Goal: Task Accomplishment & Management: Complete application form

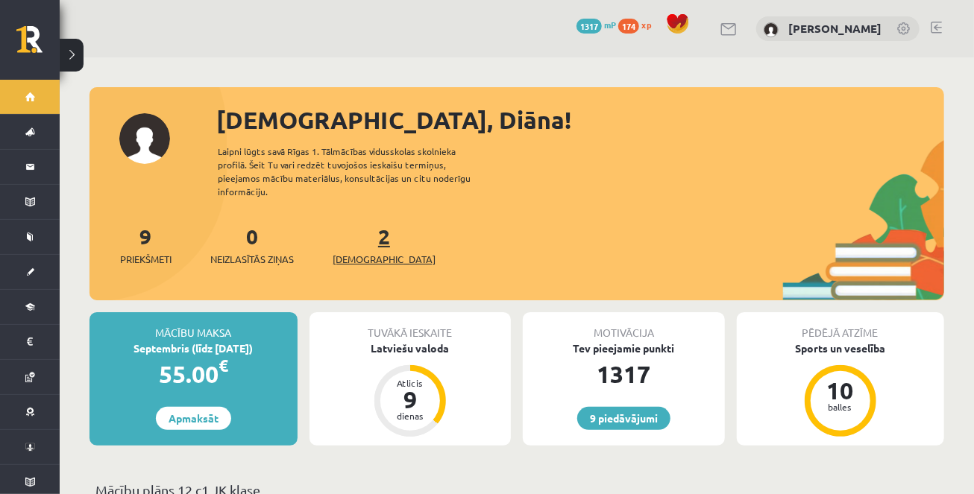
click at [356, 252] on span "[DEMOGRAPHIC_DATA]" at bounding box center [384, 259] width 103 height 15
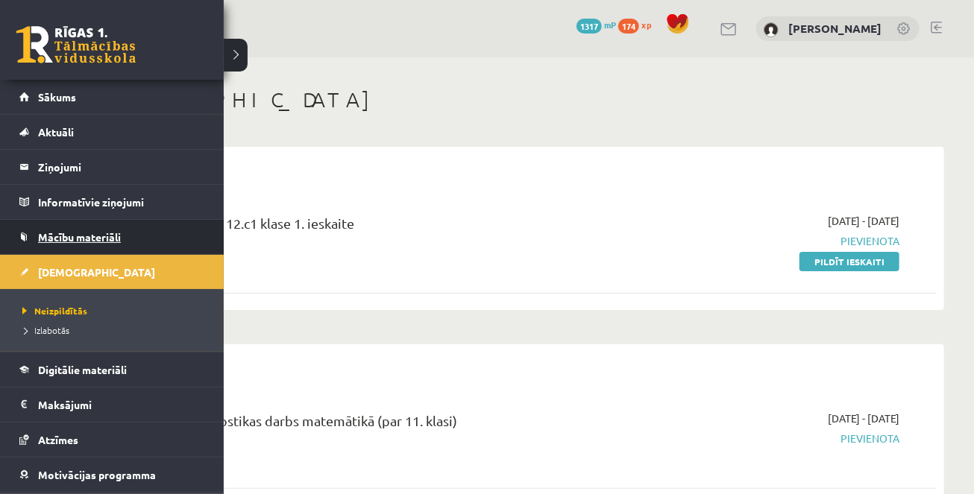
click at [62, 234] on span "Mācību materiāli" at bounding box center [79, 236] width 83 height 13
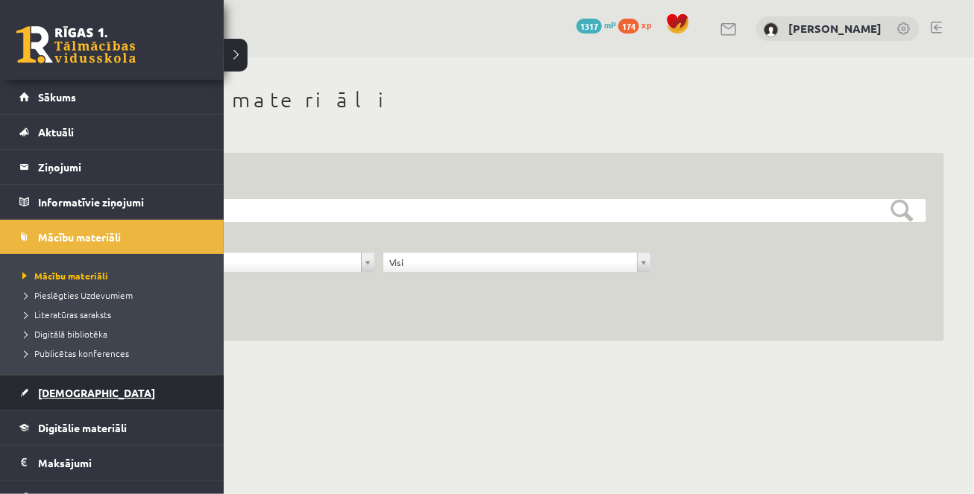
click at [72, 389] on span "[DEMOGRAPHIC_DATA]" at bounding box center [96, 392] width 117 height 13
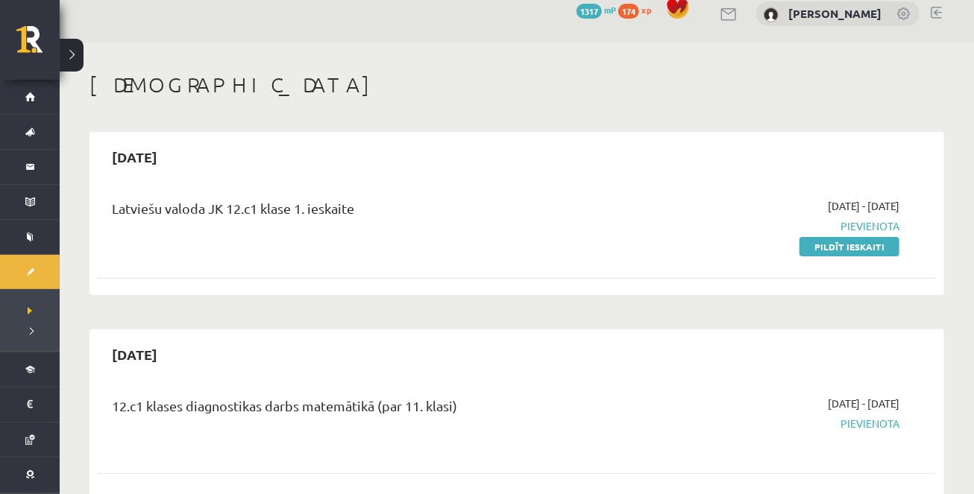
scroll to position [1, 0]
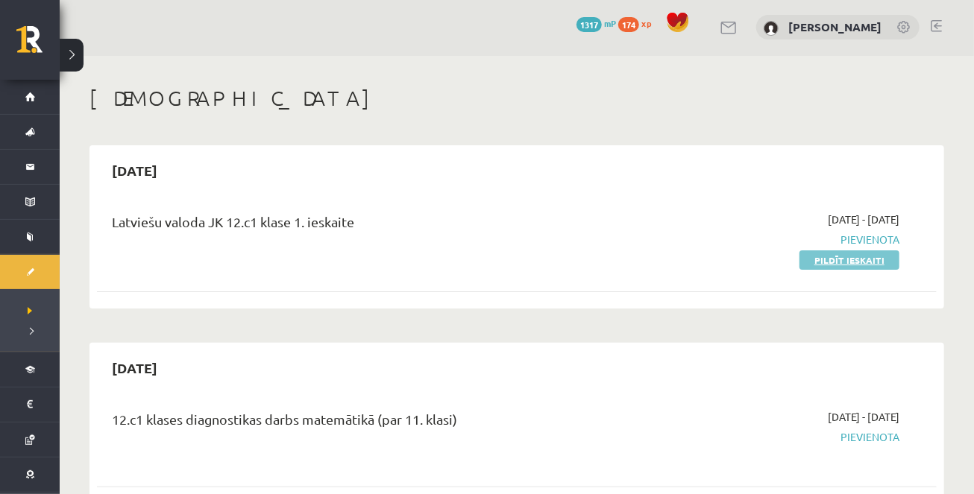
click at [837, 265] on link "Pildīt ieskaiti" at bounding box center [849, 260] width 100 height 19
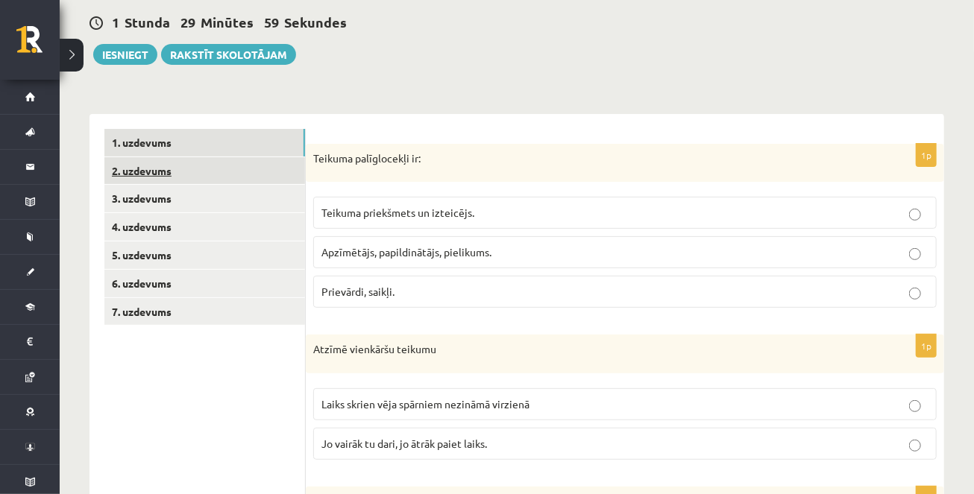
click at [213, 175] on link "2. uzdevums" at bounding box center [204, 171] width 201 height 28
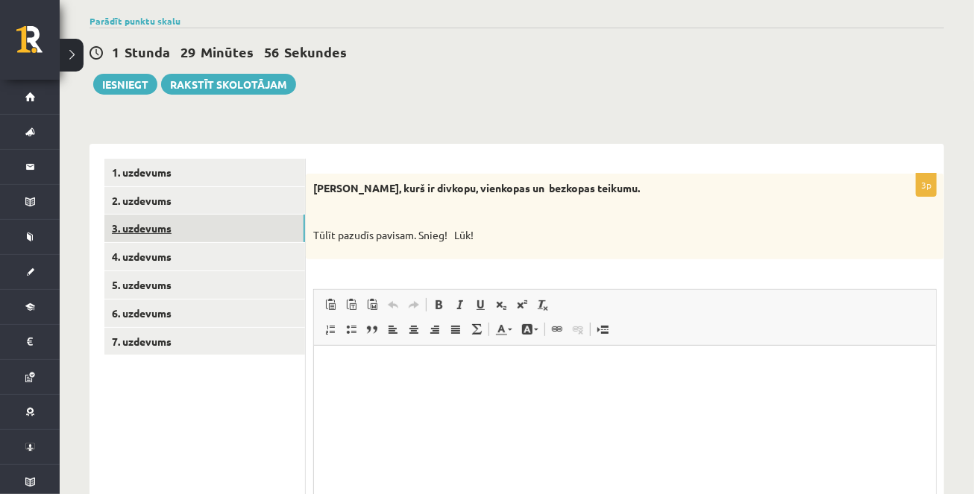
click at [201, 229] on link "3. uzdevums" at bounding box center [204, 229] width 201 height 28
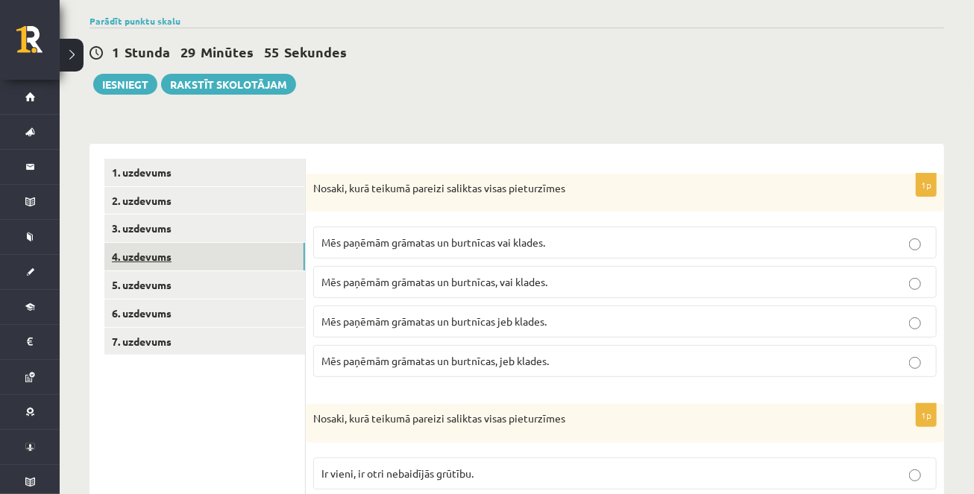
click at [199, 261] on link "4. uzdevums" at bounding box center [204, 257] width 201 height 28
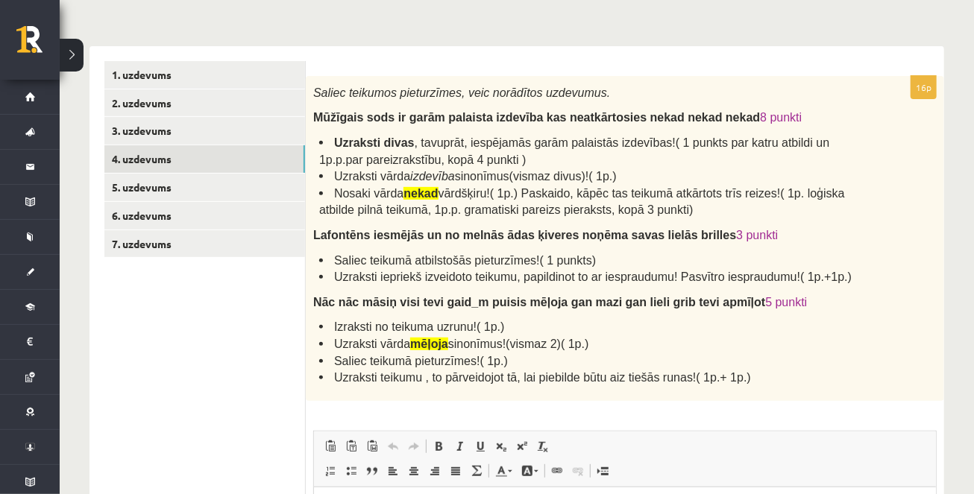
scroll to position [205, 0]
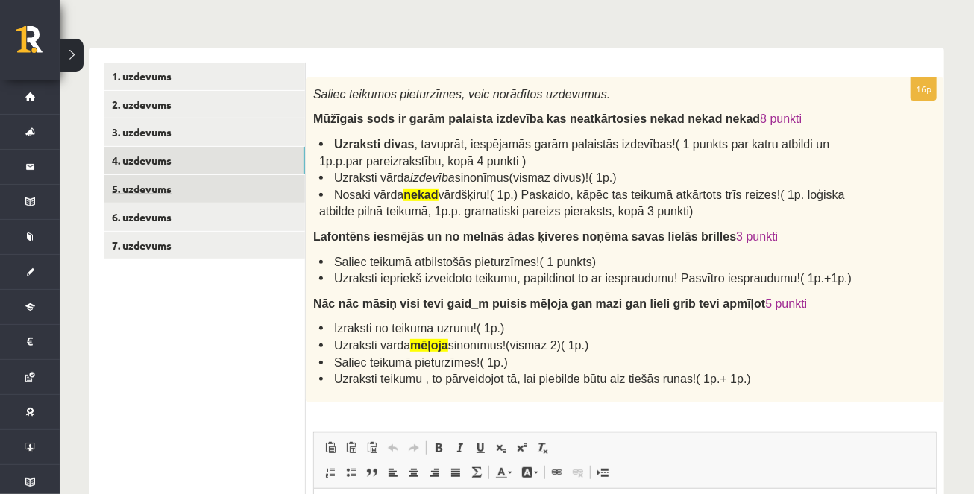
click at [187, 189] on link "5. uzdevums" at bounding box center [204, 189] width 201 height 28
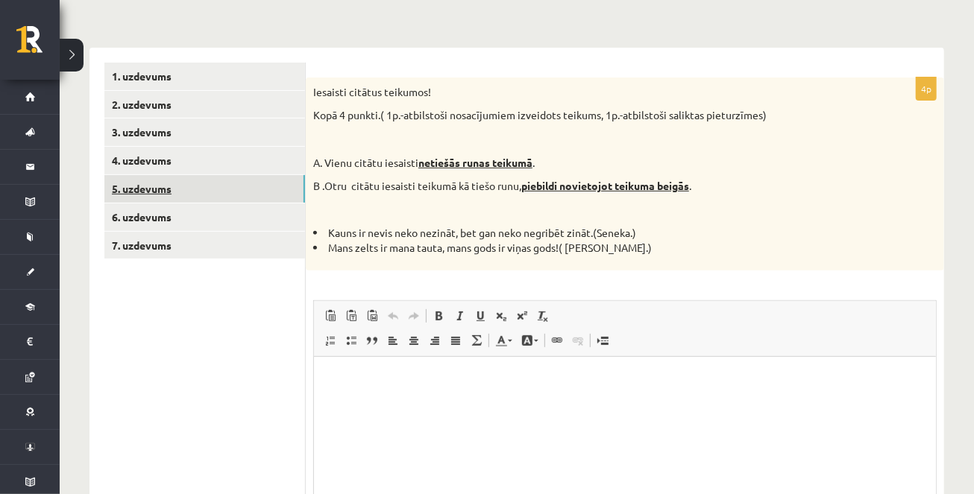
scroll to position [0, 0]
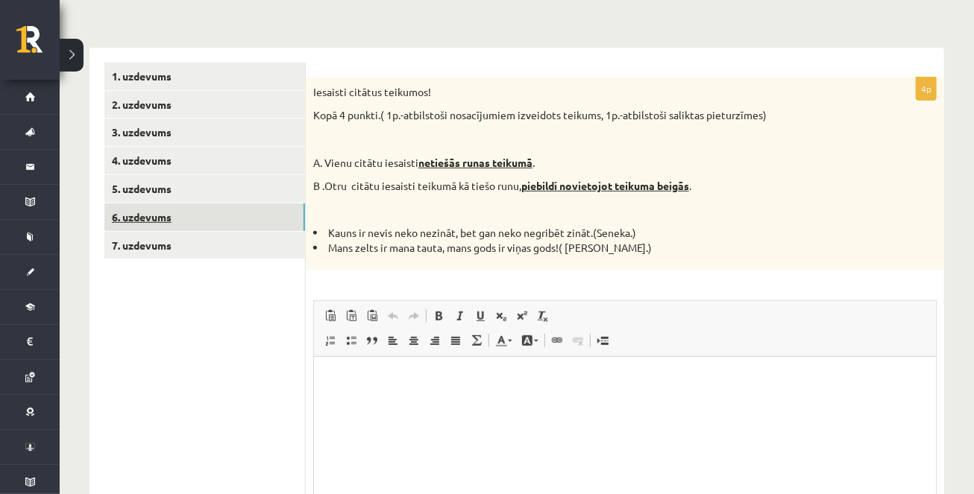
click at [189, 219] on link "6. uzdevums" at bounding box center [204, 218] width 201 height 28
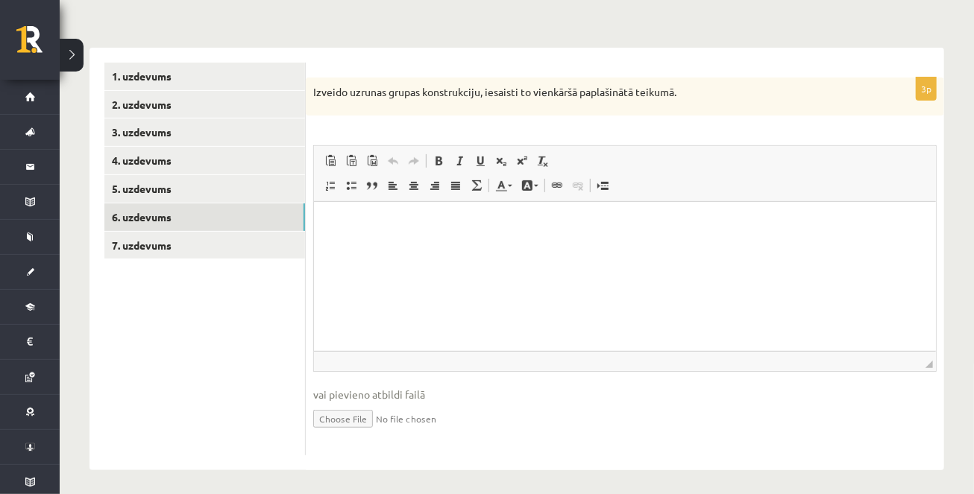
scroll to position [211, 0]
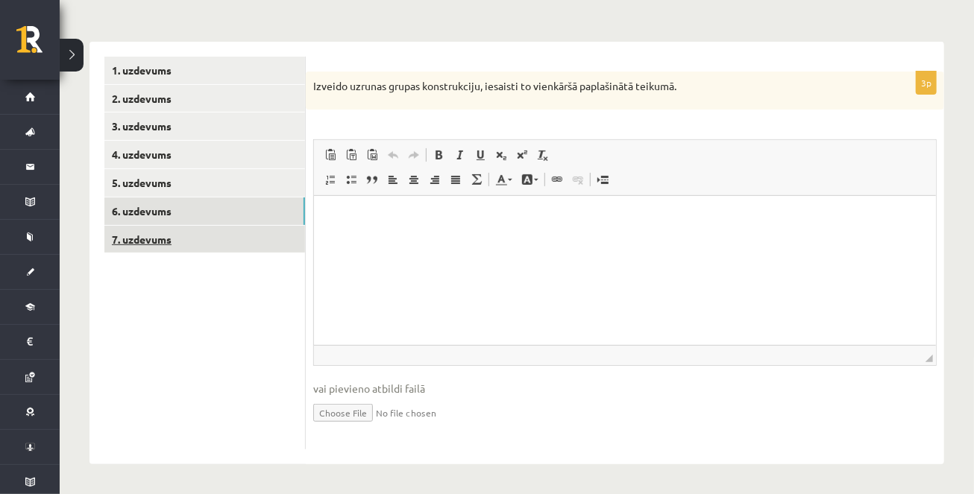
click at [204, 233] on link "7. uzdevums" at bounding box center [204, 240] width 201 height 28
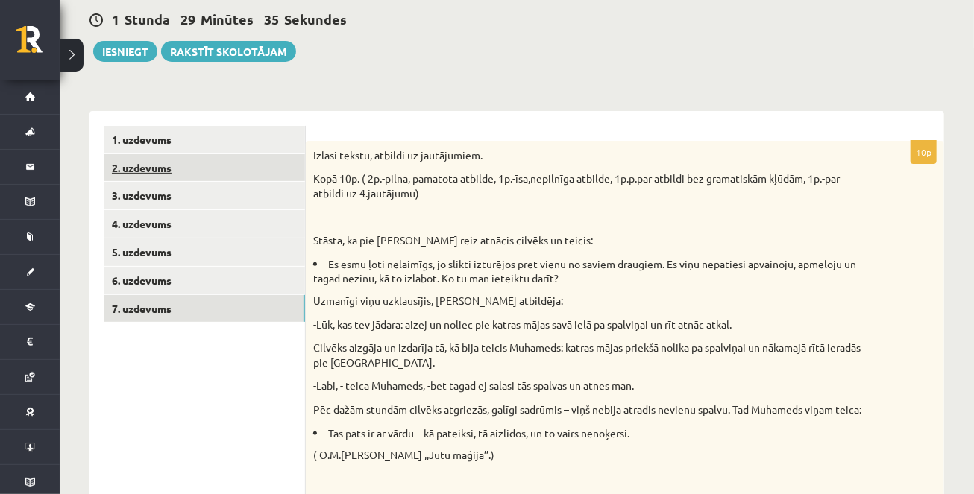
scroll to position [140, 0]
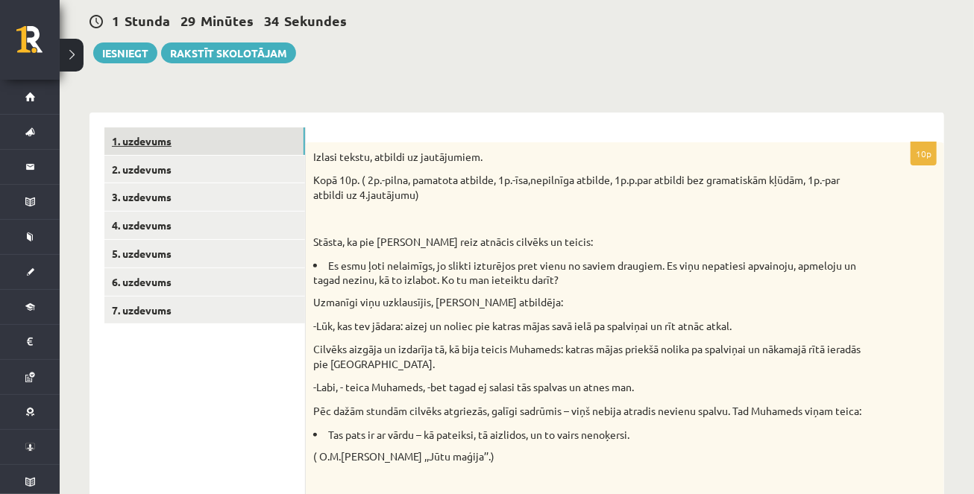
click at [218, 131] on link "1. uzdevums" at bounding box center [204, 142] width 201 height 28
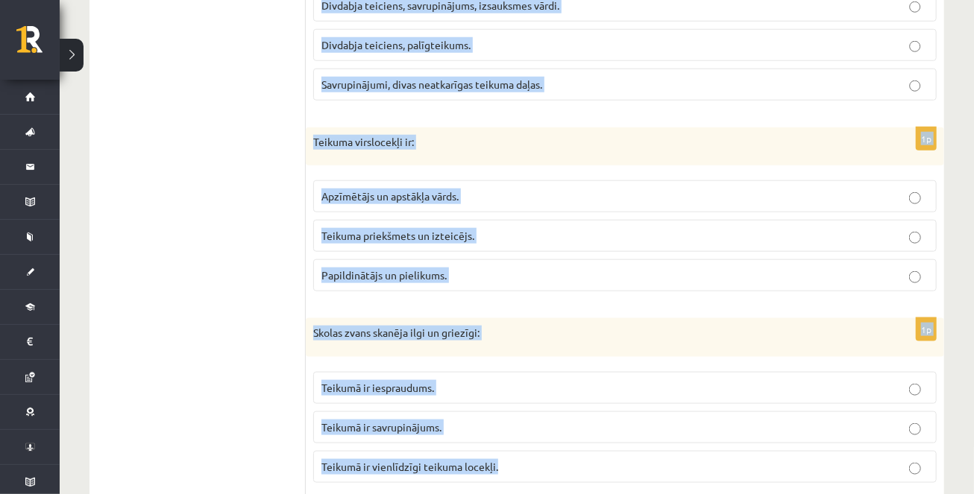
scroll to position [733, 0]
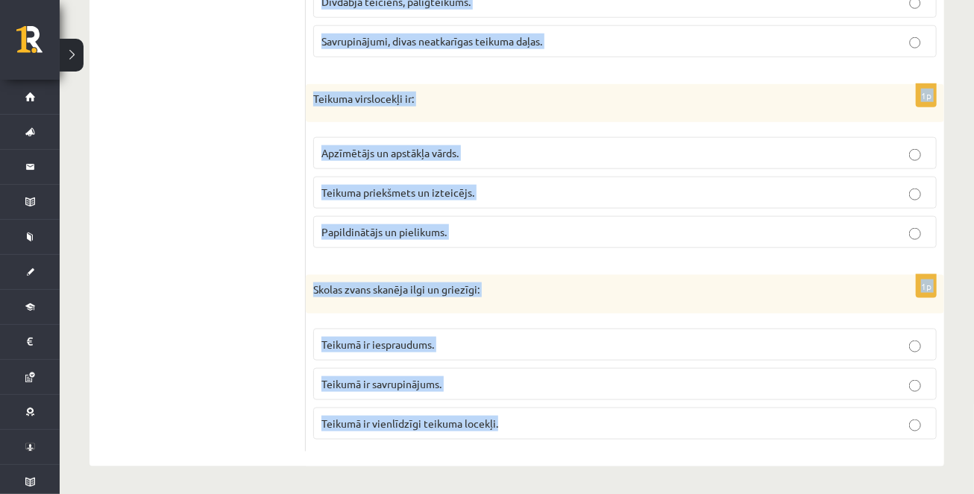
drag, startPoint x: 312, startPoint y: 154, endPoint x: 486, endPoint y: 474, distance: 363.4
copy form "Teikuma palīglocekļi ir: Teikuma priekšmets un izteicējs. Apzīmētājs, papildinā…"
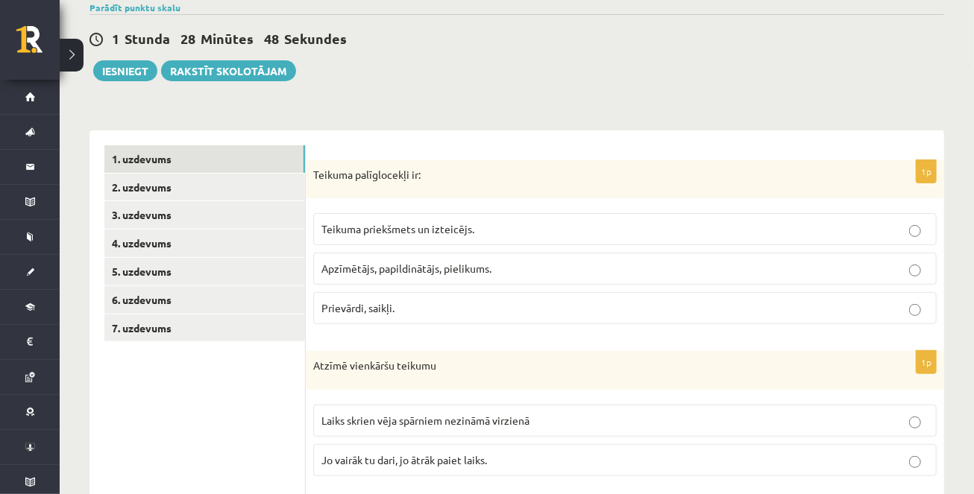
scroll to position [128, 0]
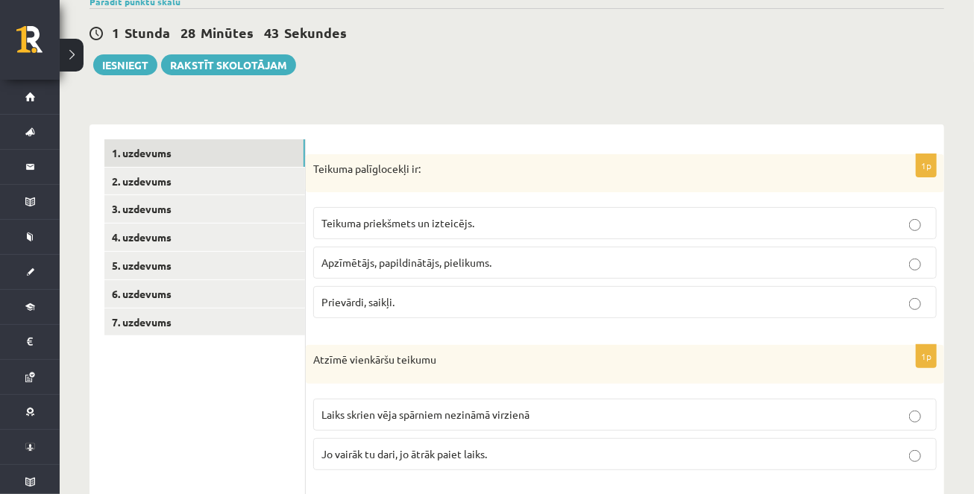
click at [483, 260] on span "Apzīmētājs, papildinātājs, pielikums." at bounding box center [406, 262] width 170 height 13
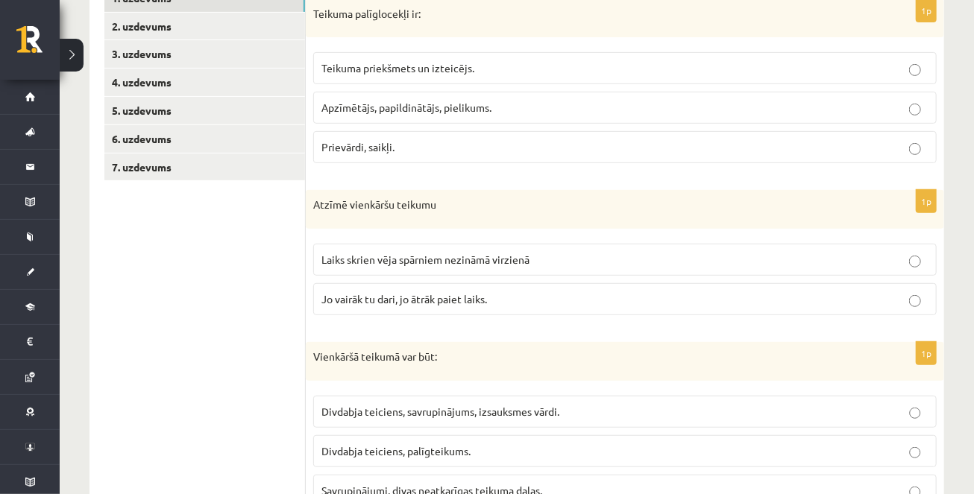
scroll to position [283, 0]
click at [483, 260] on span "Laiks skrien vēja spārniem nezināmā virzienā" at bounding box center [425, 259] width 208 height 13
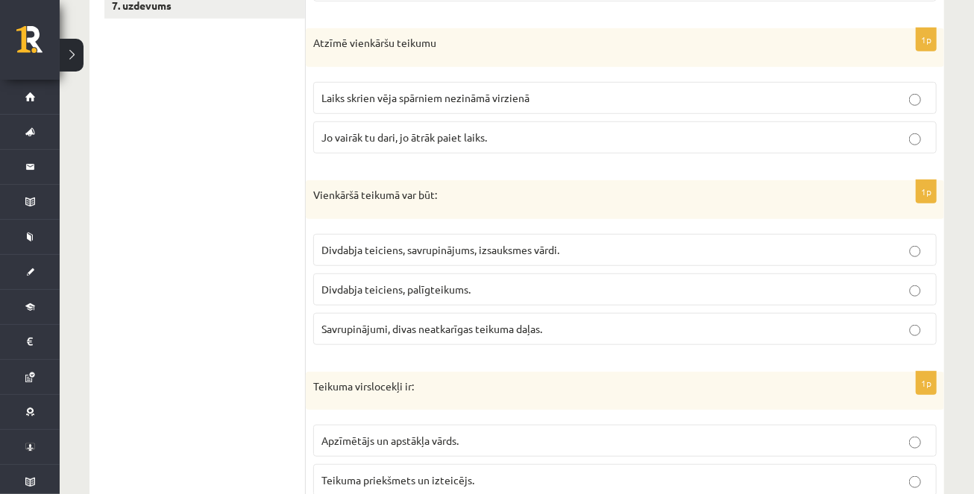
scroll to position [454, 0]
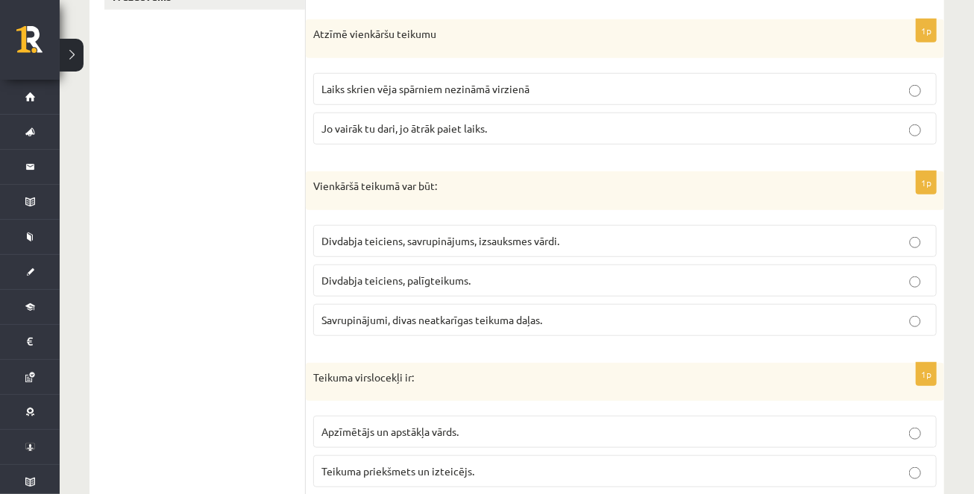
click at [407, 236] on span "Divdabja teiciens, savrupinājums, izsauksmes vārdi." at bounding box center [440, 240] width 238 height 13
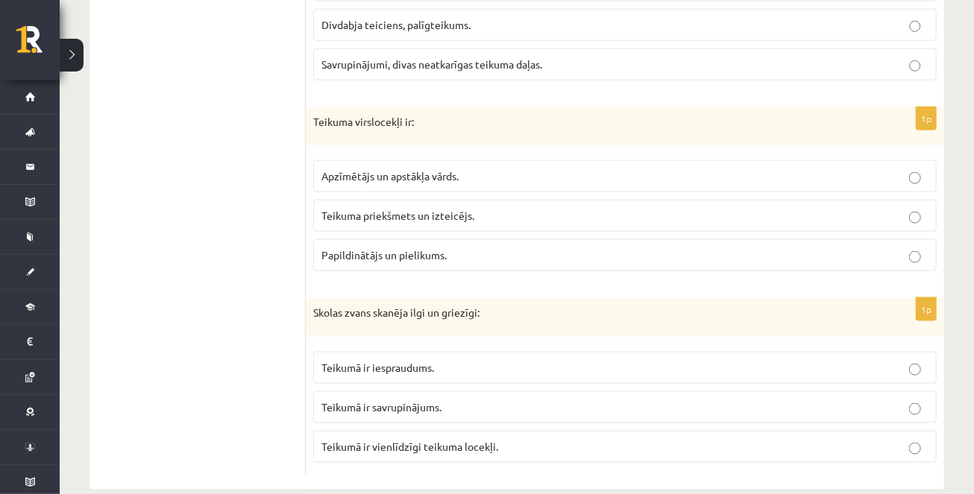
scroll to position [711, 0]
click at [409, 207] on p "Teikuma priekšmets un izteicējs." at bounding box center [624, 215] width 607 height 16
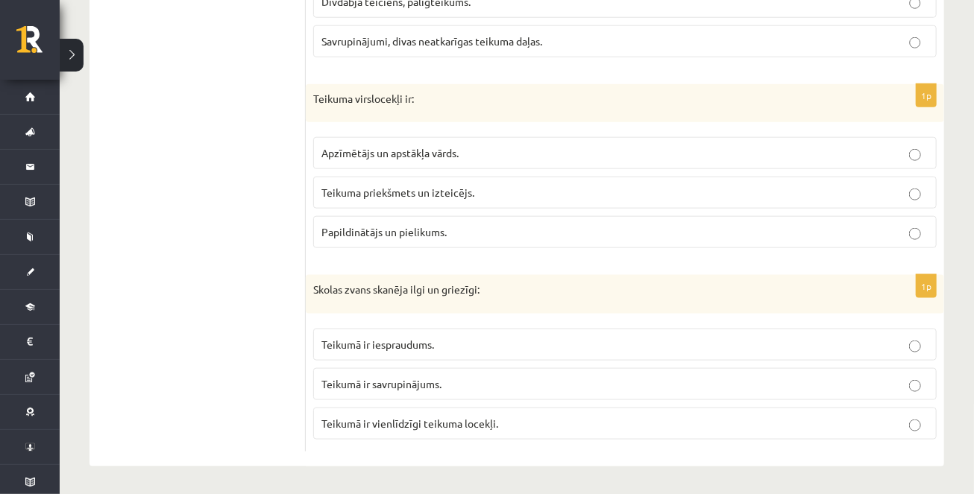
click at [427, 422] on span "Teikumā ir vienlīdzīgi teikuma locekļi." at bounding box center [409, 423] width 177 height 13
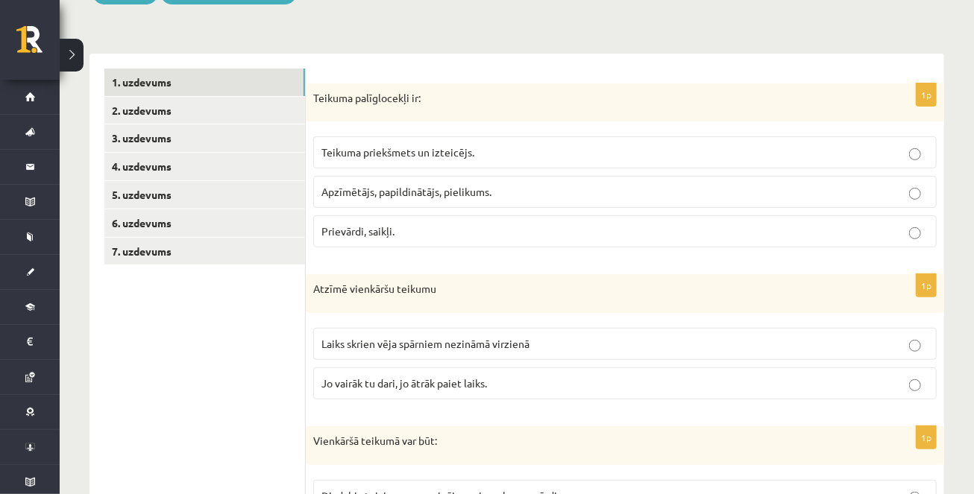
scroll to position [160, 0]
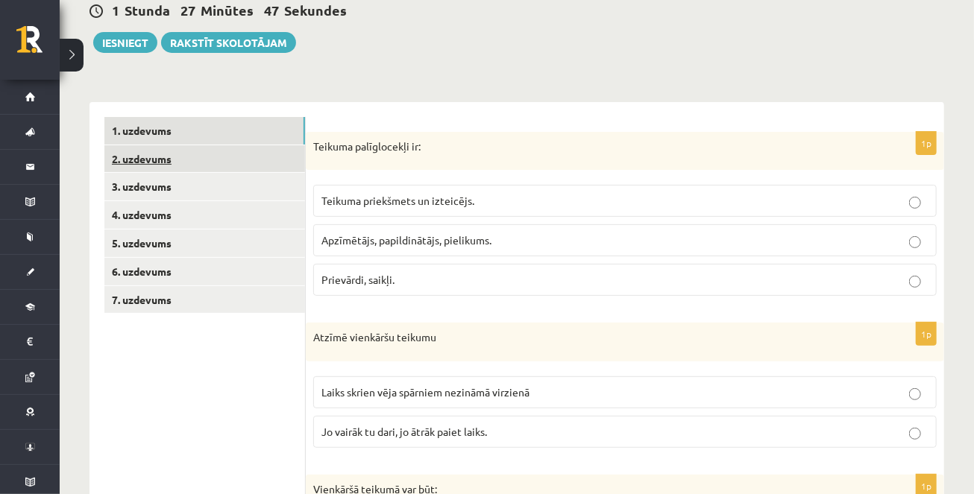
click at [231, 158] on link "2. uzdevums" at bounding box center [204, 159] width 201 height 28
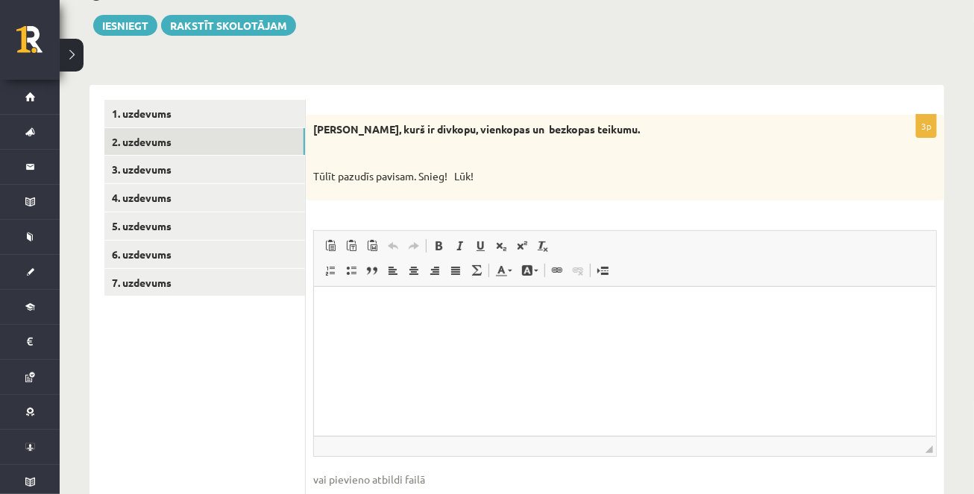
scroll to position [175, 0]
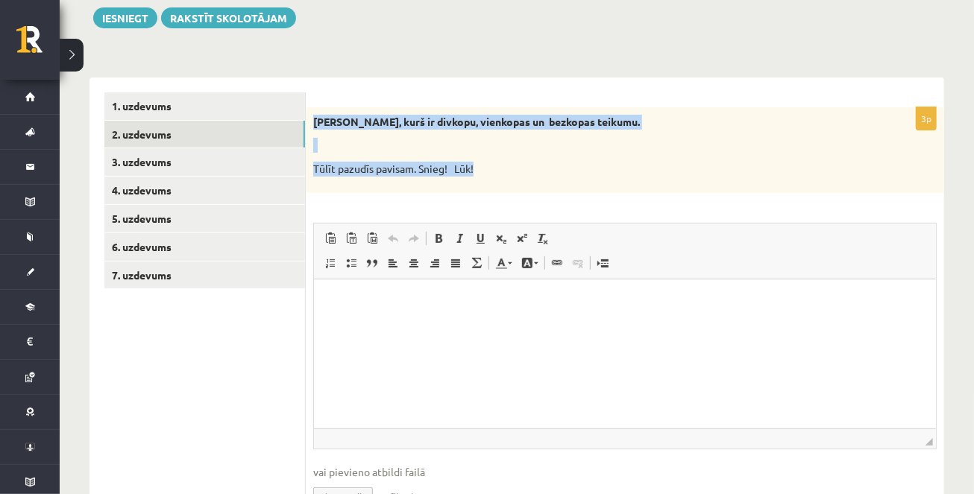
drag, startPoint x: 312, startPoint y: 120, endPoint x: 547, endPoint y: 186, distance: 244.1
click at [547, 188] on div "[PERSON_NAME], kurš ir divkopu, vienkopas un bezkopas teikumu. Tūlīt pazudīs pa…" at bounding box center [625, 150] width 638 height 86
copy div "[PERSON_NAME], kurš ir divkopu, vienkopas un bezkopas teikumu. Tūlīt pazudīs pa…"
click at [512, 171] on p "Tūlīt pazudīs pavisam. Snieg! Lūk!" at bounding box center [587, 169] width 549 height 15
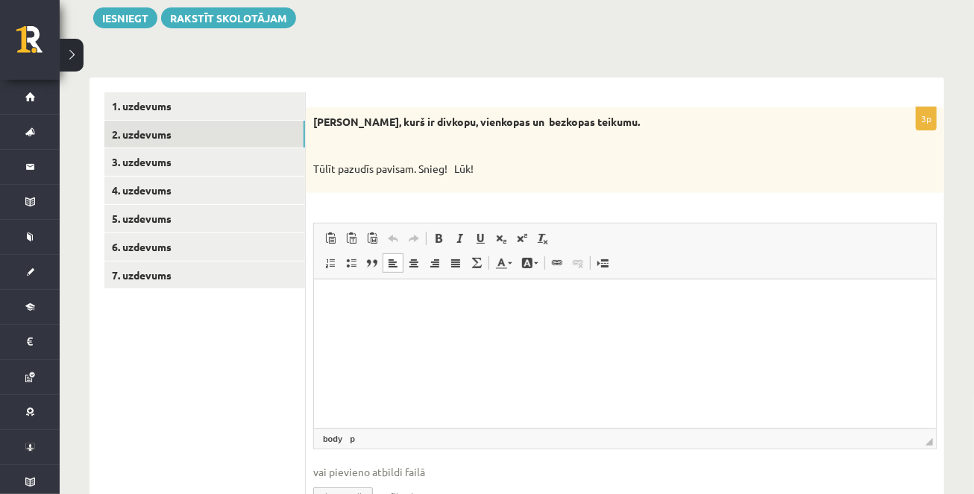
click at [384, 318] on html at bounding box center [624, 301] width 622 height 45
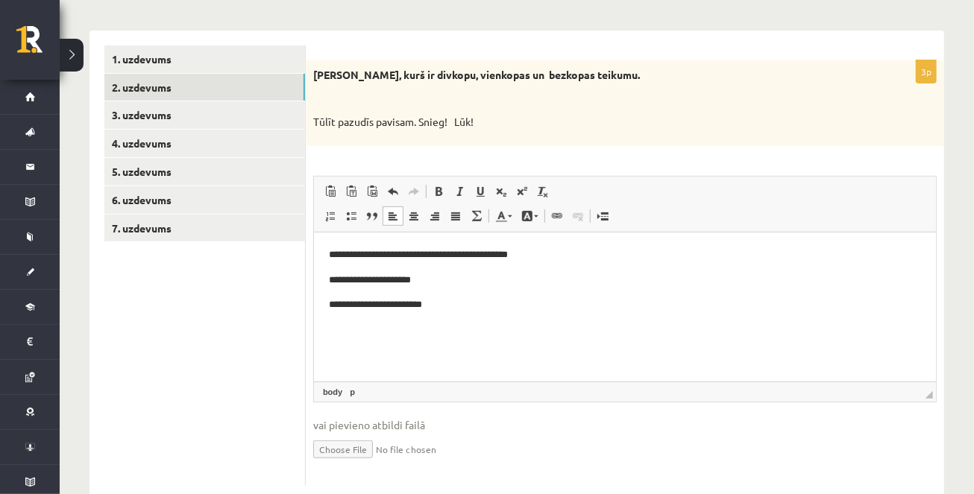
scroll to position [183, 0]
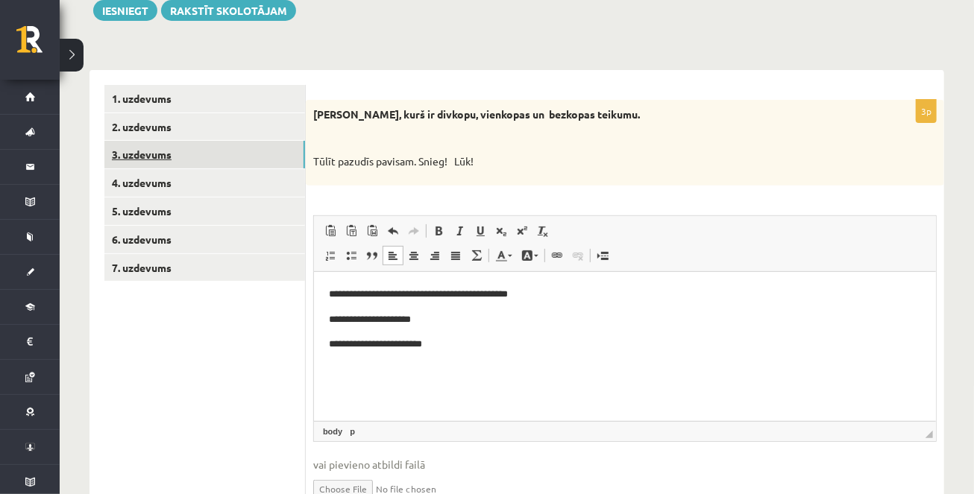
click at [189, 151] on link "3. uzdevums" at bounding box center [204, 155] width 201 height 28
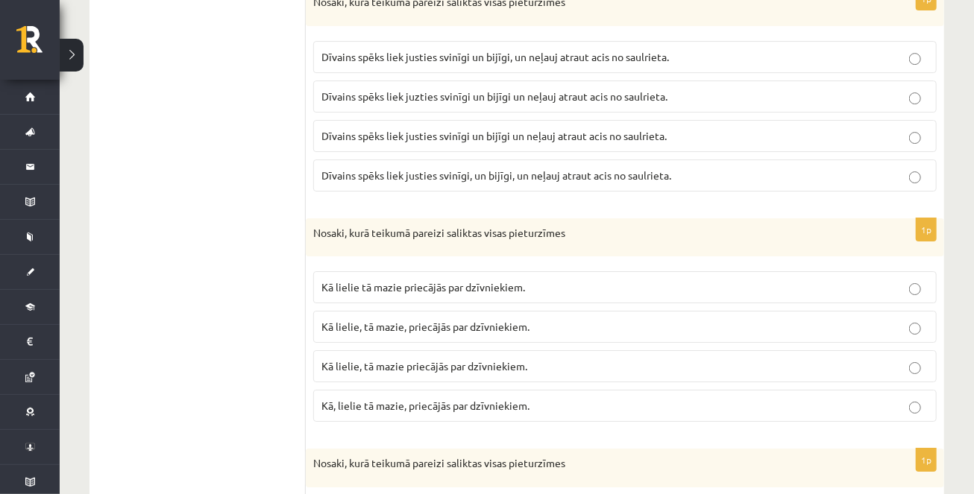
scroll to position [2582, 0]
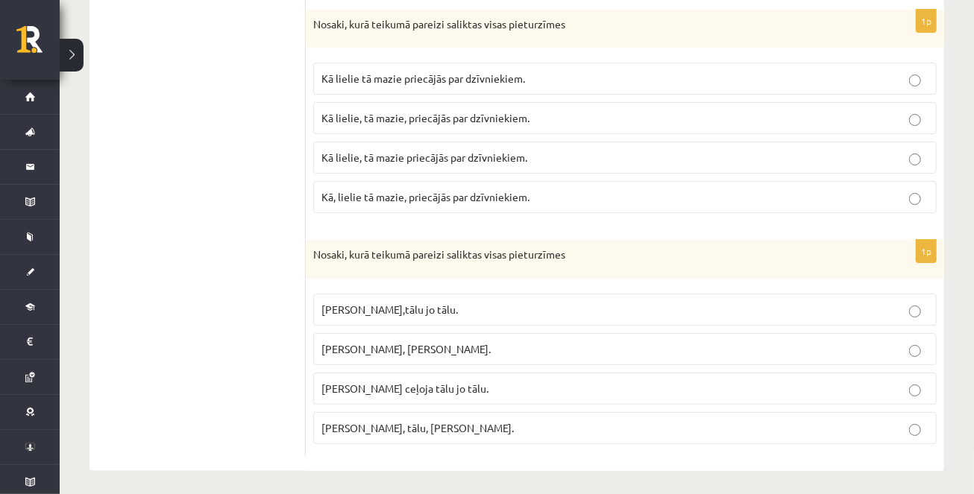
drag, startPoint x: 315, startPoint y: 98, endPoint x: 483, endPoint y: 532, distance: 465.6
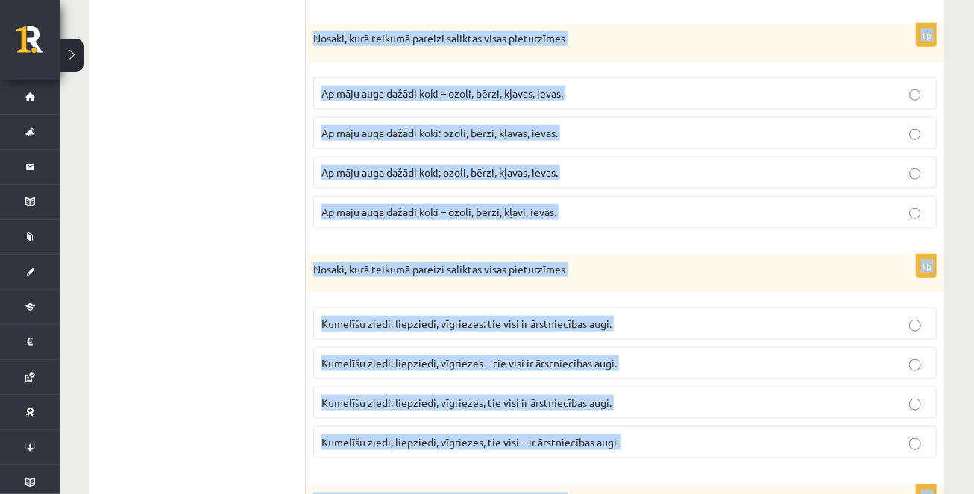
scroll to position [812, 0]
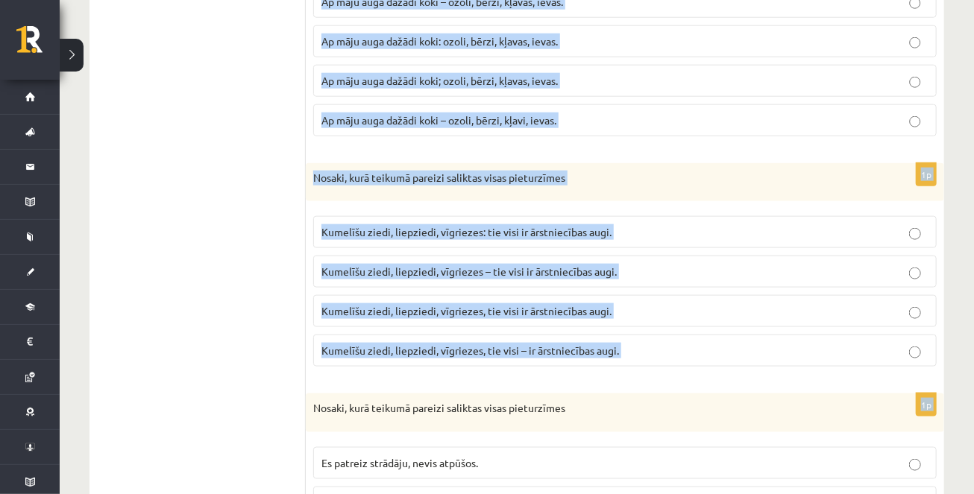
drag, startPoint x: 312, startPoint y: 194, endPoint x: 557, endPoint y: 382, distance: 308.5
copy form "Loremi, dolo sitamet consect adipisci elits doeiusmodte Inc utlabor etdolore ma…"
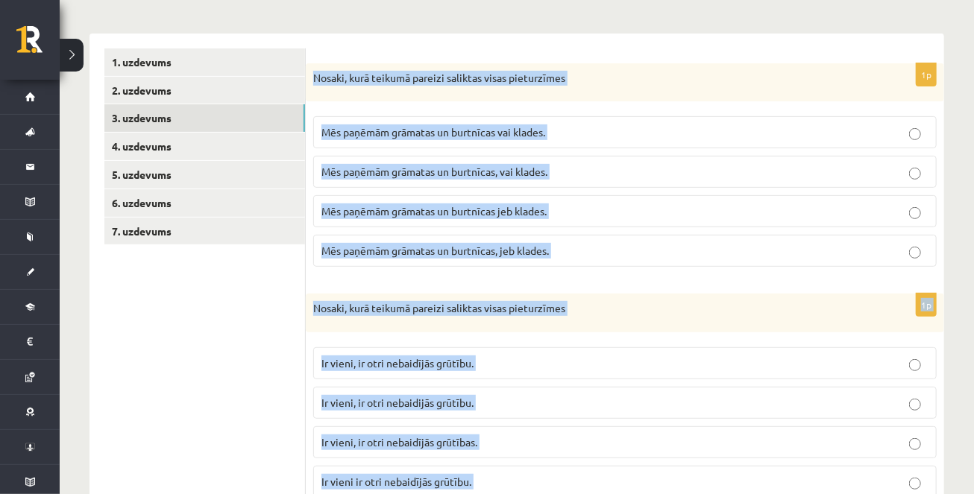
scroll to position [108, 0]
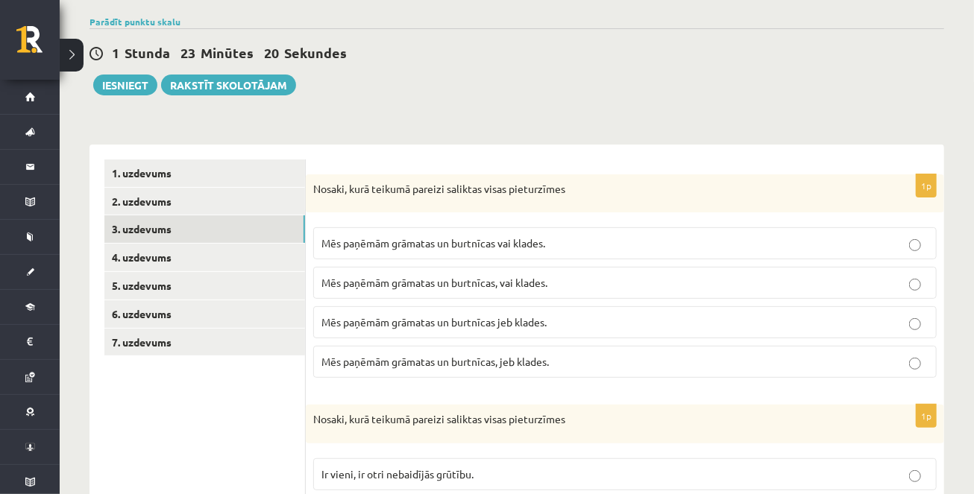
click at [387, 324] on span "Mēs paņēmām grāmatas un burtnīcas jeb klades." at bounding box center [433, 321] width 225 height 13
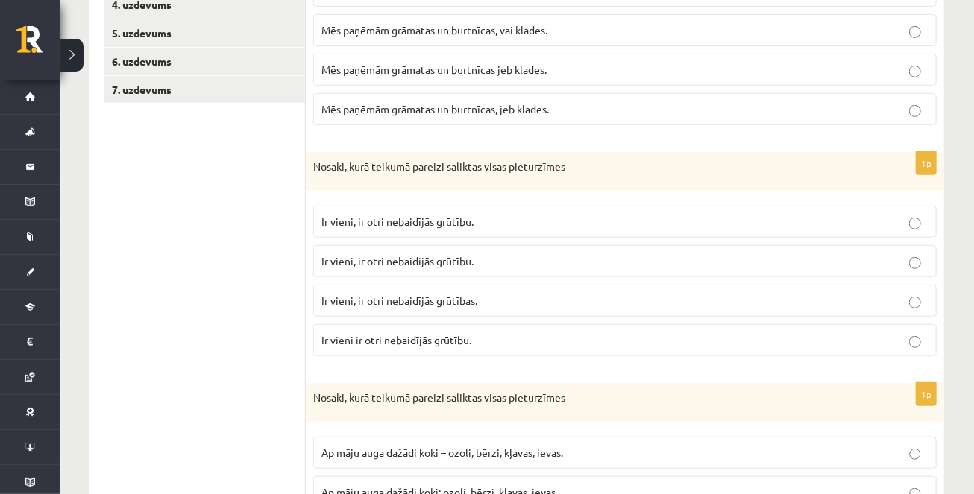
scroll to position [371, 0]
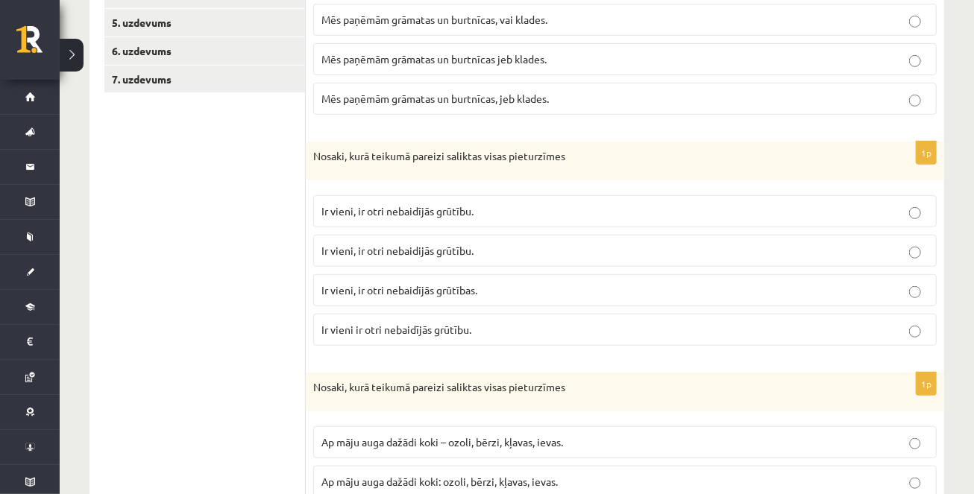
click at [436, 292] on span "Ir vieni, ir otri nebaidījās grūtības." at bounding box center [399, 289] width 156 height 13
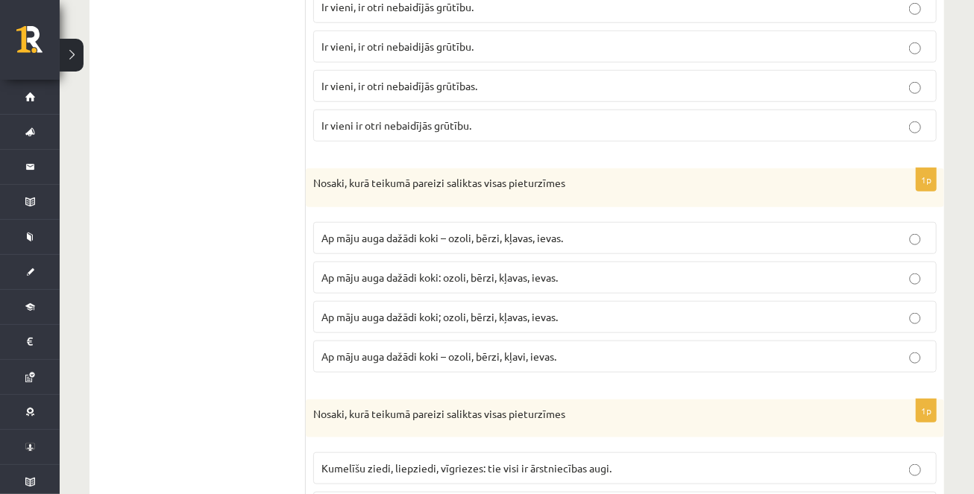
scroll to position [580, 0]
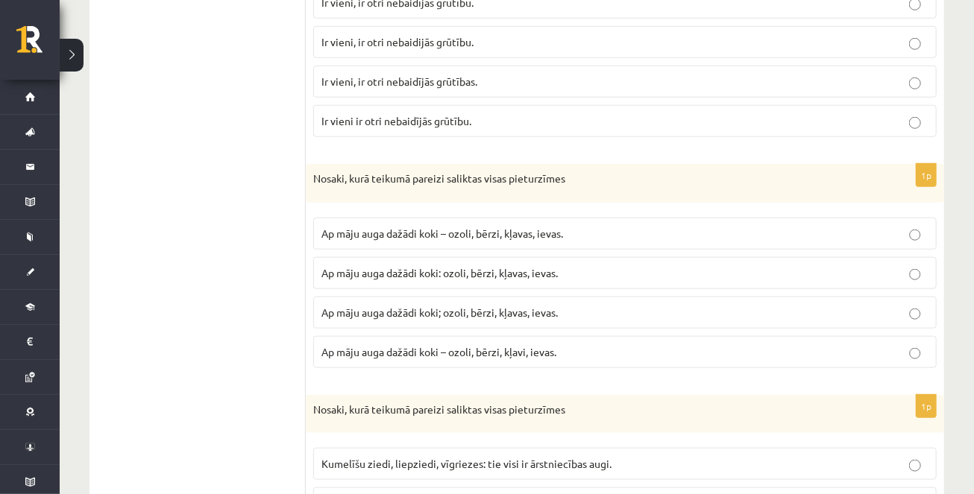
click at [412, 234] on span "Ap māju auga dažādi koki – ozoli, bērzi, kļavas, ievas." at bounding box center [442, 233] width 242 height 13
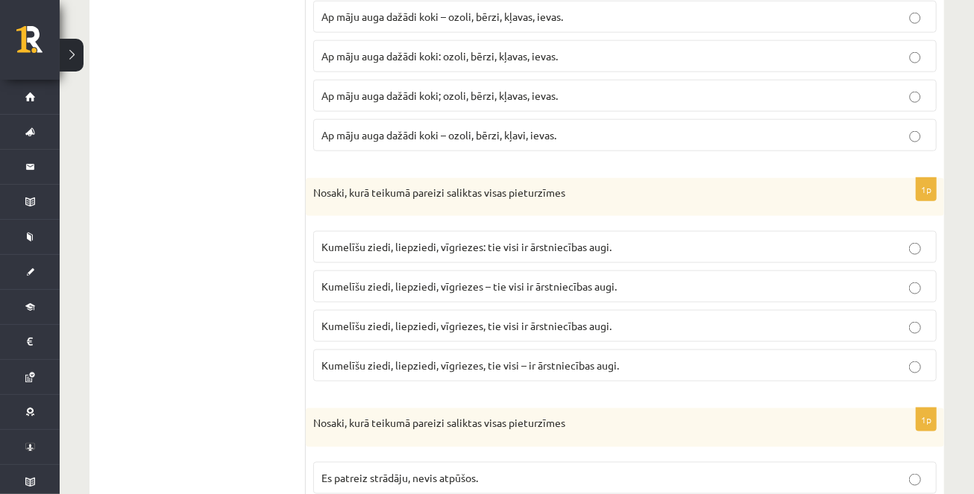
scroll to position [799, 0]
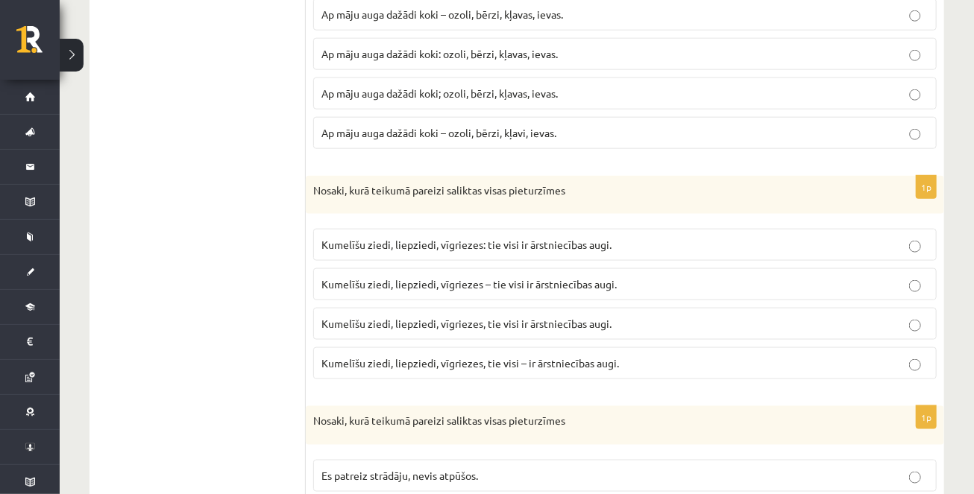
click at [423, 288] on p "Kumelīšu ziedi, liepziedi, vīgriezes – tie visi ir ārstniecības augi." at bounding box center [624, 285] width 607 height 16
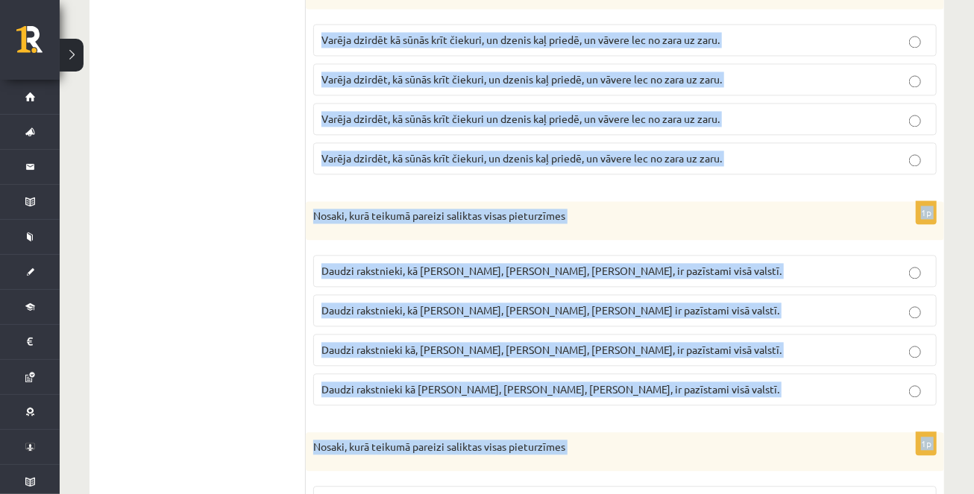
scroll to position [1653, 0]
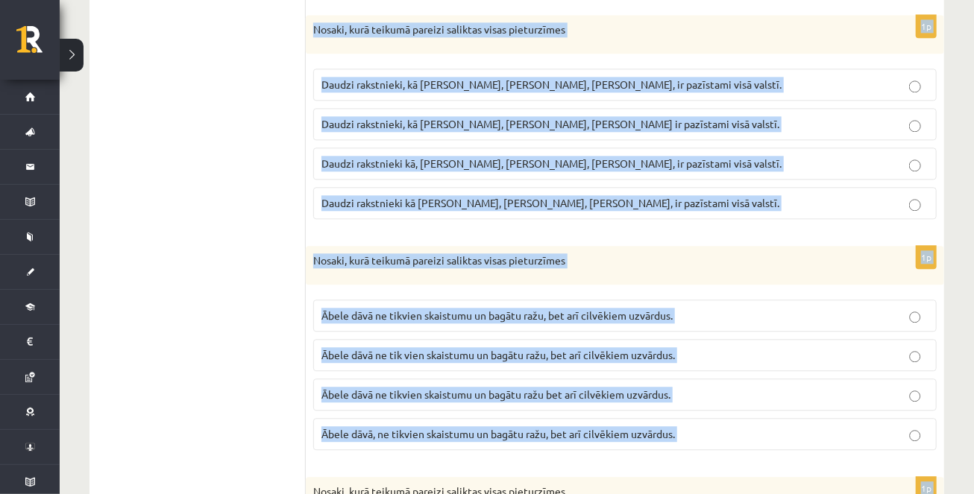
drag, startPoint x: 313, startPoint y: 213, endPoint x: 549, endPoint y: 470, distance: 348.9
click at [549, 470] on form "1p Nosaki, kurā teikumā pareizi saliktas visas pieturzīmes Mēs paņēmām grāmatas…" at bounding box center [625, 0] width 609 height 2770
copy form "Loremi, dolo sitamet consect adipisci elits doeiusmodte In utlabor etdolore, ma…"
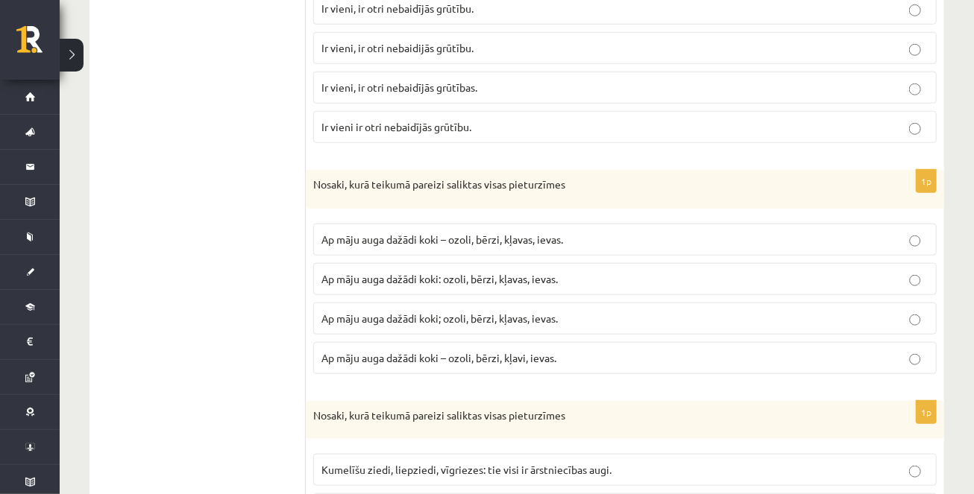
scroll to position [576, 0]
click at [406, 271] on span "Ap māju auga dažādi koki: ozoli, bērzi, kļavas, ievas." at bounding box center [439, 276] width 236 height 13
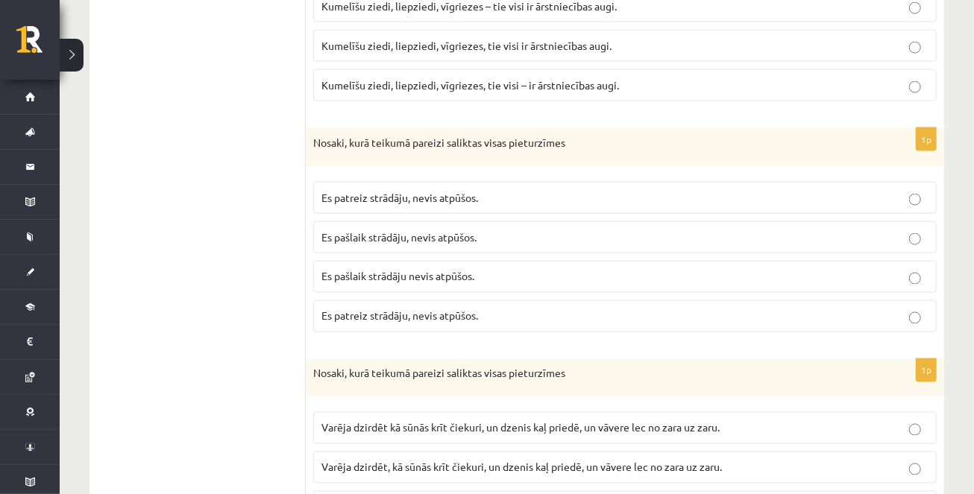
scroll to position [1079, 0]
click at [365, 234] on span "Es pašlaik strādāju, nevis atpūšos." at bounding box center [398, 235] width 155 height 13
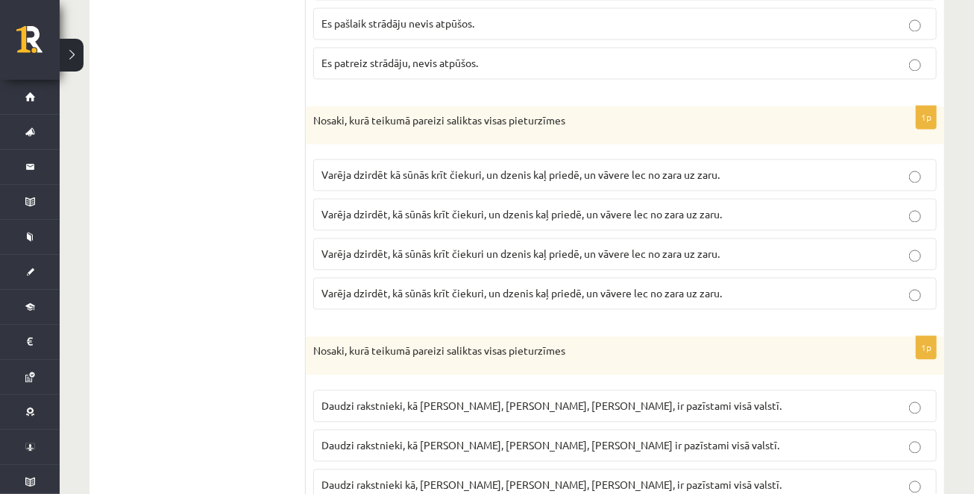
scroll to position [1331, 0]
click at [620, 215] on span "Varēja dzirdēt, kā sūnās krīt čiekuri, un dzenis kaļ priedē, un vāvere lec no z…" at bounding box center [521, 213] width 400 height 13
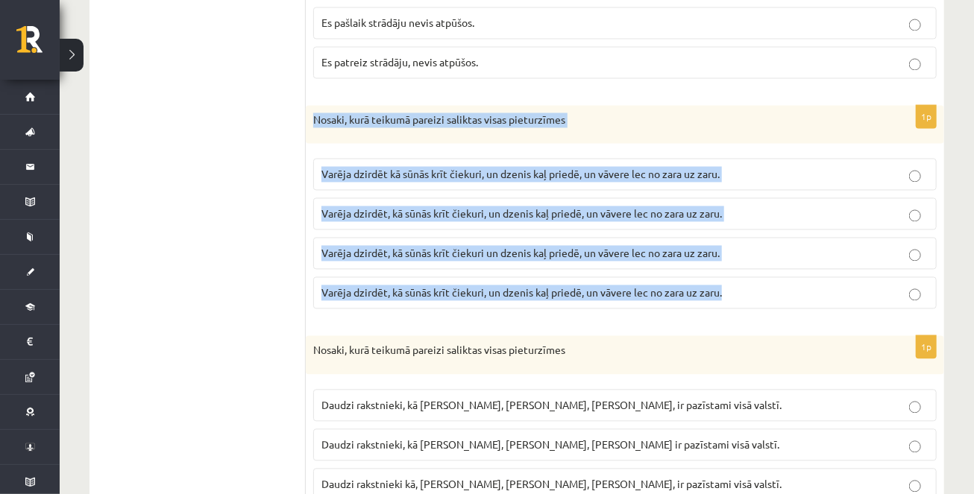
drag, startPoint x: 314, startPoint y: 121, endPoint x: 704, endPoint y: 310, distance: 433.6
click at [704, 310] on div "1p Nosaki, kurā teikumā pareizi saliktas visas pieturzīmes Varēja dzirdēt kā sū…" at bounding box center [625, 214] width 638 height 216
copy div "Nosaki, kurā teikumā pareizi saliktas visas pieturzīmes Varēja dzirdēt kā sūnās…"
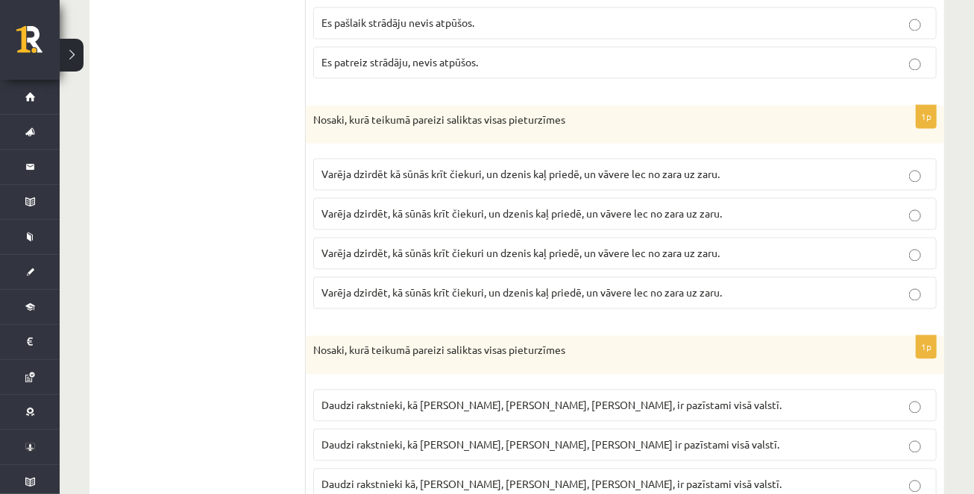
click at [223, 224] on ul "1. uzdevums 2. uzdevums 3. uzdevums 4. uzdevums 5. uzdevums 6. uzdevums 7. uzde…" at bounding box center [204, 322] width 201 height 2770
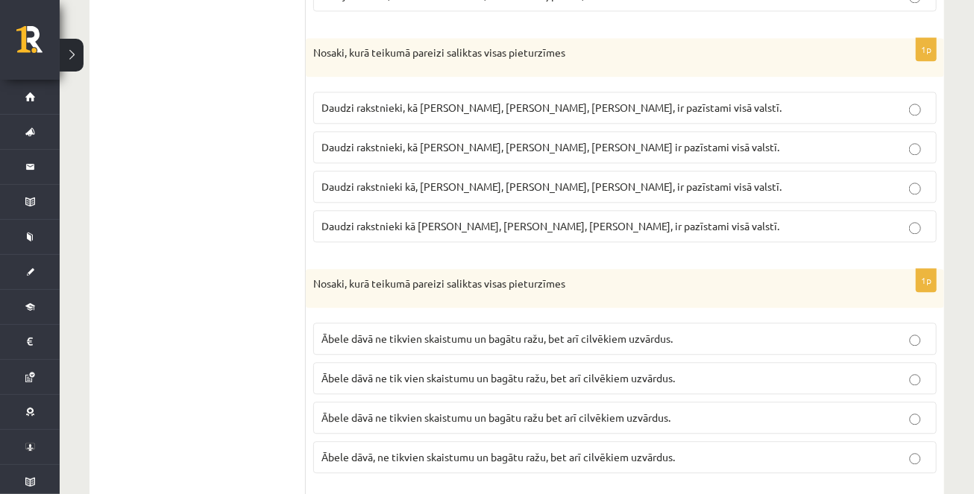
scroll to position [1636, 0]
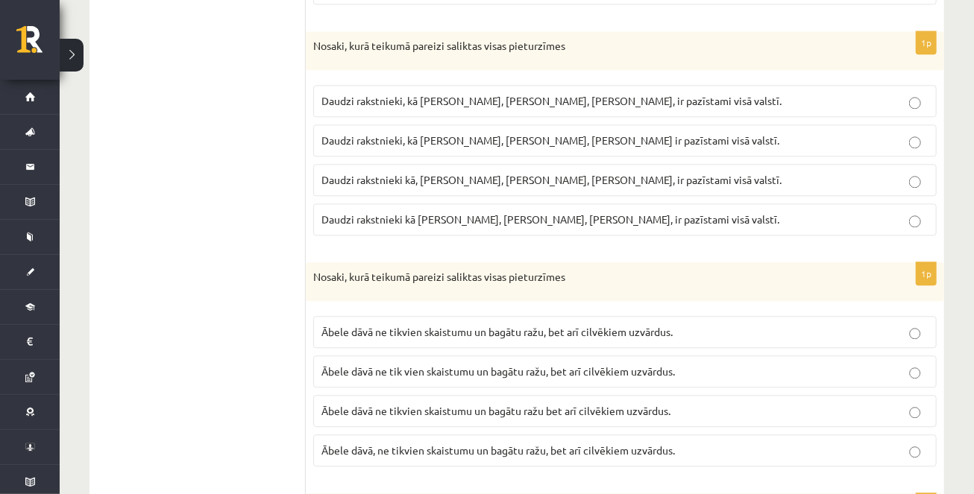
click at [578, 102] on span "Daudzi rakstnieki, kā [PERSON_NAME], [PERSON_NAME], [PERSON_NAME], ir pazīstami…" at bounding box center [551, 100] width 460 height 13
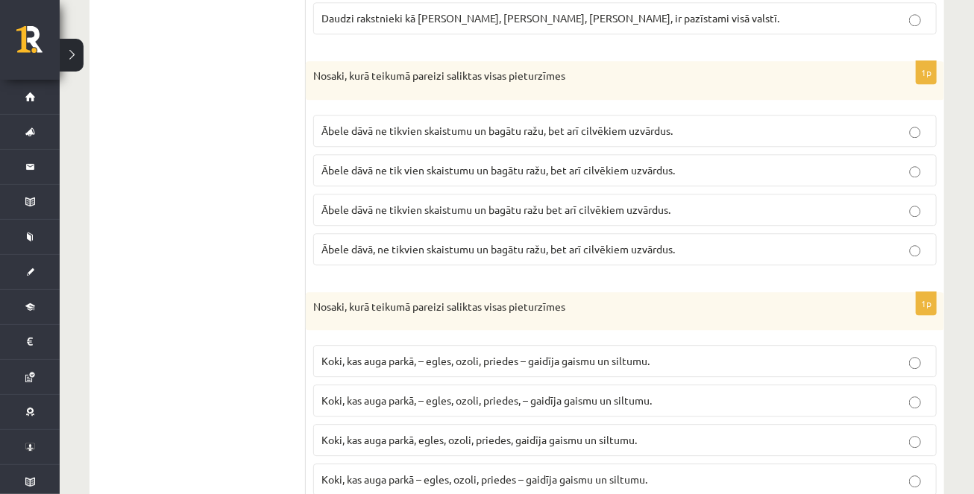
scroll to position [1840, 0]
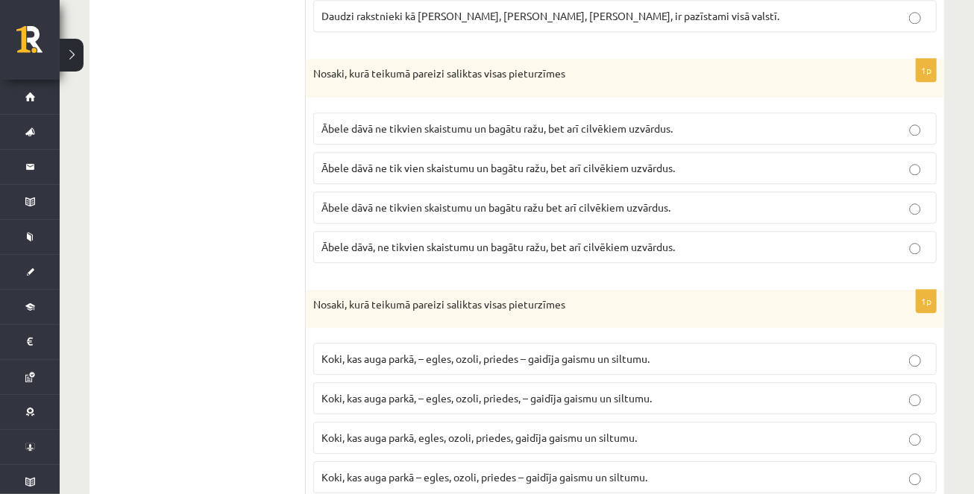
click at [484, 122] on span "Ābele dāvā ne tikvien skaistumu un bagātu ražu, bet arī cilvēkiem uzvārdus." at bounding box center [496, 128] width 351 height 13
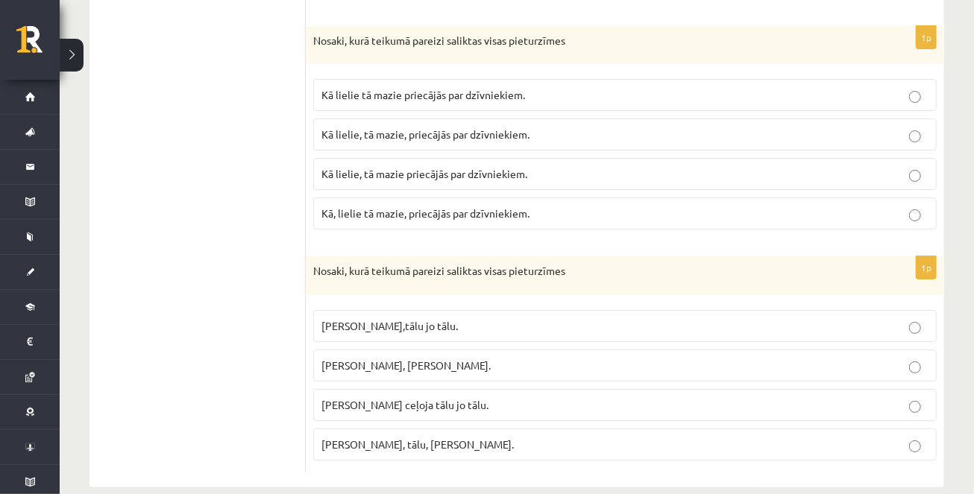
scroll to position [2582, 0]
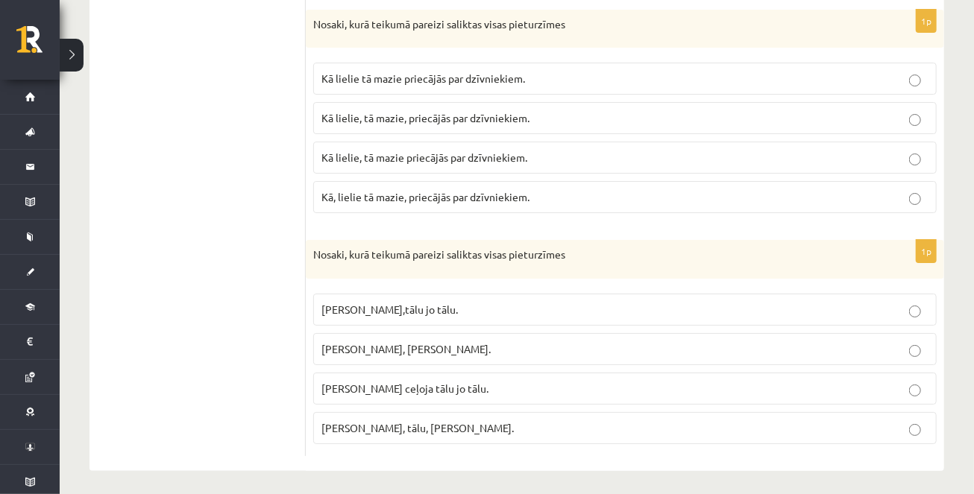
drag, startPoint x: 312, startPoint y: 57, endPoint x: 492, endPoint y: 477, distance: 456.7
copy form "Loremi, dolo sitamet consect adipisci elits doeiusmodte Inci, utl etdo magna, –…"
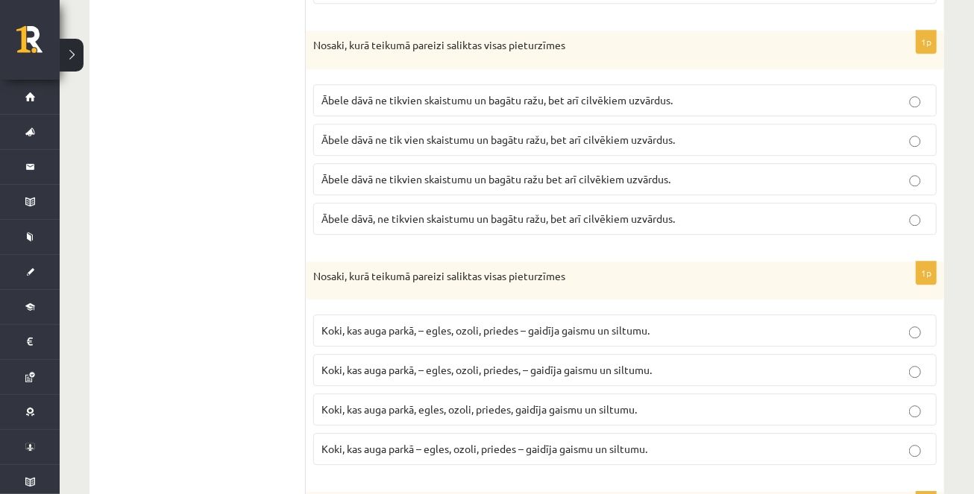
scroll to position [1870, 0]
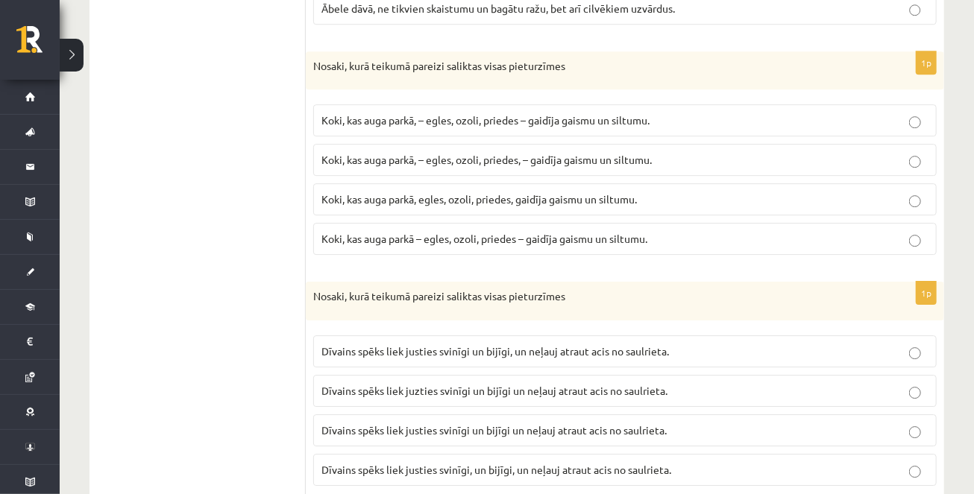
scroll to position [2100, 0]
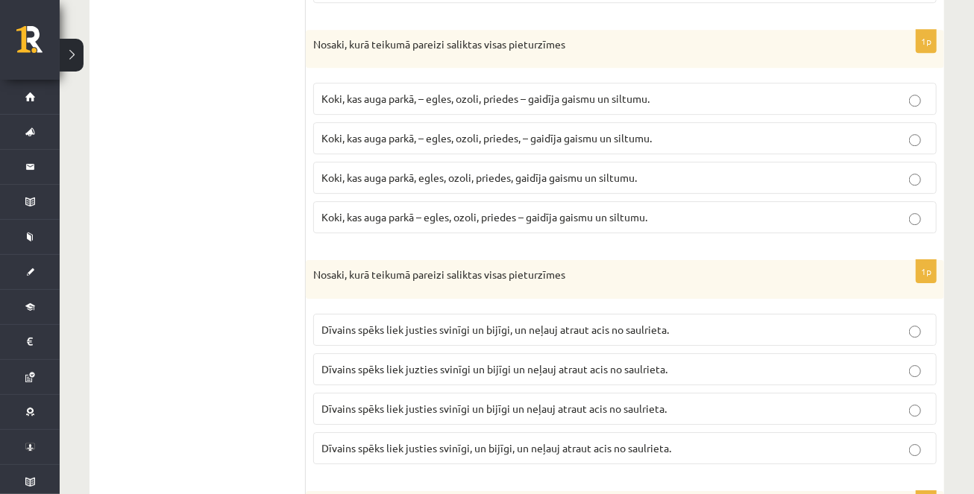
click at [527, 97] on span "Koki, kas auga parkā, – egles, ozoli, priedes – gaidīja gaismu un siltumu." at bounding box center [485, 98] width 328 height 13
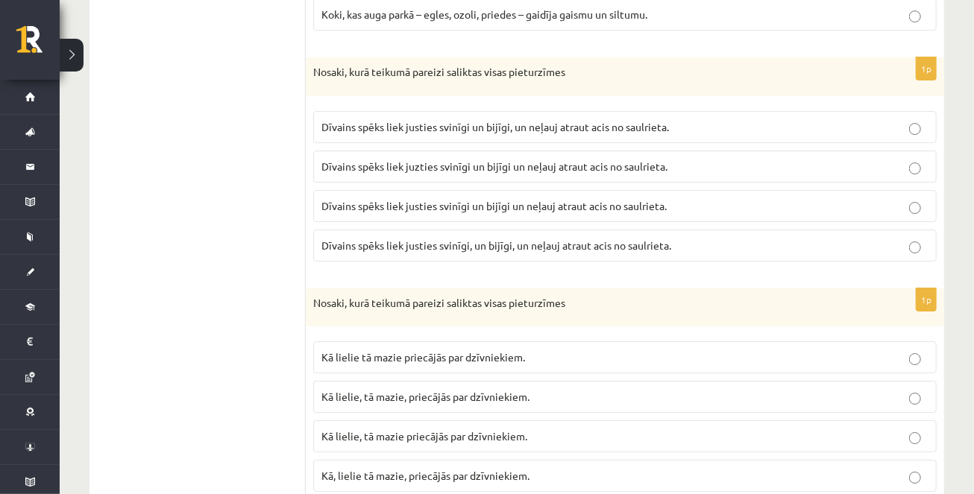
scroll to position [2311, 0]
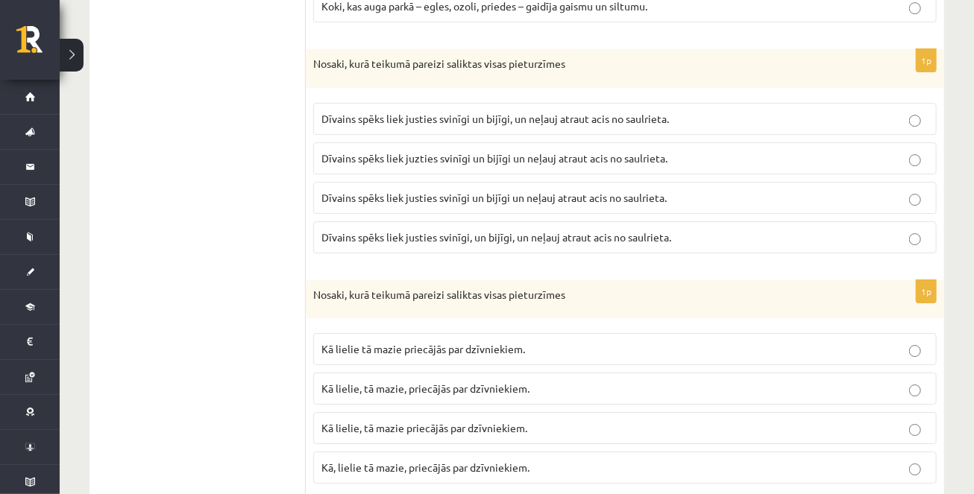
click at [434, 191] on span "Dīvains spēks liek justies svinīgi un bijīgi un neļauj atraut acis no saulrieta." at bounding box center [493, 197] width 345 height 13
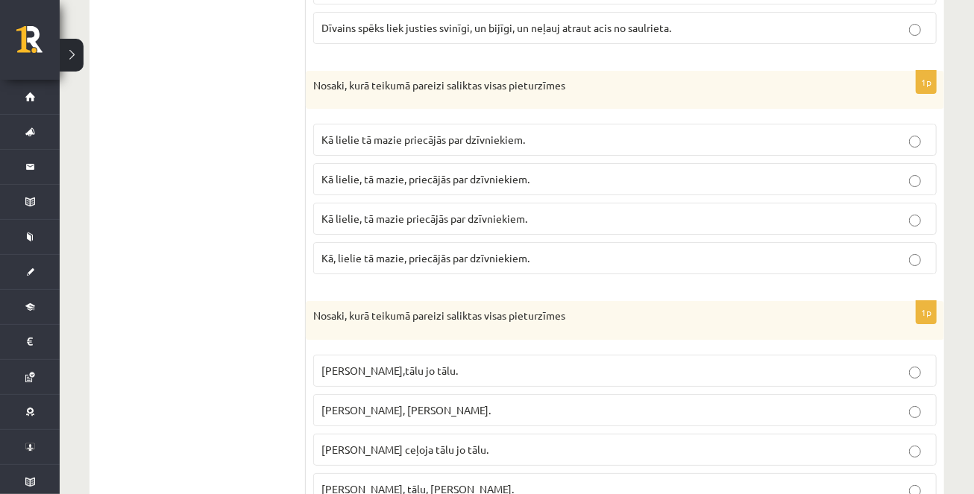
scroll to position [2530, 0]
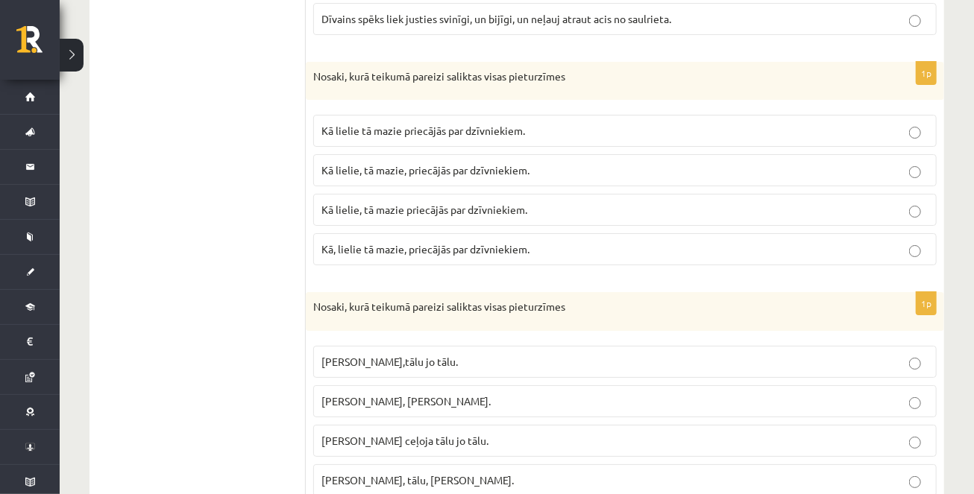
click at [443, 203] on span "Kā lielie, tā mazie priecājās par dzīvniekiem." at bounding box center [424, 209] width 206 height 13
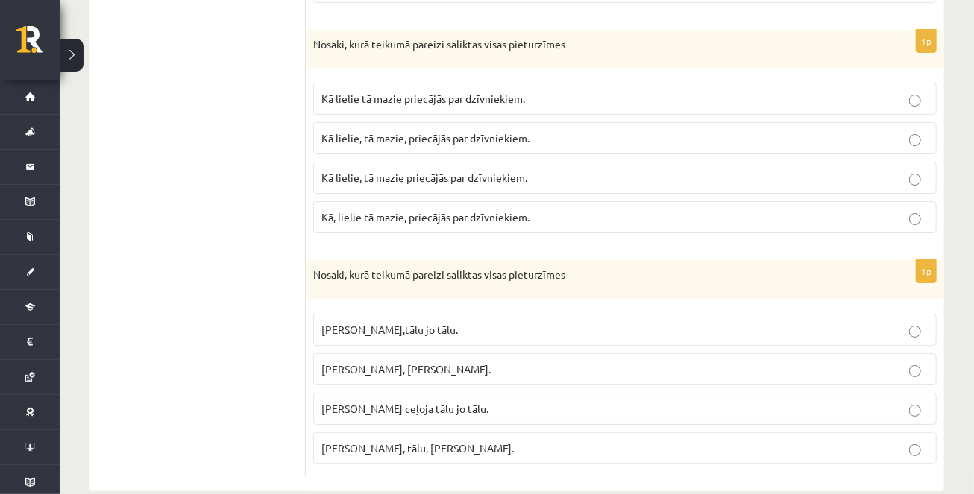
scroll to position [2582, 0]
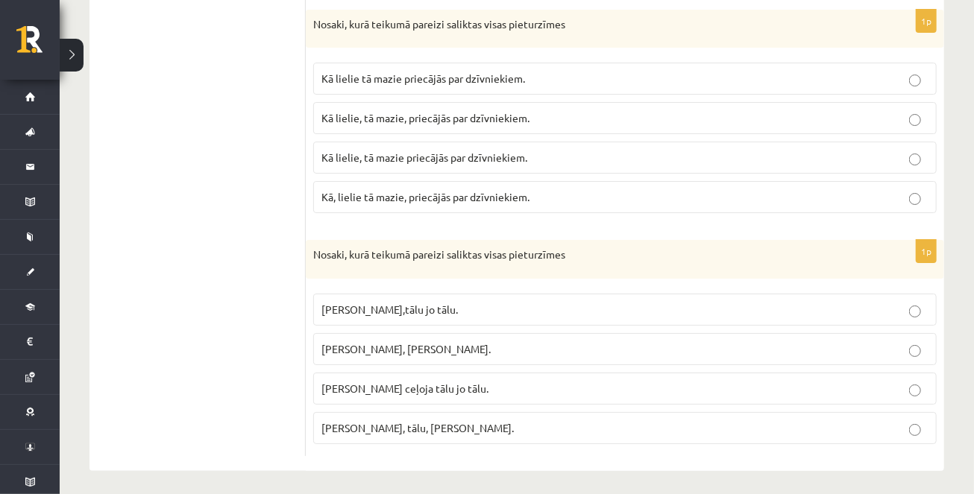
click at [371, 383] on span "[PERSON_NAME] ceļoja tālu jo tālu." at bounding box center [404, 388] width 167 height 13
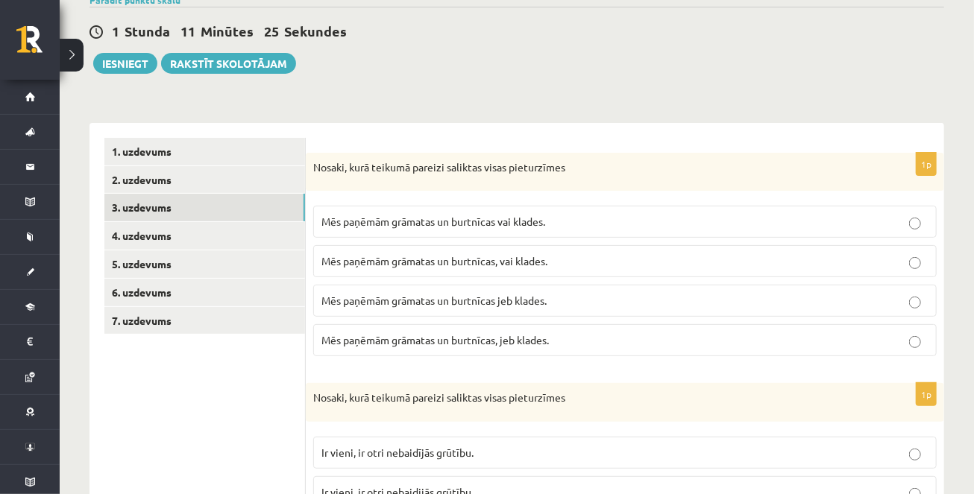
scroll to position [0, 0]
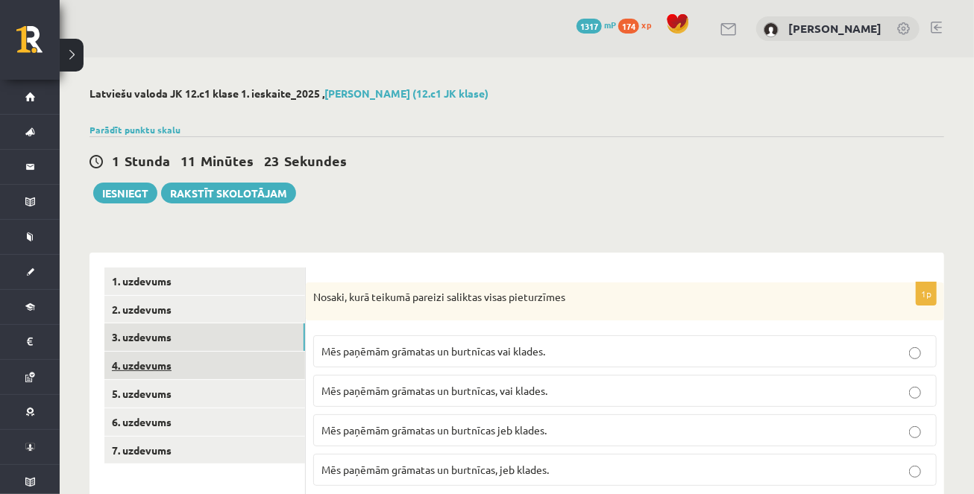
click at [153, 364] on link "4. uzdevums" at bounding box center [204, 366] width 201 height 28
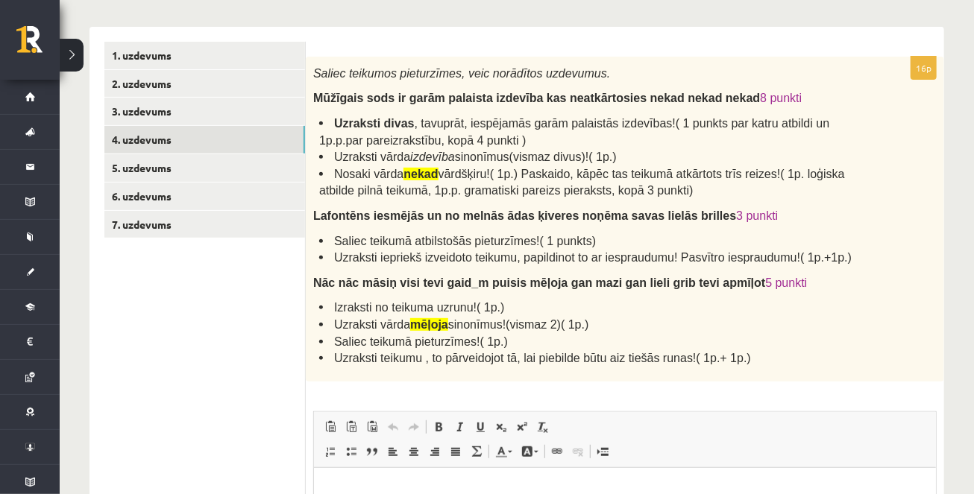
scroll to position [223, 0]
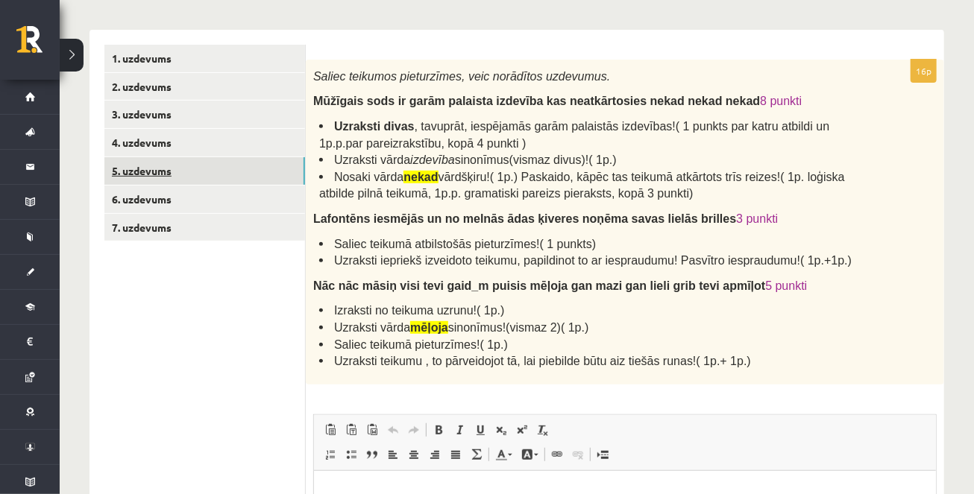
click at [173, 169] on link "5. uzdevums" at bounding box center [204, 171] width 201 height 28
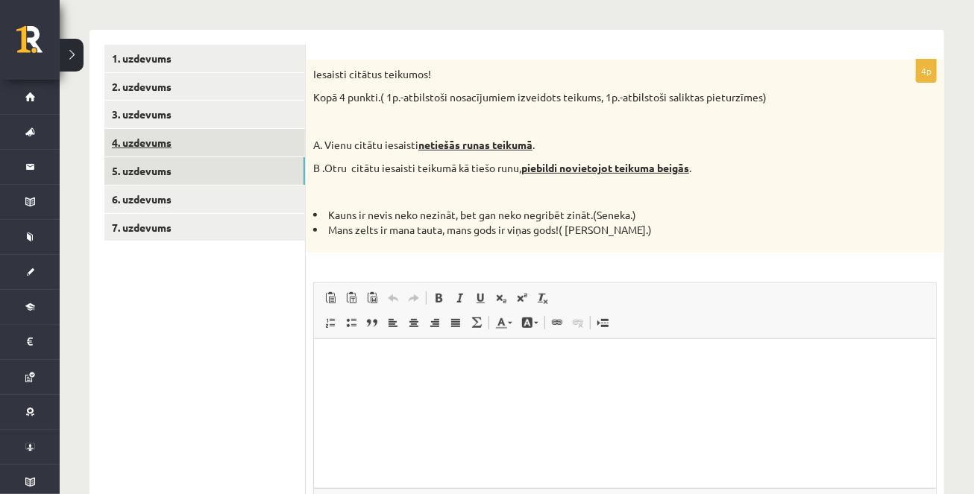
scroll to position [0, 0]
click at [175, 148] on link "4. uzdevums" at bounding box center [204, 143] width 201 height 28
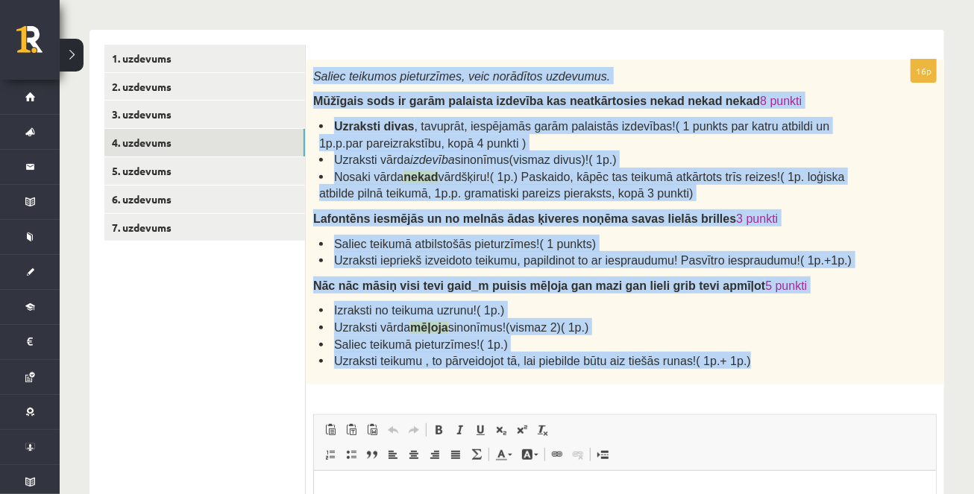
drag, startPoint x: 314, startPoint y: 73, endPoint x: 756, endPoint y: 363, distance: 528.9
click at [756, 364] on div "Saliec teikumos pieturzīmes, veic norādītos uzdevumus. Mūžīgais sods ir garām p…" at bounding box center [625, 222] width 638 height 325
copy div "Loremi dolorsit ametconsect, adip elitseddo eiusmodte. Incididu utla et dolor m…"
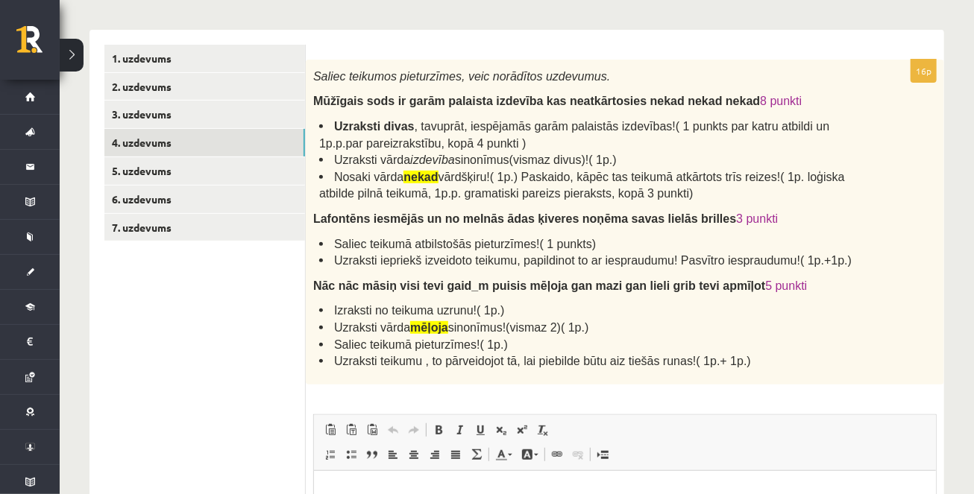
click at [535, 138] on li "Uzraksti divas , tavuprāt, iespējamās garām palaistās izdevības!( 1 punkts par …" at bounding box center [590, 134] width 543 height 34
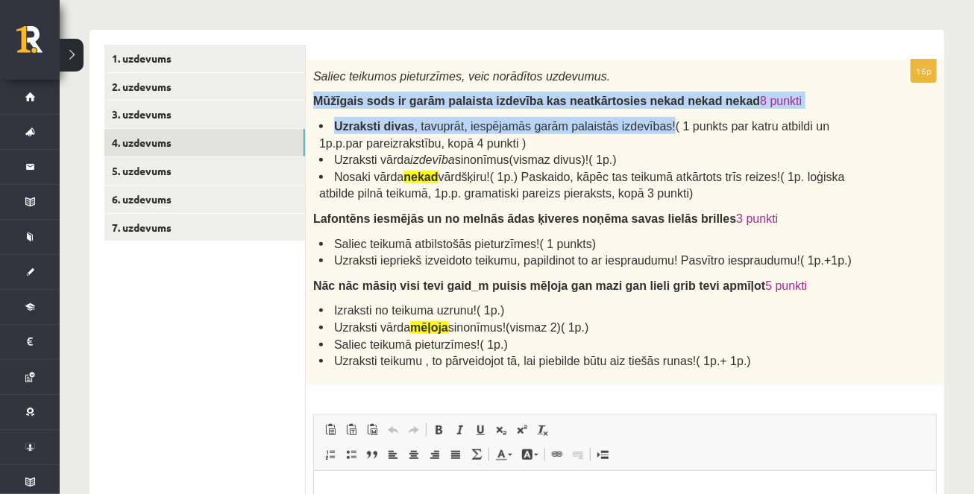
drag, startPoint x: 313, startPoint y: 99, endPoint x: 675, endPoint y: 129, distance: 362.9
click at [675, 129] on div "Saliec teikumos pieturzīmes, veic norādītos uzdevumus. Mūžīgais sods ir garām p…" at bounding box center [625, 222] width 638 height 325
copy div "Mūžīgais sods ir garām palaista izdevība kas neatkārtosies nekad nekad nekad 8 …"
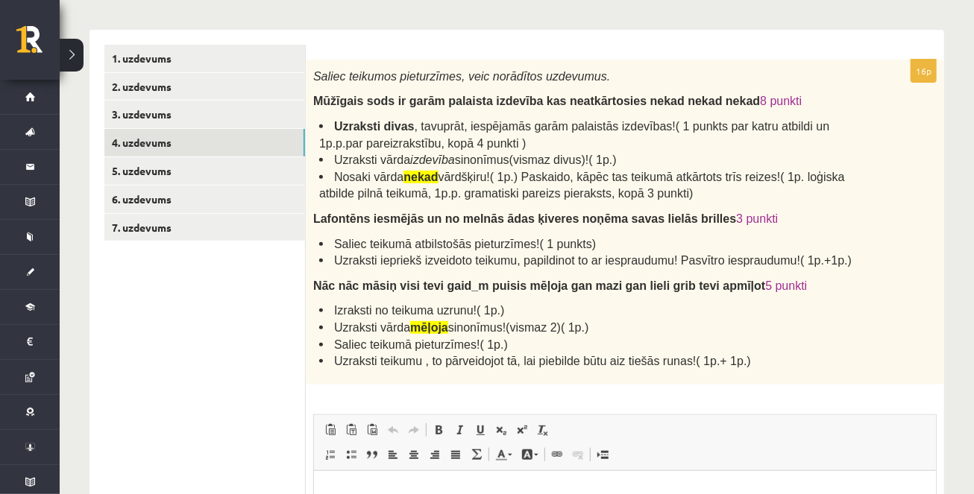
click at [477, 199] on li "Nosaki vārda nekad vārdšķiru!( 1p.) Paskaido, kāpēc tas teikumā atkārtots trīs …" at bounding box center [590, 185] width 543 height 34
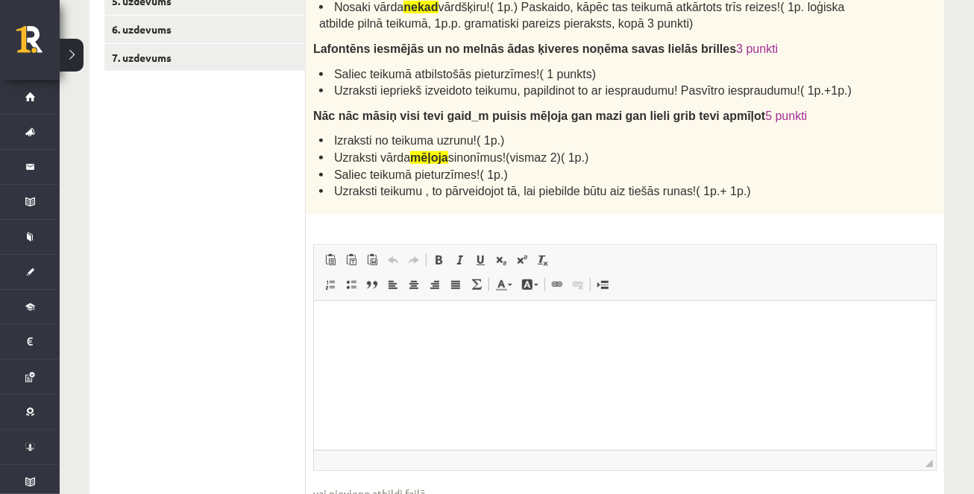
scroll to position [413, 0]
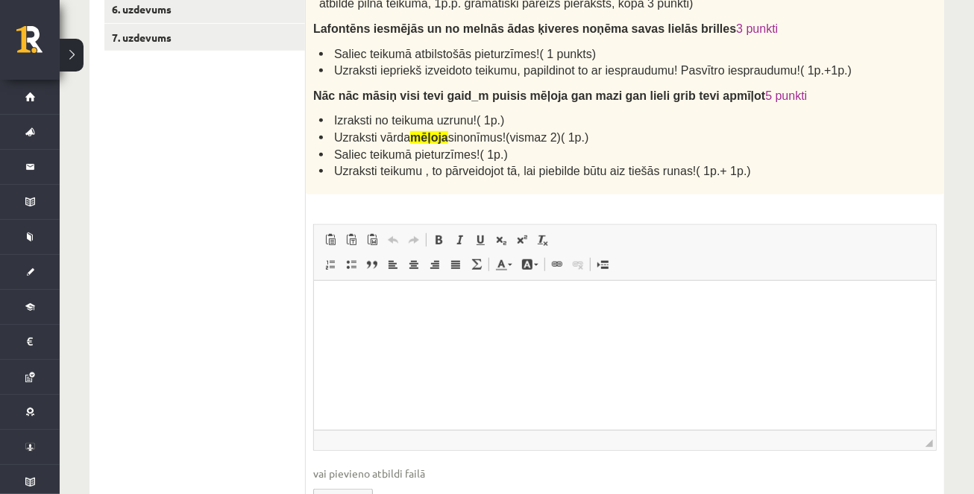
click at [406, 326] on html at bounding box center [624, 302] width 622 height 45
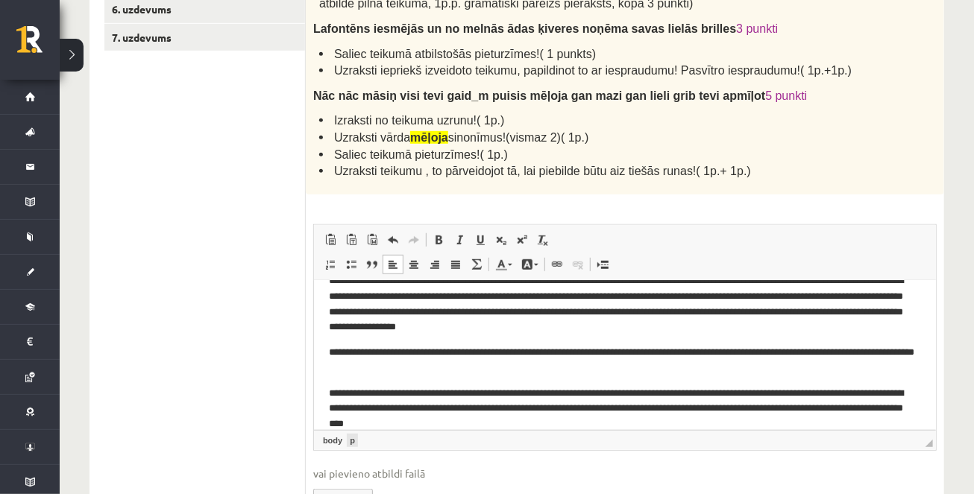
click at [350, 440] on link "p" at bounding box center [352, 440] width 11 height 13
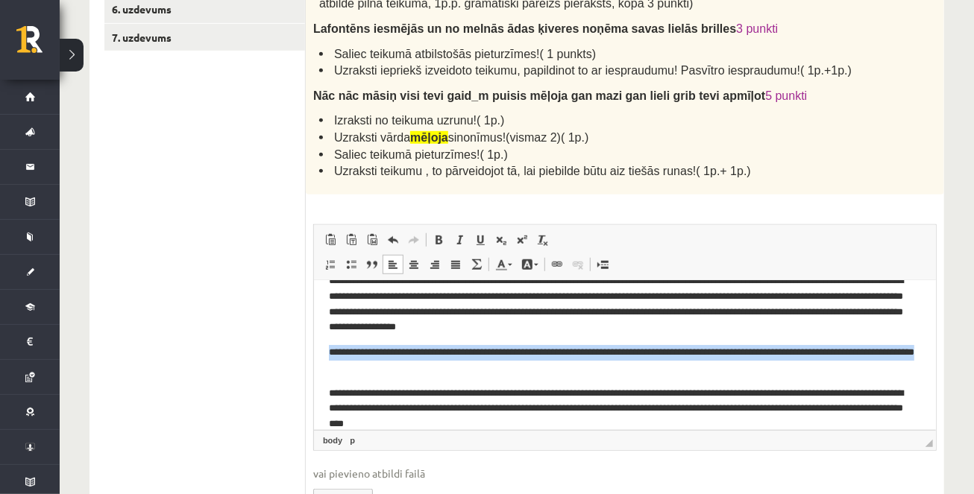
scroll to position [25, 0]
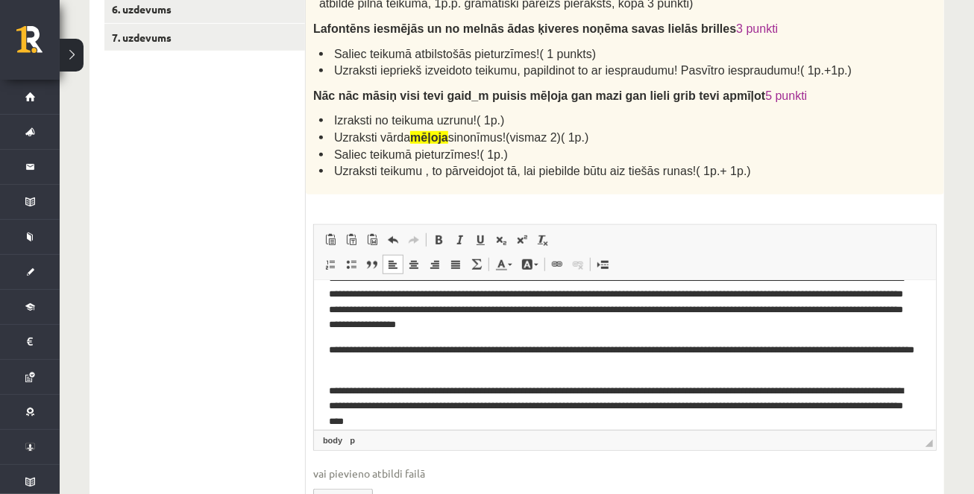
click at [505, 418] on p "**********" at bounding box center [624, 406] width 593 height 46
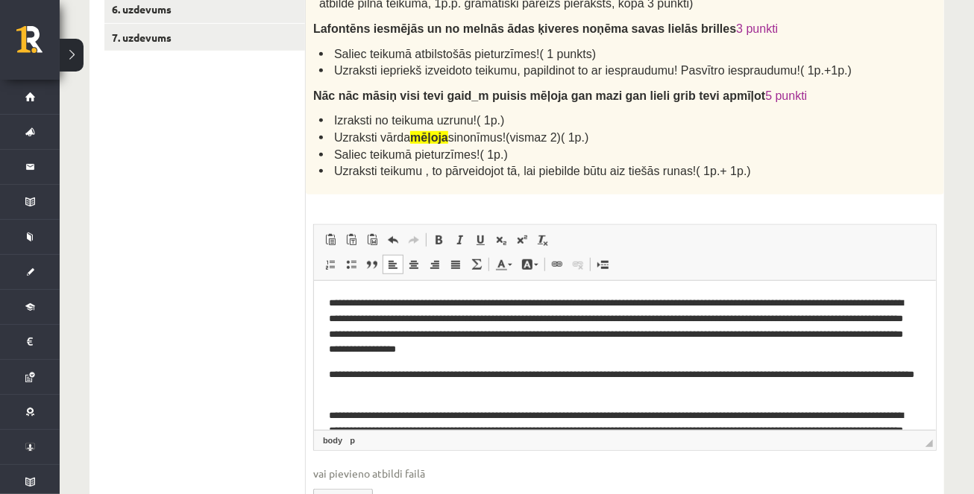
click at [685, 302] on p "**********" at bounding box center [624, 326] width 593 height 62
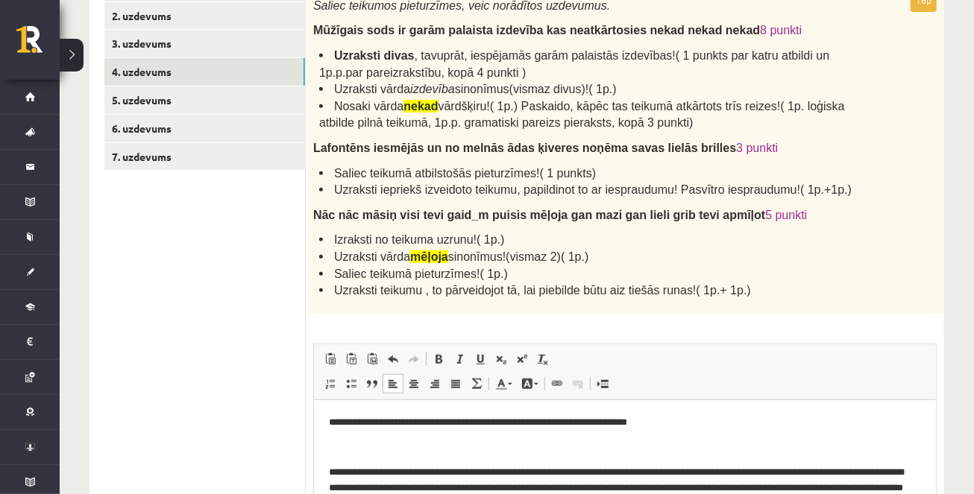
scroll to position [298, 0]
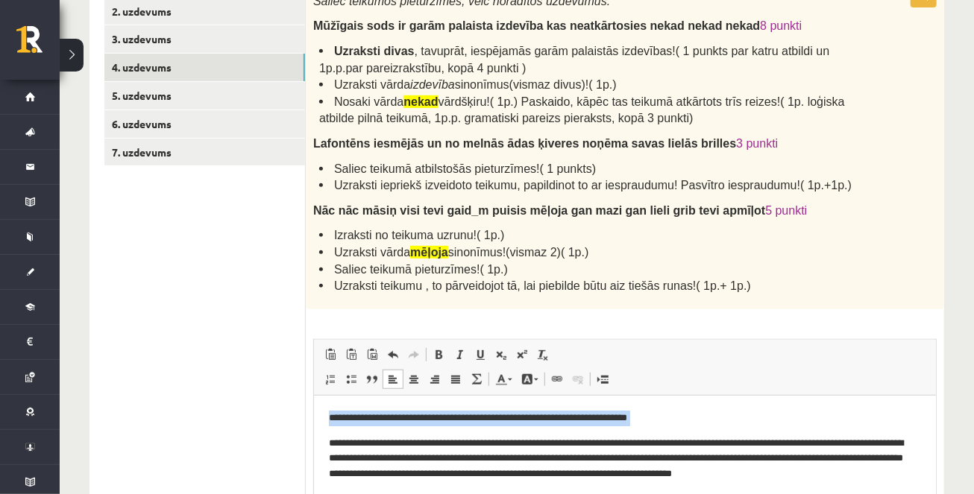
drag, startPoint x: 328, startPoint y: 418, endPoint x: 704, endPoint y: 431, distance: 376.1
click at [704, 431] on body "**********" at bounding box center [624, 494] width 592 height 169
click at [439, 353] on span at bounding box center [439, 355] width 12 height 12
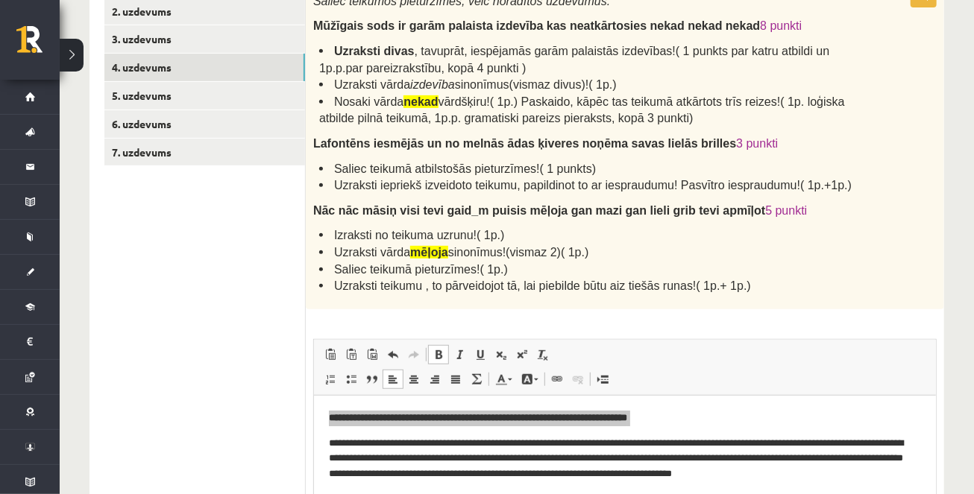
click at [756, 386] on span "Editor toolbars Paste Keyboard shortcut Command+V Paste as plain text Keyboard …" at bounding box center [625, 368] width 622 height 56
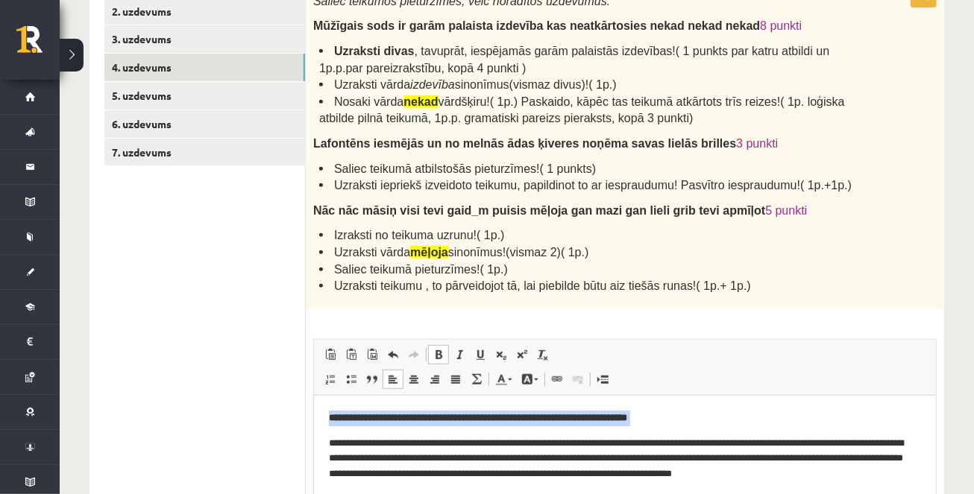
click at [732, 422] on p "**********" at bounding box center [624, 418] width 593 height 16
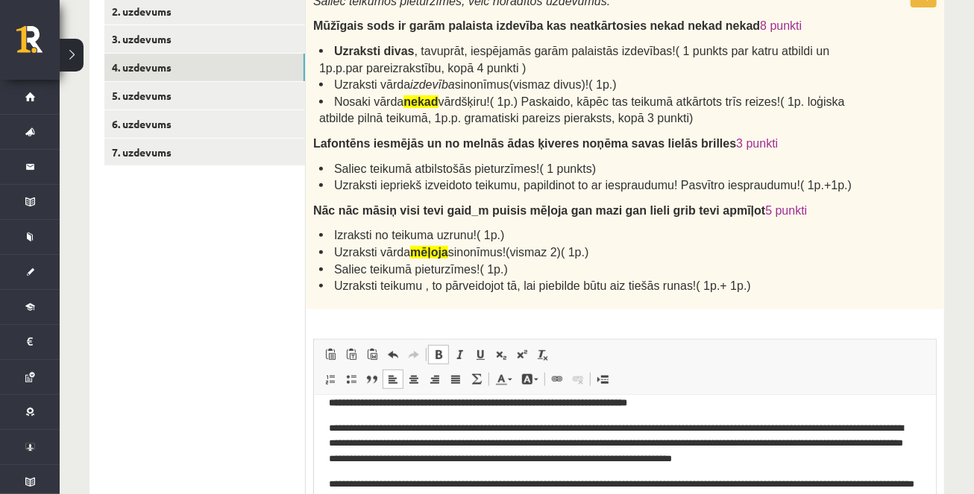
scroll to position [16, 0]
click at [541, 444] on p "**********" at bounding box center [624, 443] width 593 height 46
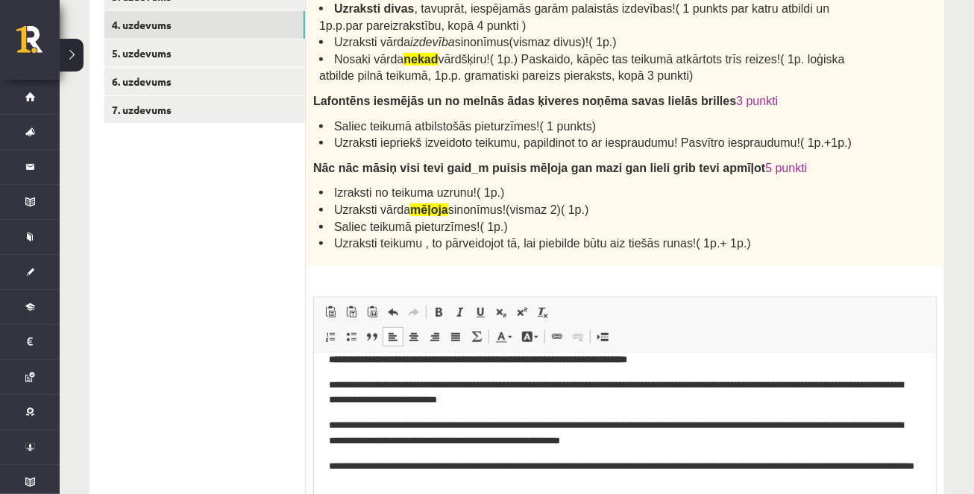
scroll to position [342, 0]
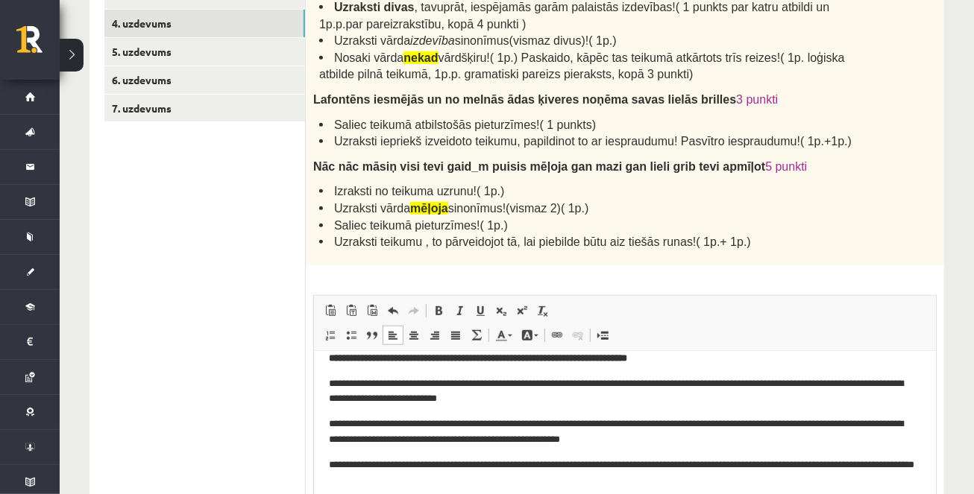
click at [556, 424] on p "**********" at bounding box center [624, 431] width 593 height 31
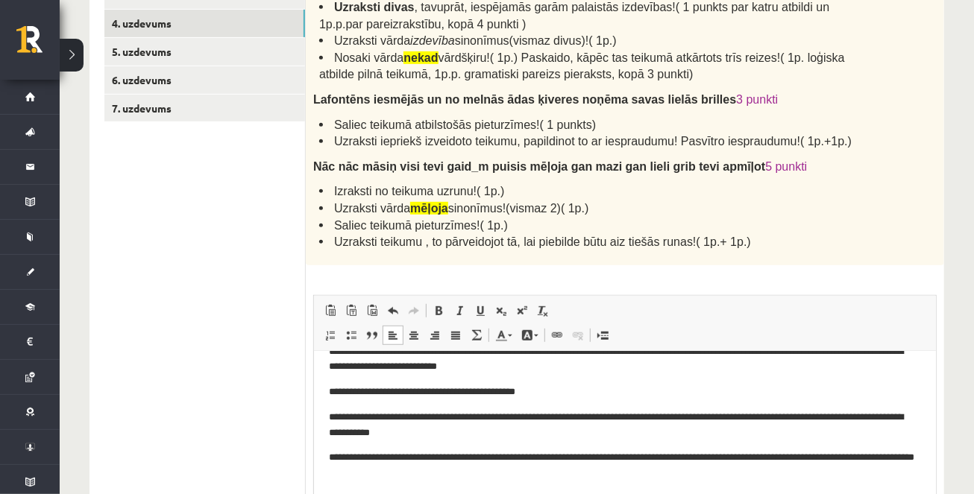
scroll to position [49, 0]
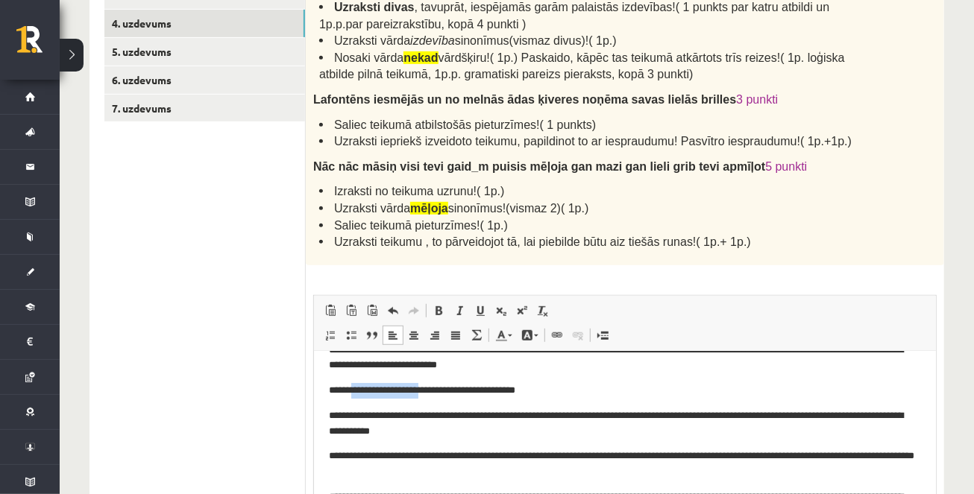
drag, startPoint x: 363, startPoint y: 392, endPoint x: 441, endPoint y: 392, distance: 77.6
click at [441, 392] on p "**********" at bounding box center [624, 391] width 593 height 16
copy p "**********"
click at [458, 396] on p "**********" at bounding box center [624, 391] width 593 height 16
drag, startPoint x: 486, startPoint y: 391, endPoint x: 555, endPoint y: 391, distance: 68.6
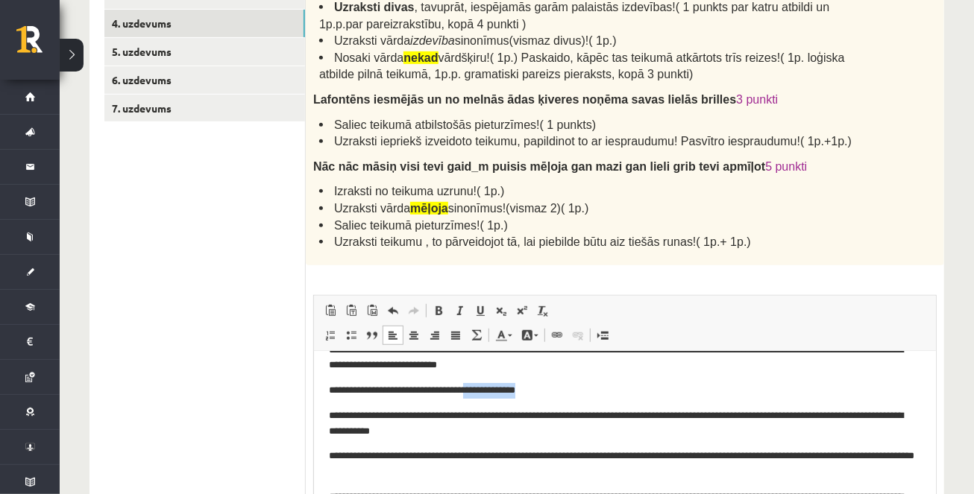
click at [555, 391] on p "**********" at bounding box center [624, 391] width 593 height 16
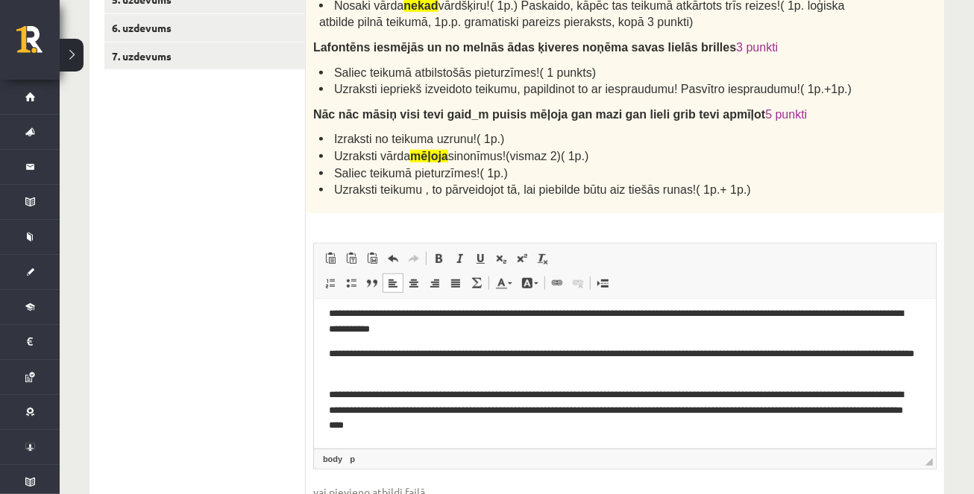
scroll to position [398, 0]
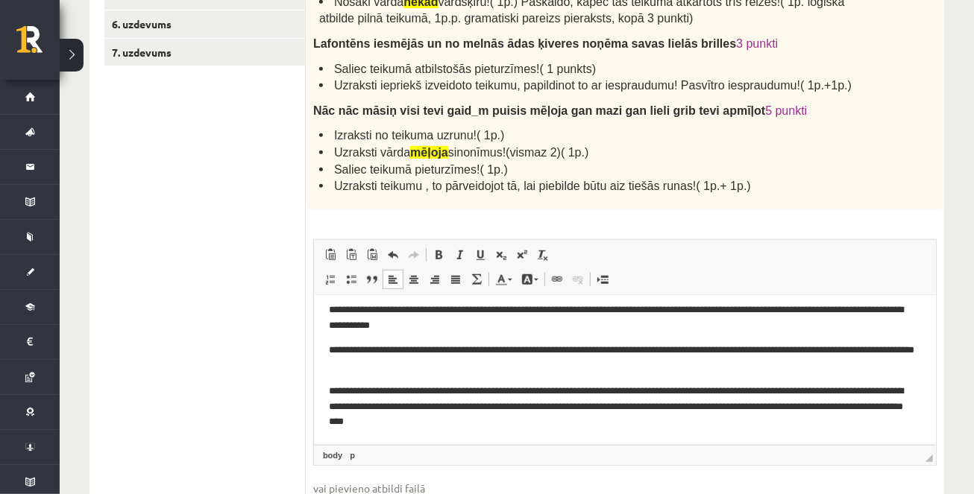
click at [484, 324] on p "**********" at bounding box center [624, 317] width 593 height 31
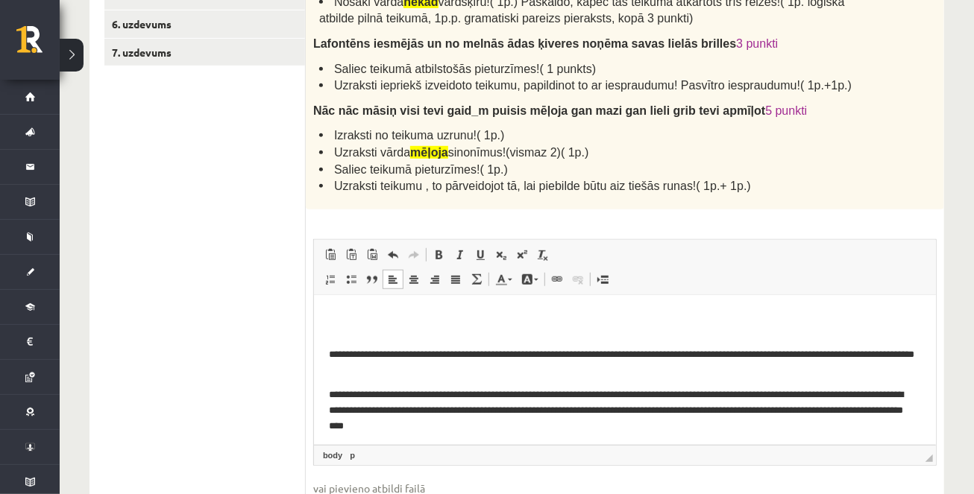
scroll to position [150, 0]
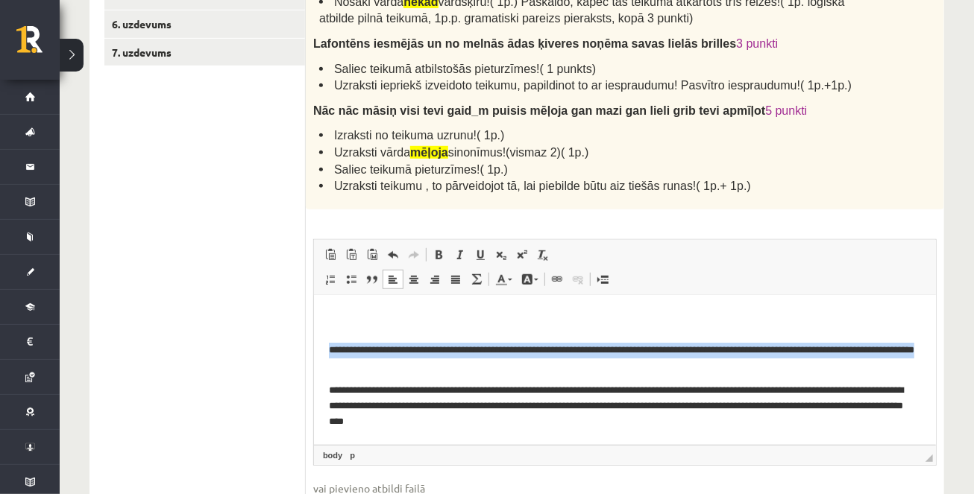
drag, startPoint x: 439, startPoint y: 366, endPoint x: 315, endPoint y: 345, distance: 124.9
click at [315, 345] on html "**********" at bounding box center [624, 294] width 622 height 299
copy p "**********"
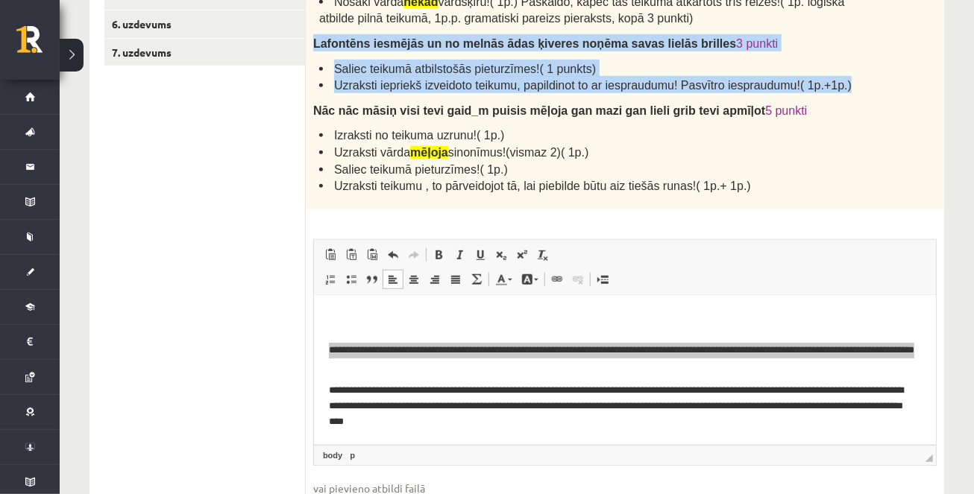
drag, startPoint x: 314, startPoint y: 40, endPoint x: 819, endPoint y: 92, distance: 507.5
click at [818, 94] on div "Saliec teikumos pieturzīmes, veic norādītos uzdevumus. Mūžīgais sods ir garām p…" at bounding box center [625, 46] width 638 height 325
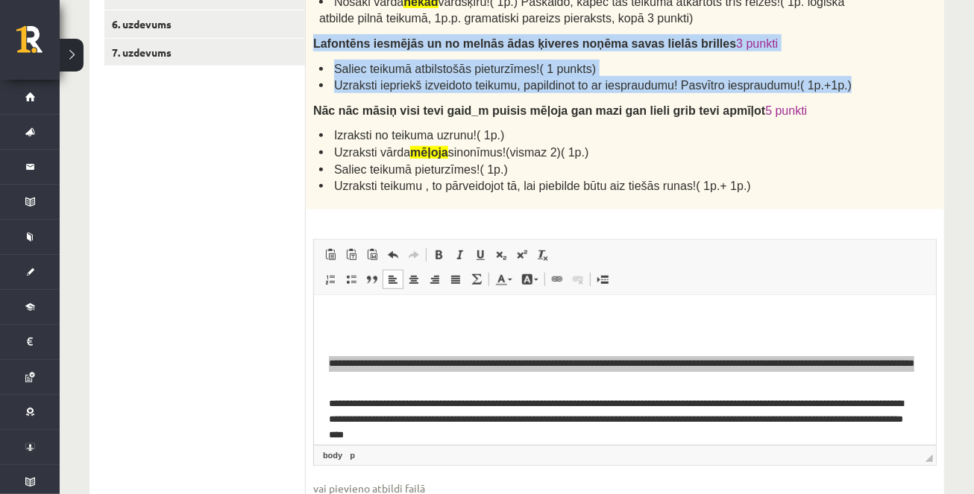
scroll to position [133, 0]
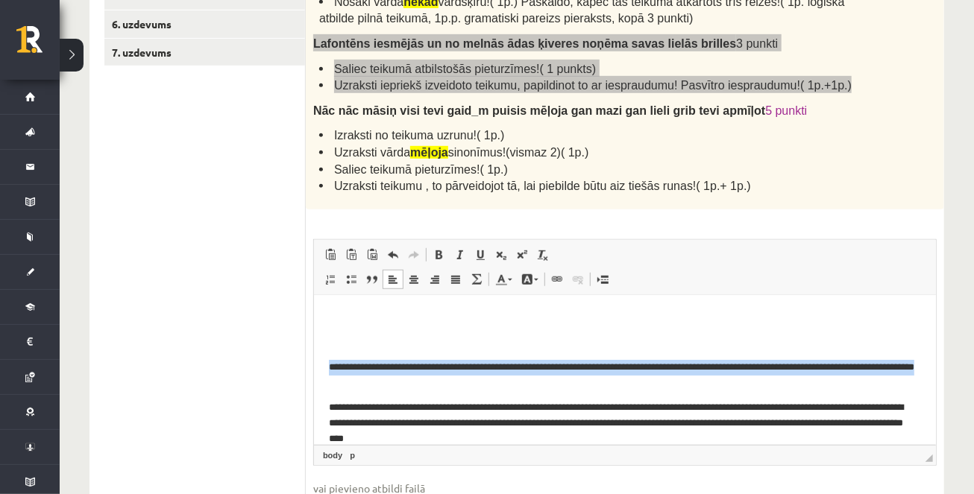
click at [463, 371] on p "**********" at bounding box center [624, 374] width 593 height 31
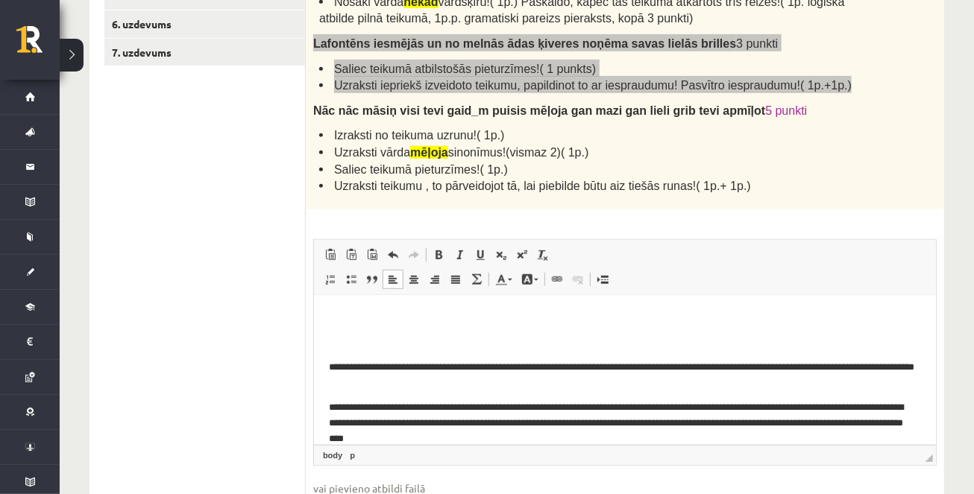
scroll to position [139, 0]
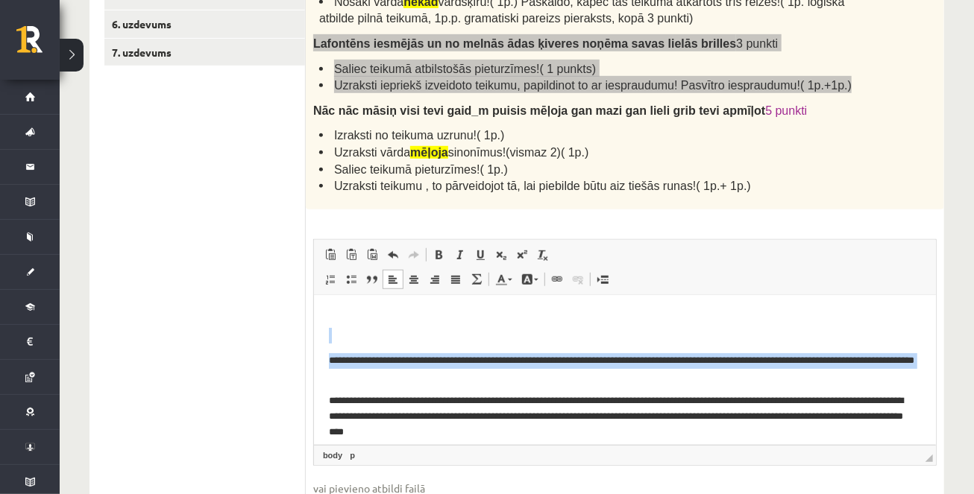
drag, startPoint x: 434, startPoint y: 384, endPoint x: 327, endPoint y: 339, distance: 115.6
click at [328, 339] on body "**********" at bounding box center [624, 305] width 592 height 269
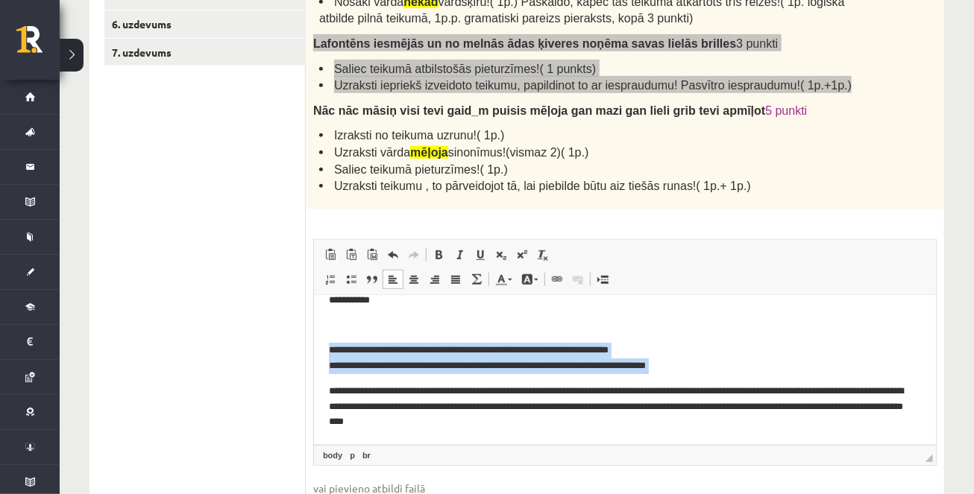
scroll to position [125, 0]
drag, startPoint x: 705, startPoint y: 366, endPoint x: 326, endPoint y: 348, distance: 380.0
click at [326, 348] on html "**********" at bounding box center [624, 308] width 622 height 274
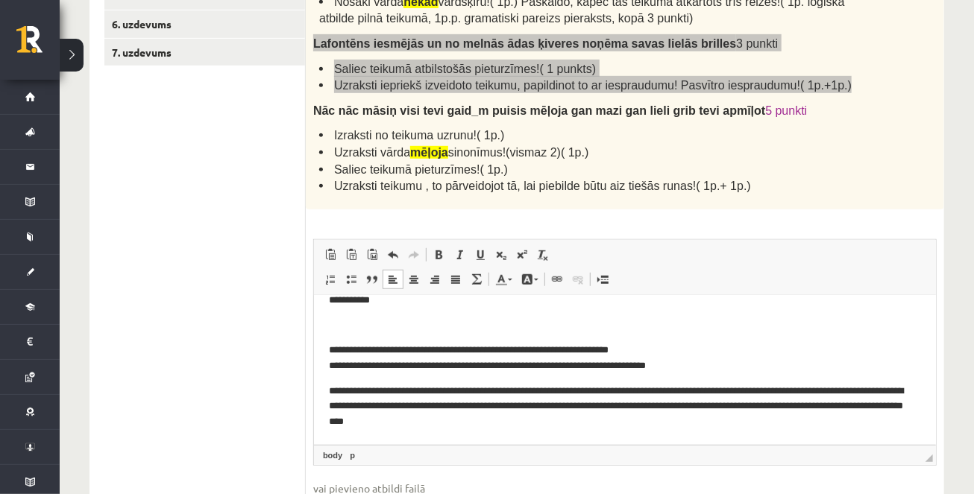
click at [364, 331] on p "Rich Text Editor, wiswyg-editor-user-answer-47024942370480" at bounding box center [624, 325] width 592 height 16
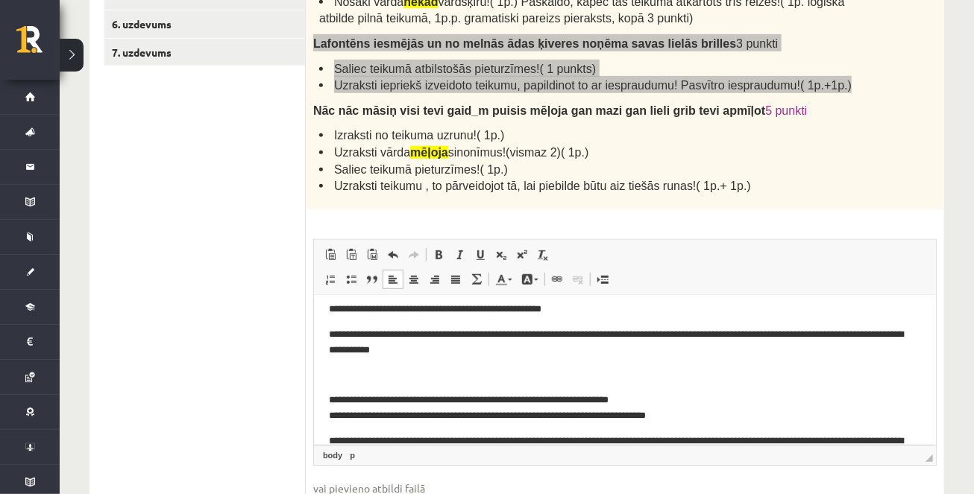
scroll to position [0, 0]
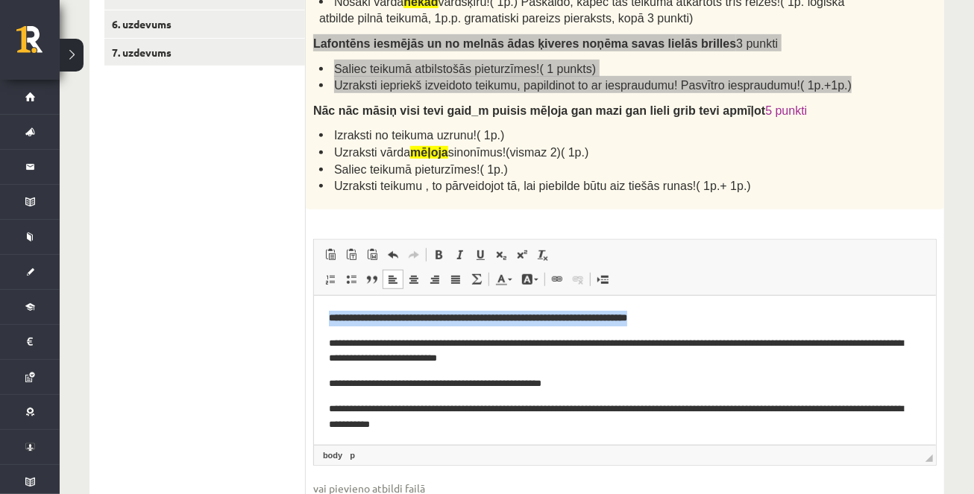
drag, startPoint x: 715, startPoint y: 313, endPoint x: 282, endPoint y: 312, distance: 433.3
click at [313, 312] on html "**********" at bounding box center [624, 432] width 622 height 274
click at [439, 246] on link "Bold Keyboard shortcut Command+B" at bounding box center [438, 254] width 21 height 19
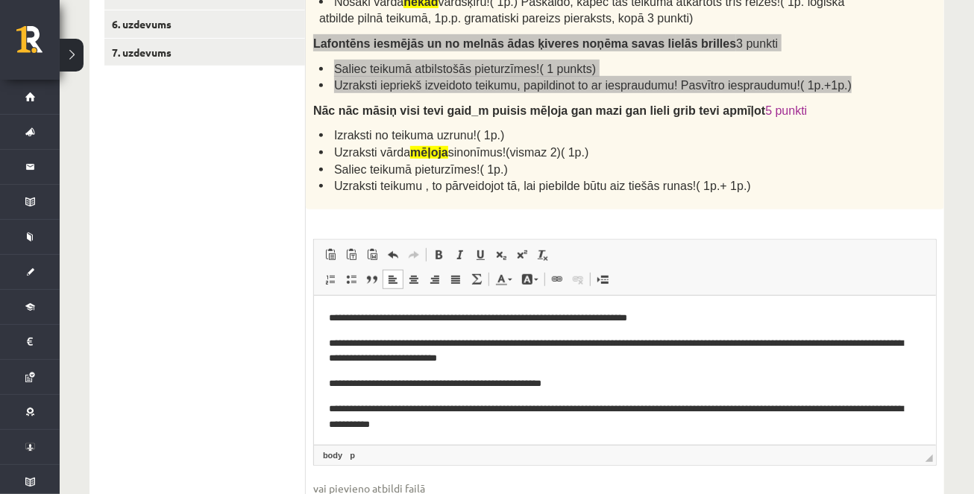
click at [720, 312] on p "**********" at bounding box center [624, 318] width 593 height 16
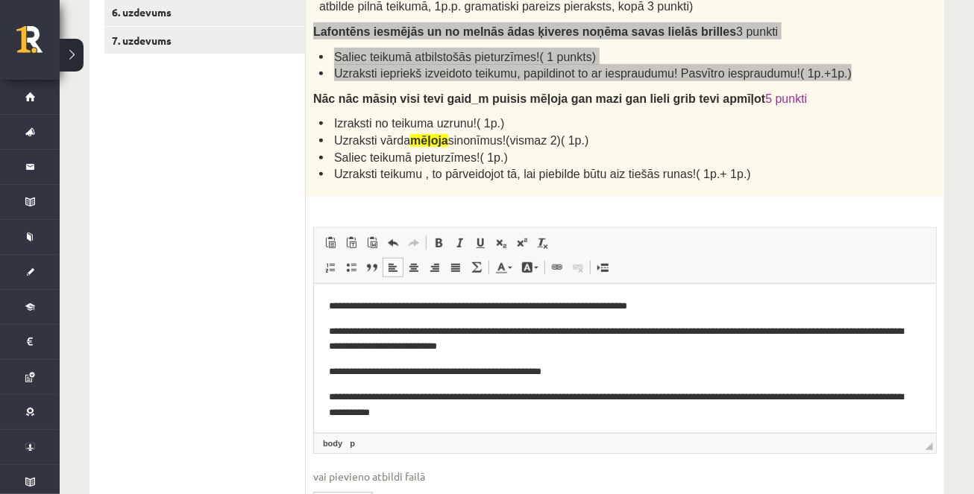
click at [328, 304] on p "**********" at bounding box center [624, 306] width 593 height 16
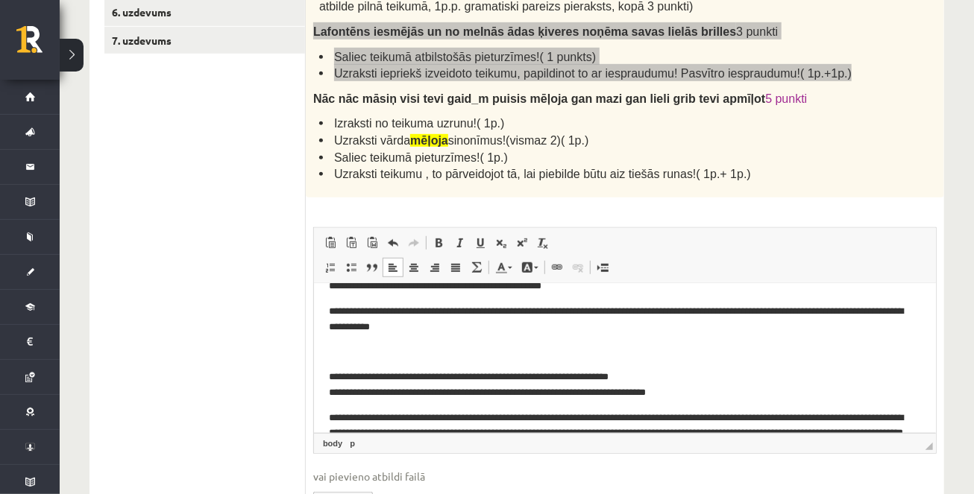
scroll to position [93, 0]
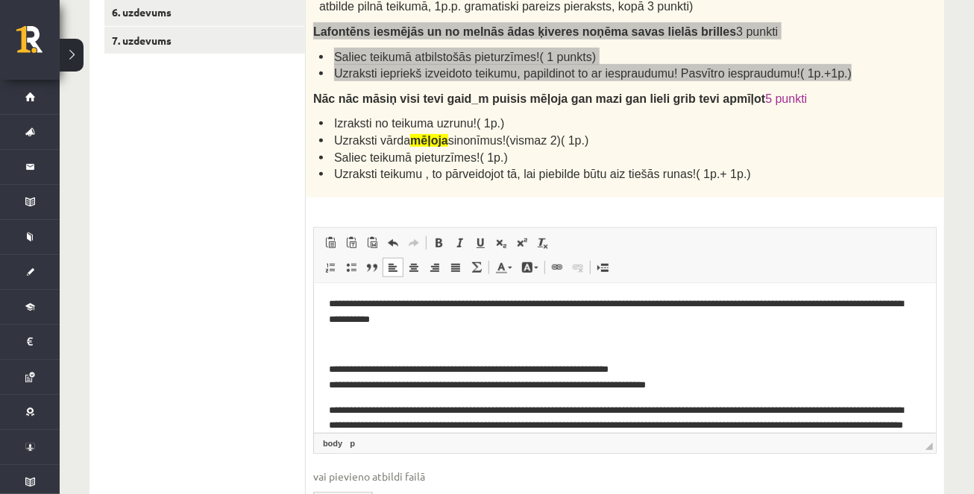
click at [328, 368] on p "**********" at bounding box center [624, 377] width 593 height 31
drag, startPoint x: 374, startPoint y: 385, endPoint x: 411, endPoint y: 385, distance: 36.5
click at [411, 385] on p "**********" at bounding box center [624, 377] width 593 height 31
click at [455, 233] on link "Italic Keyboard shortcut Command+I" at bounding box center [459, 242] width 21 height 19
click at [456, 237] on span at bounding box center [459, 243] width 12 height 12
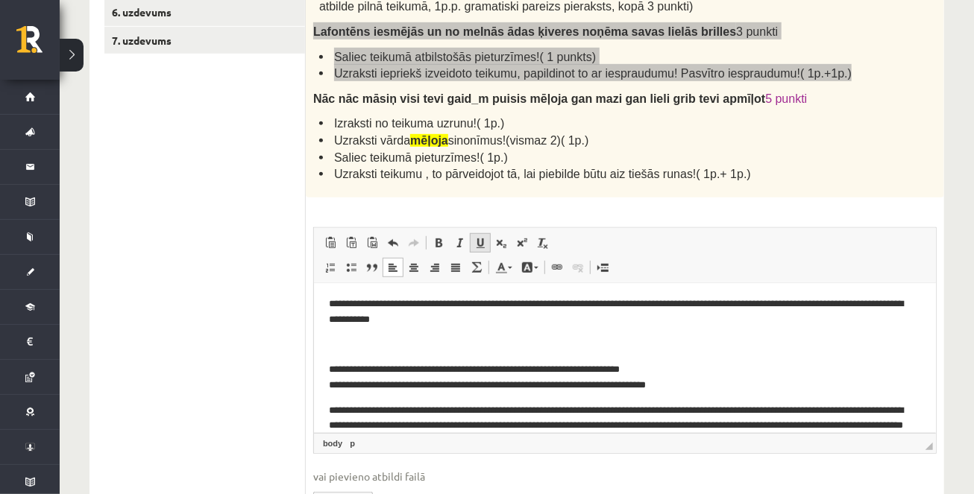
click at [480, 239] on span at bounding box center [480, 243] width 12 height 12
click at [598, 347] on p "Rich Text Editor, wiswyg-editor-user-answer-47024942370480" at bounding box center [624, 344] width 592 height 16
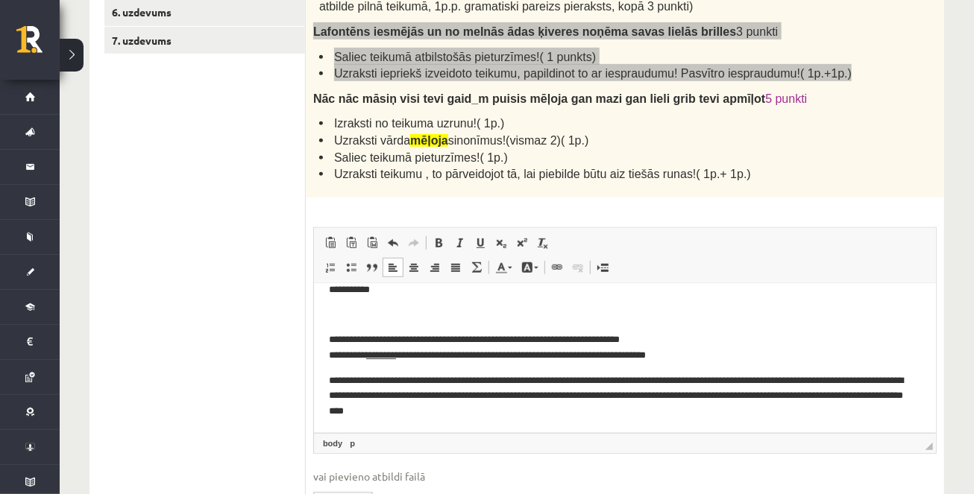
scroll to position [125, 0]
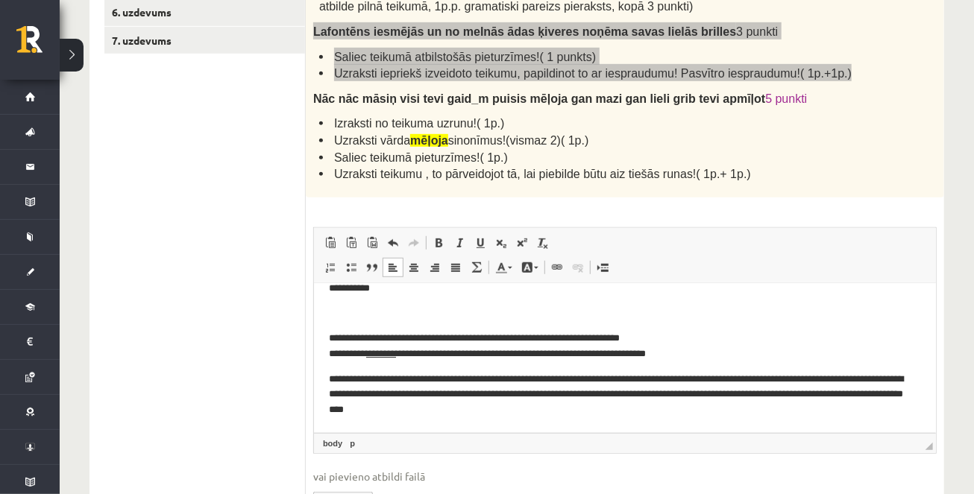
click at [326, 379] on html "**********" at bounding box center [624, 296] width 622 height 274
click at [707, 378] on p "**********" at bounding box center [624, 394] width 593 height 46
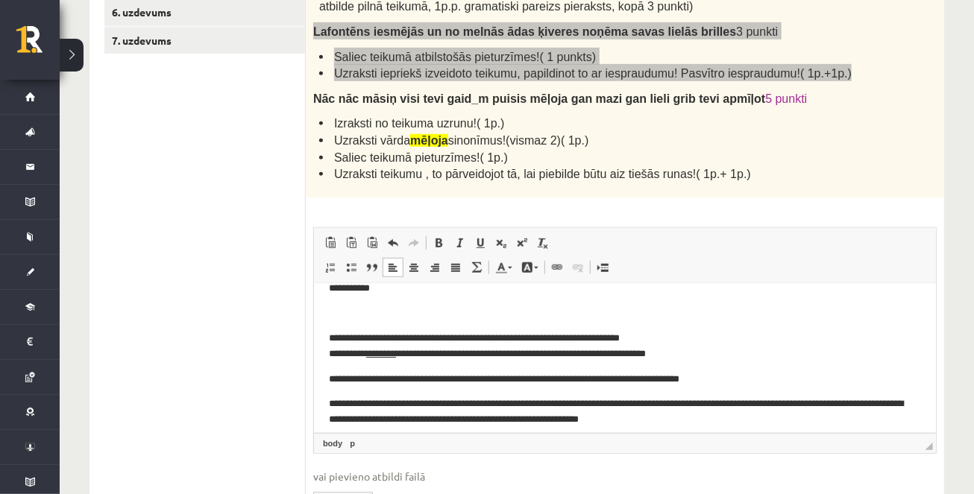
scroll to position [134, 0]
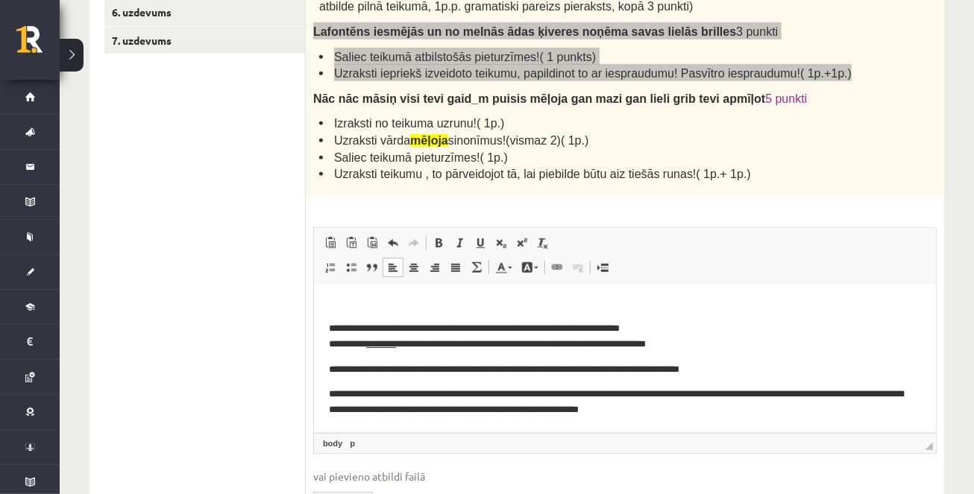
click at [462, 394] on p "**********" at bounding box center [624, 401] width 593 height 31
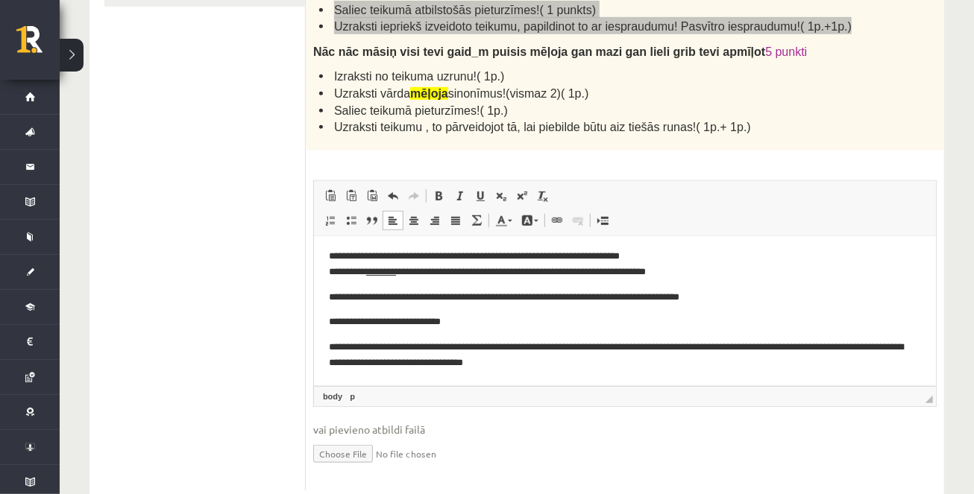
scroll to position [458, 0]
click at [554, 345] on p "**********" at bounding box center [624, 354] width 593 height 31
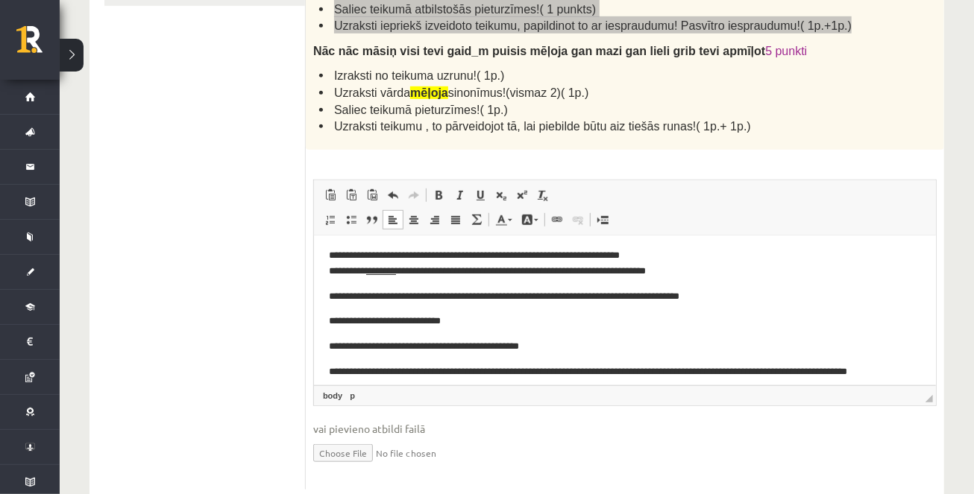
scroll to position [169, 0]
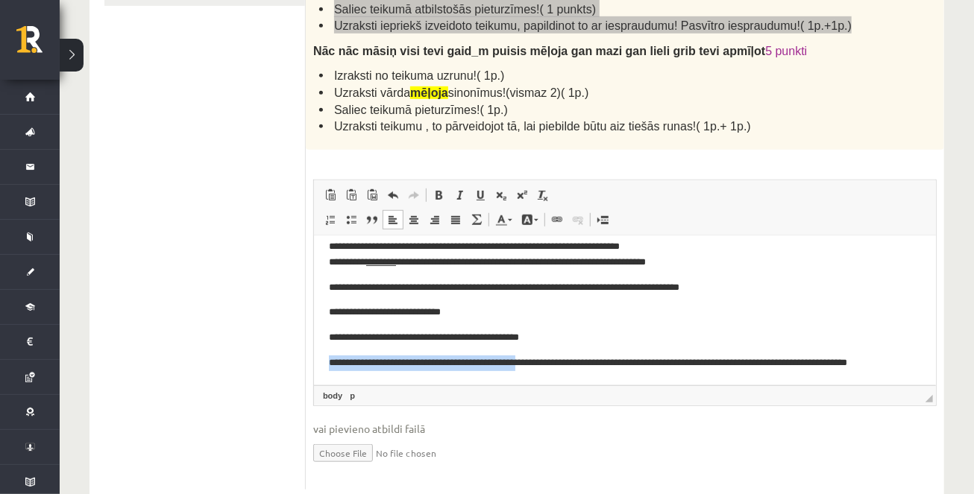
drag, startPoint x: 545, startPoint y: 359, endPoint x: 315, endPoint y: 354, distance: 229.8
click at [315, 354] on html "**********" at bounding box center [624, 226] width 622 height 318
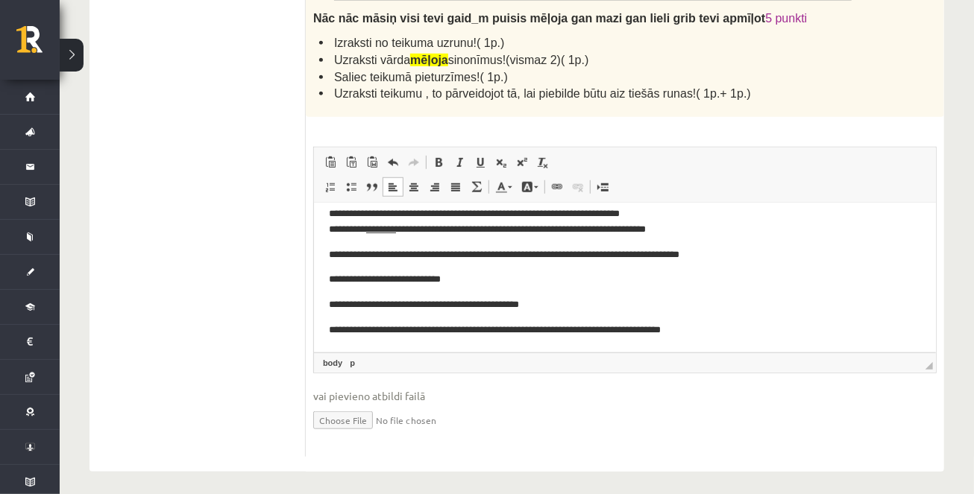
scroll to position [492, 0]
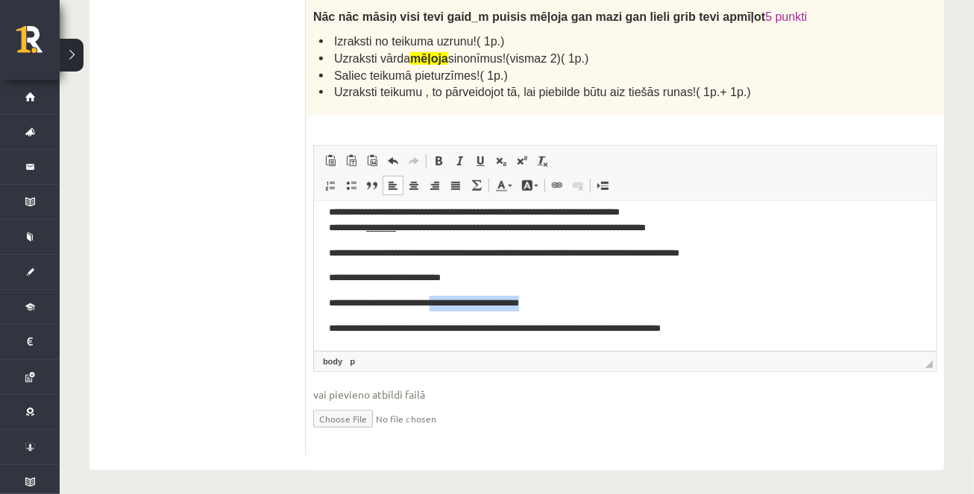
drag, startPoint x: 447, startPoint y: 304, endPoint x: 553, endPoint y: 304, distance: 105.9
click at [553, 304] on p "**********" at bounding box center [624, 303] width 593 height 16
click at [452, 301] on p "**********" at bounding box center [624, 303] width 593 height 16
click at [471, 301] on p "**********" at bounding box center [624, 303] width 593 height 16
click at [510, 302] on p "**********" at bounding box center [624, 303] width 593 height 16
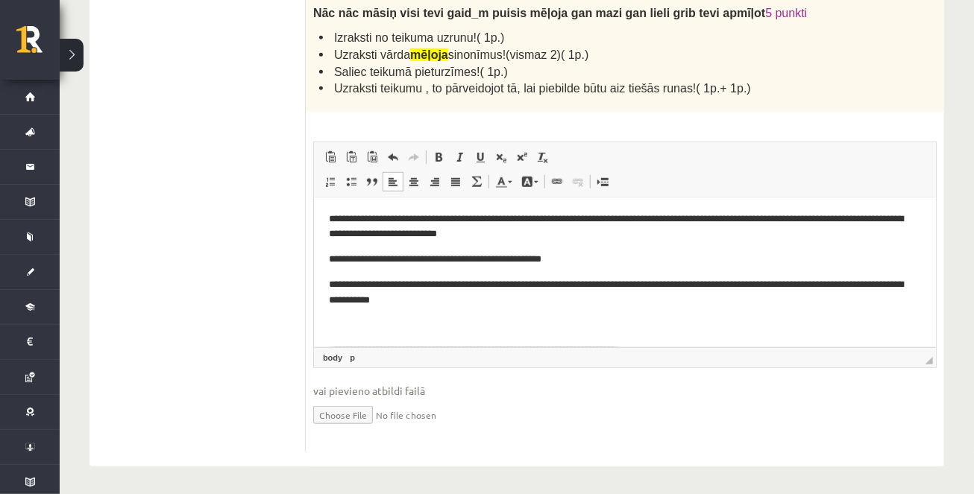
scroll to position [25, 0]
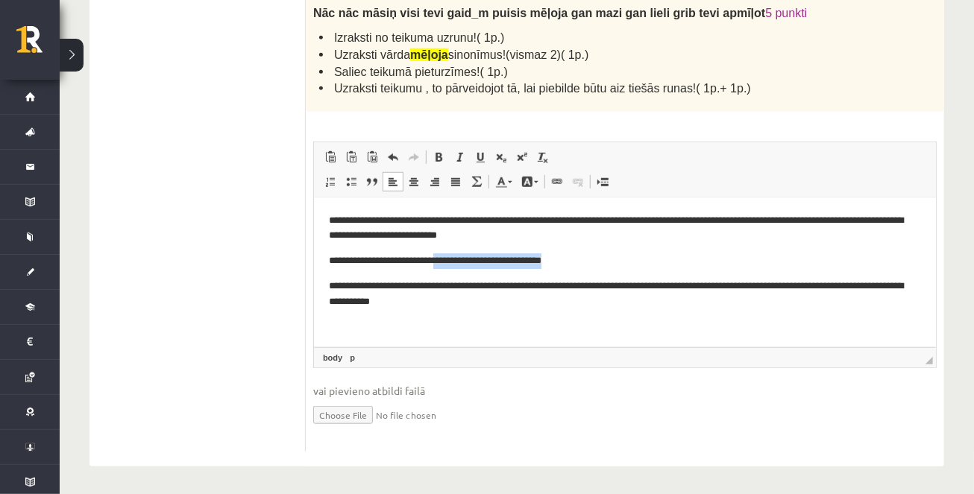
drag, startPoint x: 452, startPoint y: 260, endPoint x: 582, endPoint y: 257, distance: 129.8
click at [582, 257] on p "**********" at bounding box center [624, 261] width 593 height 16
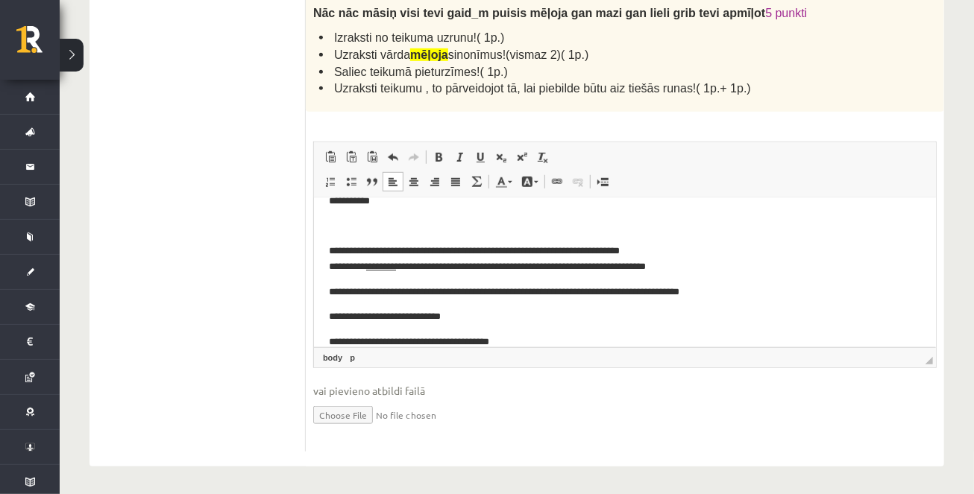
scroll to position [169, 0]
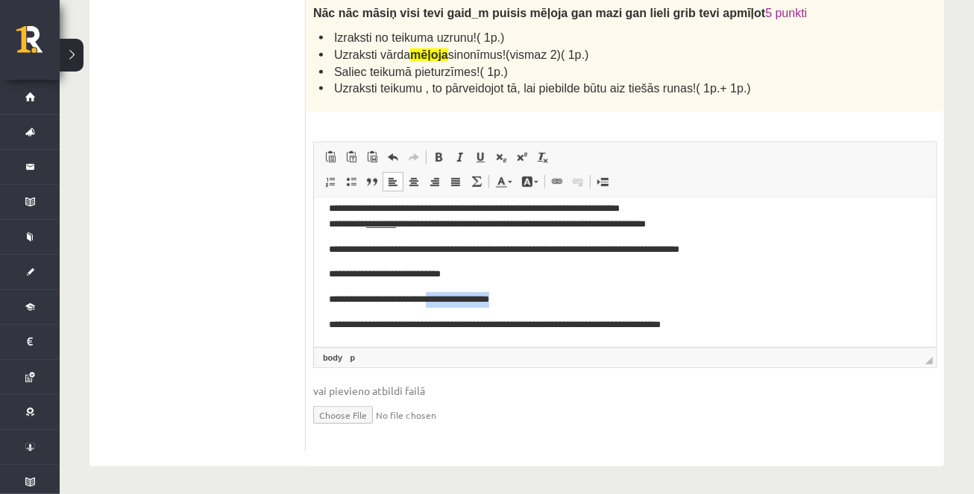
drag, startPoint x: 444, startPoint y: 301, endPoint x: 522, endPoint y: 300, distance: 77.6
click at [522, 301] on p "**********" at bounding box center [624, 300] width 593 height 16
click at [478, 300] on p "**********" at bounding box center [624, 300] width 593 height 16
click at [517, 297] on p "**********" at bounding box center [624, 300] width 593 height 16
click at [524, 299] on p "**********" at bounding box center [624, 300] width 593 height 16
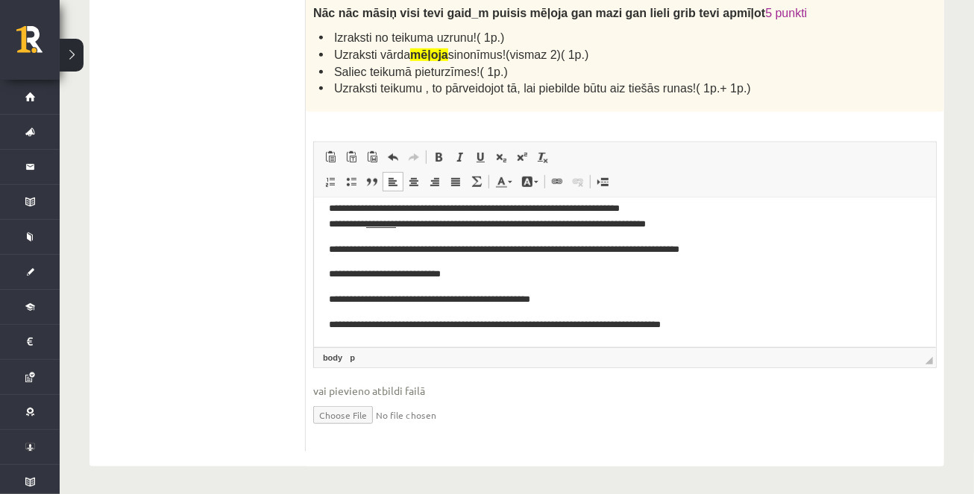
click at [568, 300] on p "**********" at bounding box center [624, 300] width 593 height 16
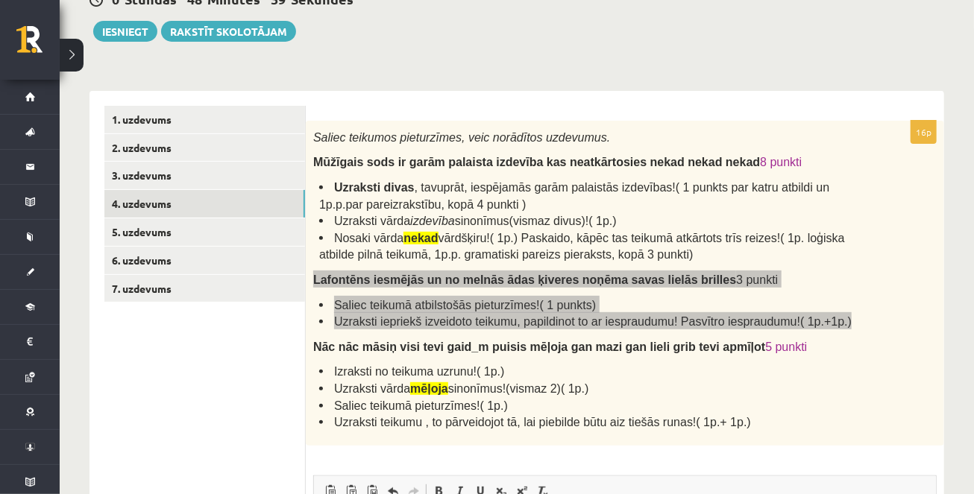
scroll to position [143, 0]
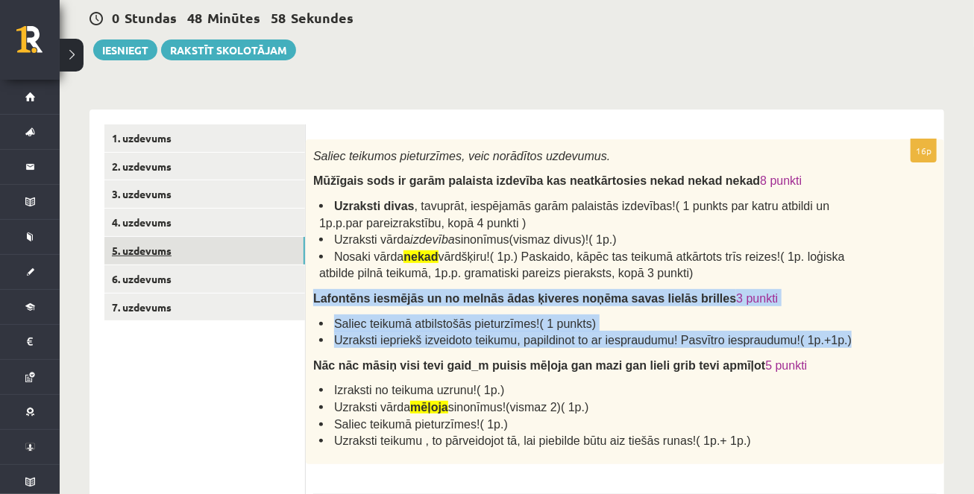
click at [238, 255] on link "5. uzdevums" at bounding box center [204, 251] width 201 height 28
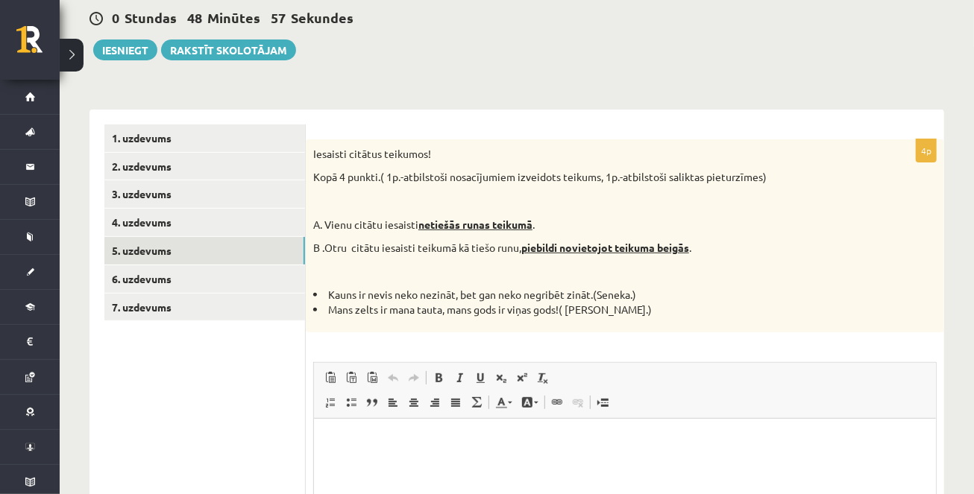
scroll to position [0, 0]
drag, startPoint x: 315, startPoint y: 153, endPoint x: 779, endPoint y: 289, distance: 484.2
click at [781, 290] on div "Iesaisti citātus teikumos! Kopā 4 punkti.( 1p.-atbilstoši nosacījumiem izveidot…" at bounding box center [625, 235] width 638 height 193
drag, startPoint x: 659, startPoint y: 312, endPoint x: 307, endPoint y: 142, distance: 390.6
click at [307, 142] on div "Iesaisti citātus teikumos! Kopā 4 punkti.( 1p.-atbilstoši nosacījumiem izveidot…" at bounding box center [625, 235] width 638 height 193
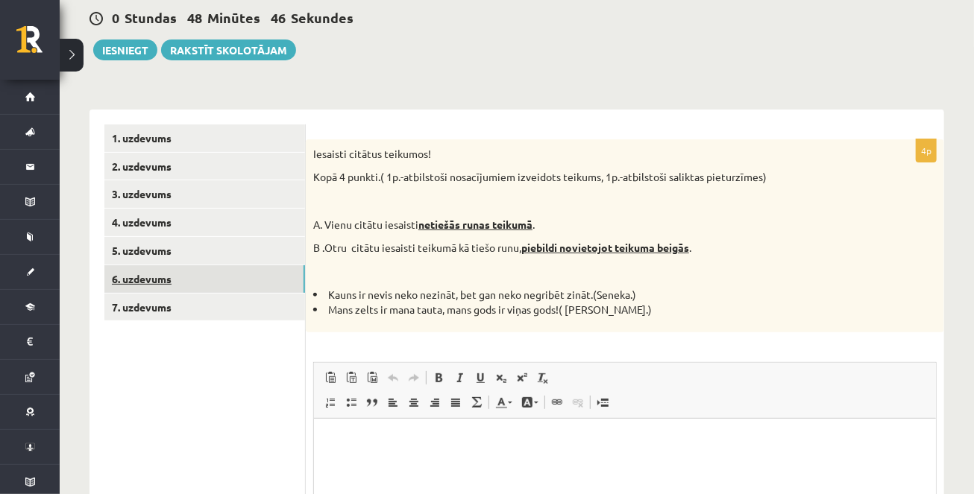
click at [142, 278] on link "6. uzdevums" at bounding box center [204, 279] width 201 height 28
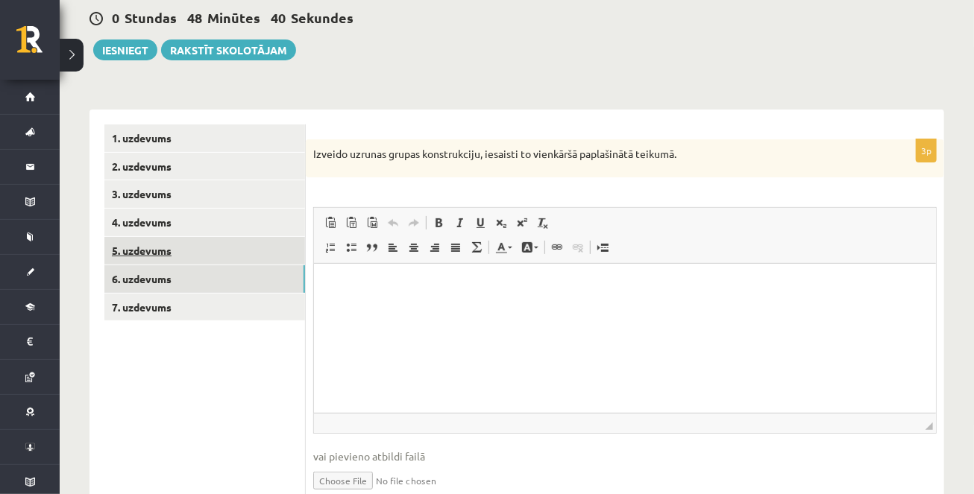
click at [182, 250] on link "5. uzdevums" at bounding box center [204, 251] width 201 height 28
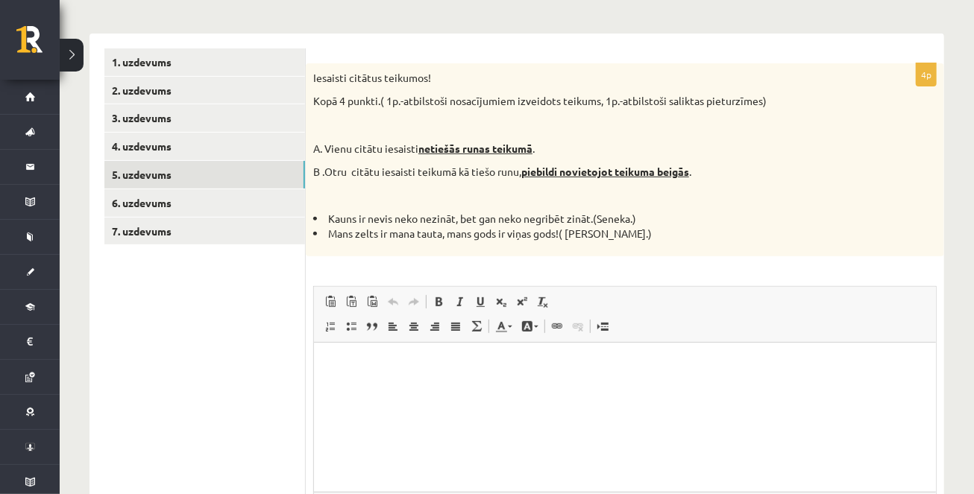
scroll to position [227, 0]
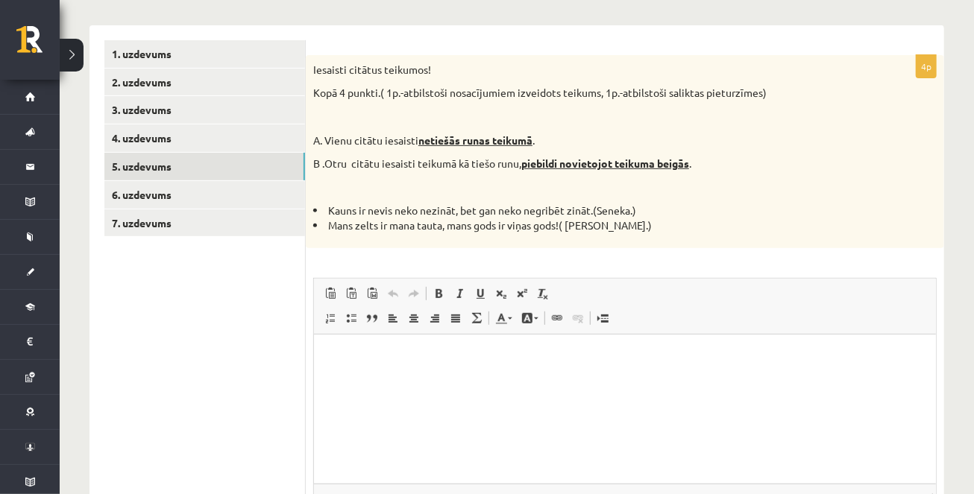
click at [423, 350] on p "Rich Text Editor, wiswyg-editor-user-answer-47024833807500" at bounding box center [624, 357] width 592 height 16
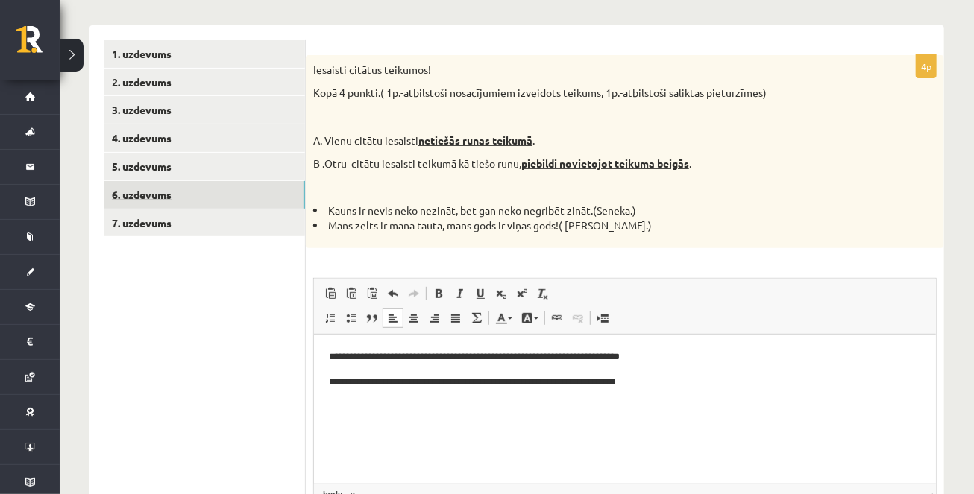
click at [147, 197] on link "6. uzdevums" at bounding box center [204, 195] width 201 height 28
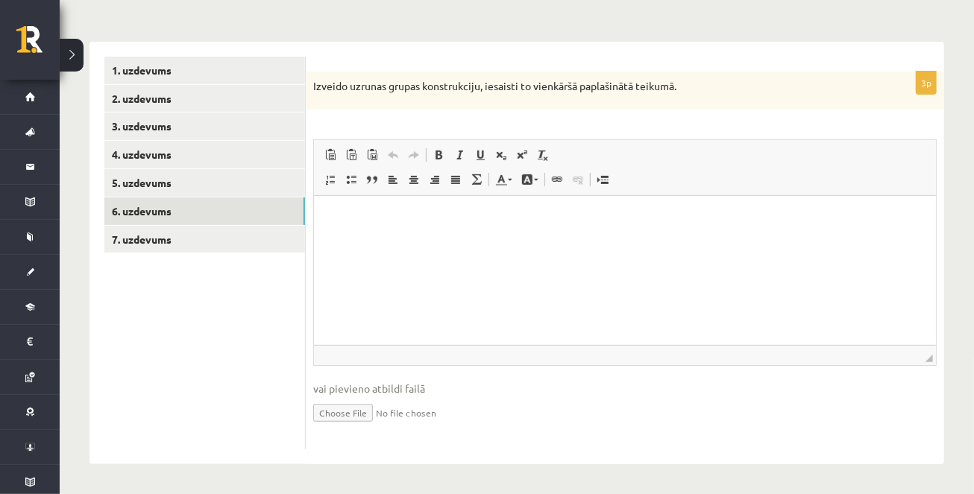
scroll to position [0, 0]
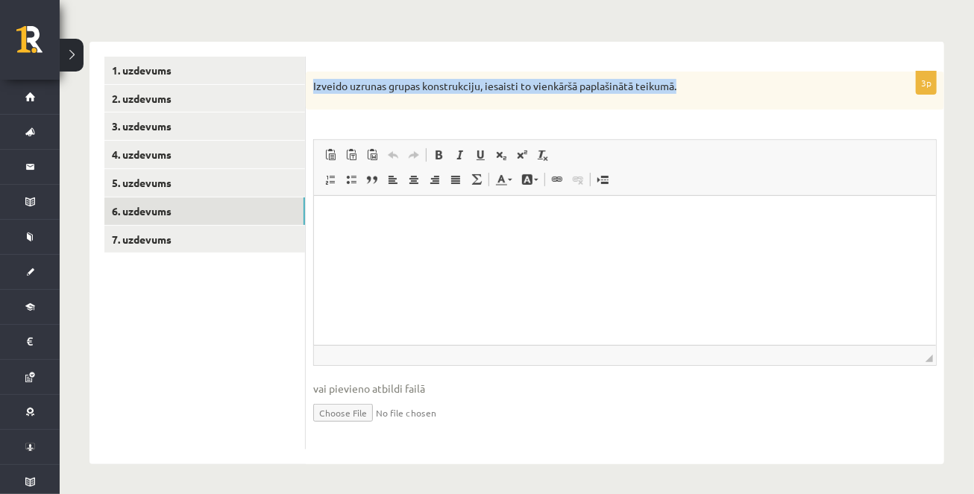
drag, startPoint x: 312, startPoint y: 84, endPoint x: 706, endPoint y: 80, distance: 393.8
click at [707, 84] on p "Izveido uzrunas grupas konstrukciju, iesaisti to vienkāršā paplašinātā teikumā." at bounding box center [587, 86] width 549 height 15
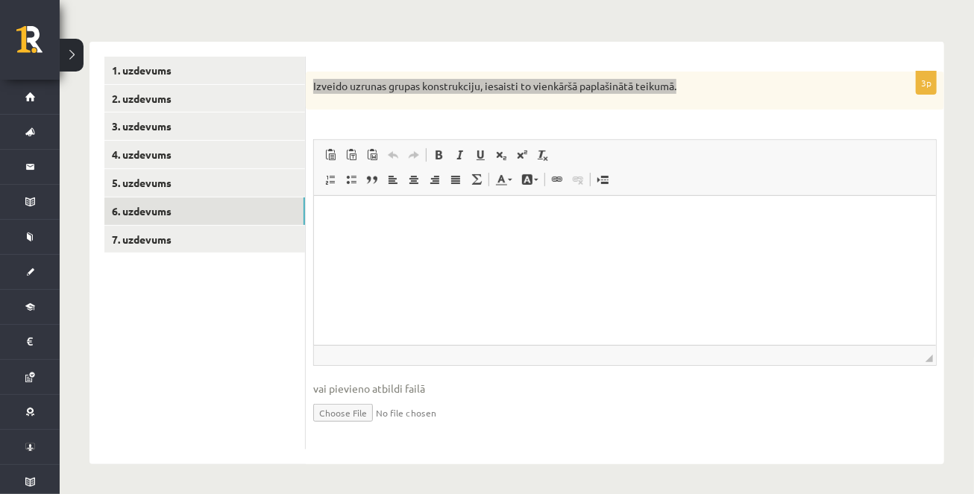
click at [374, 222] on p "Rich Text Editor, wiswyg-editor-user-answer-47024905332360" at bounding box center [624, 219] width 592 height 16
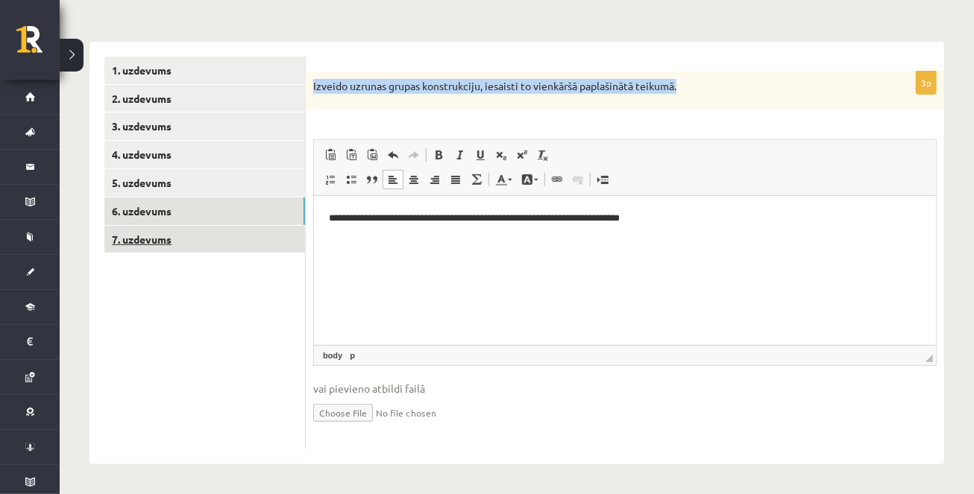
click at [269, 243] on link "7. uzdevums" at bounding box center [204, 240] width 201 height 28
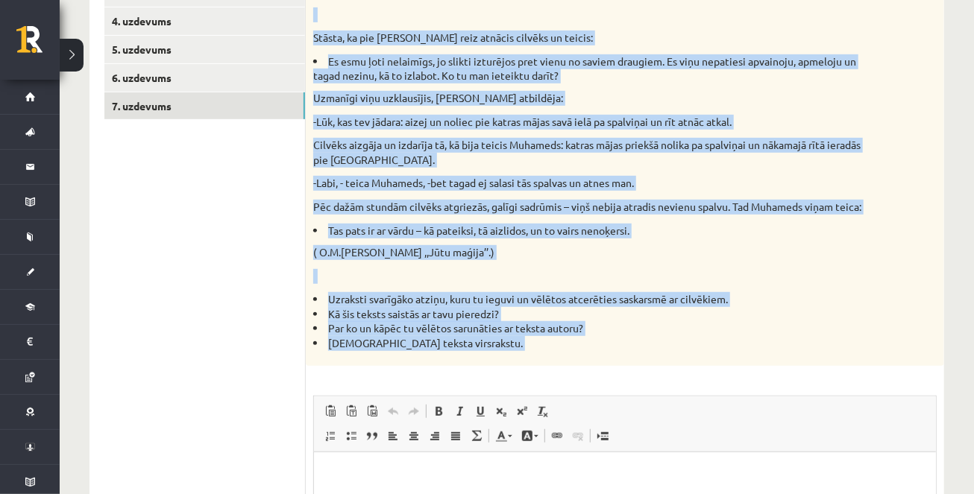
scroll to position [578, 0]
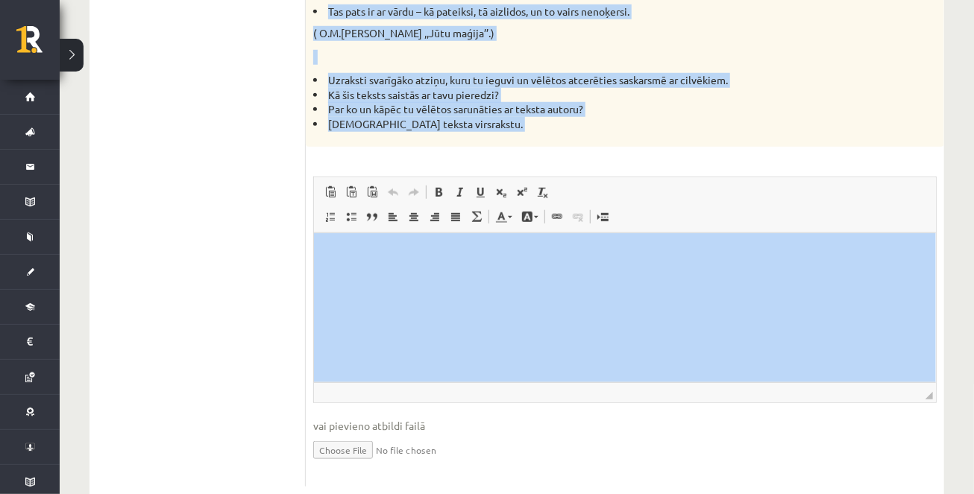
drag, startPoint x: 313, startPoint y: 67, endPoint x: 540, endPoint y: 512, distance: 499.0
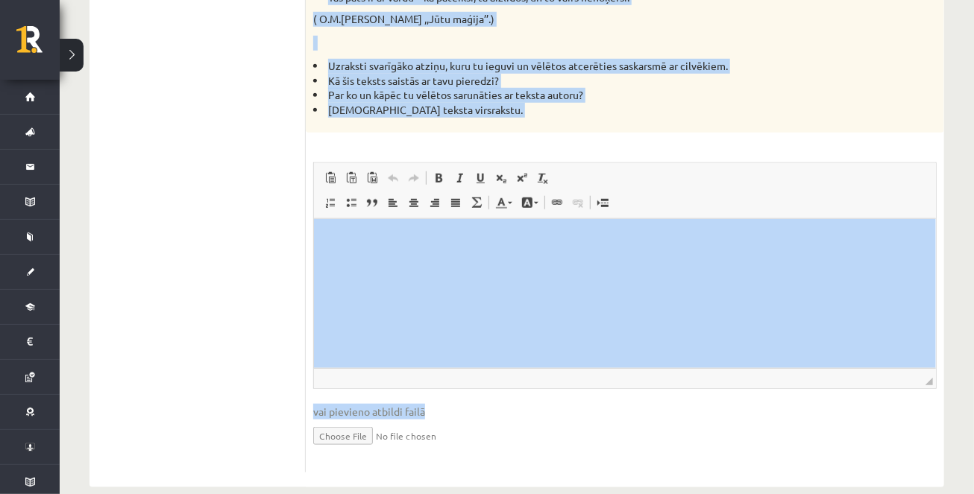
scroll to position [579, 0]
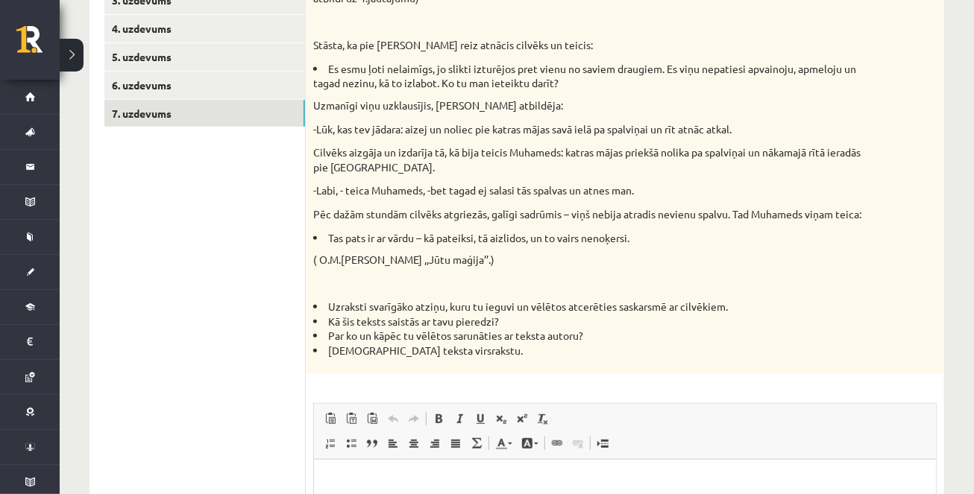
scroll to position [321, 0]
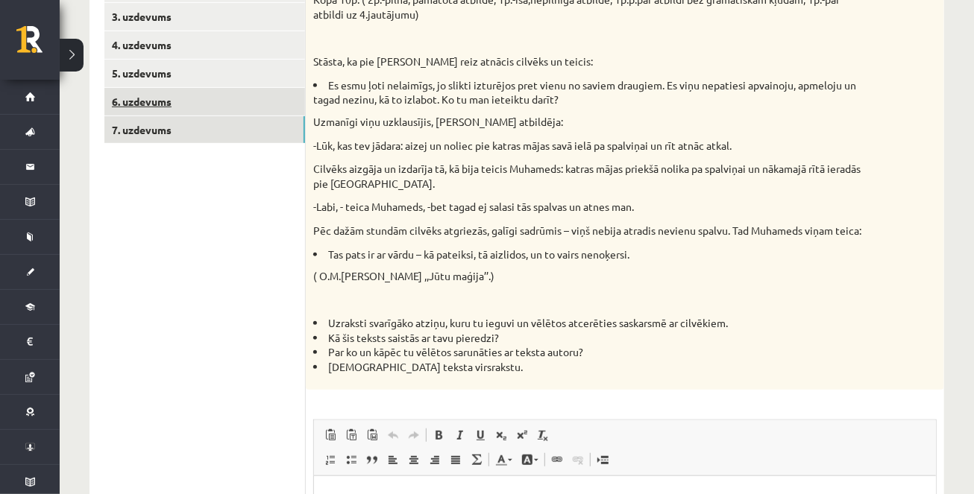
click at [207, 110] on link "6. uzdevums" at bounding box center [204, 102] width 201 height 28
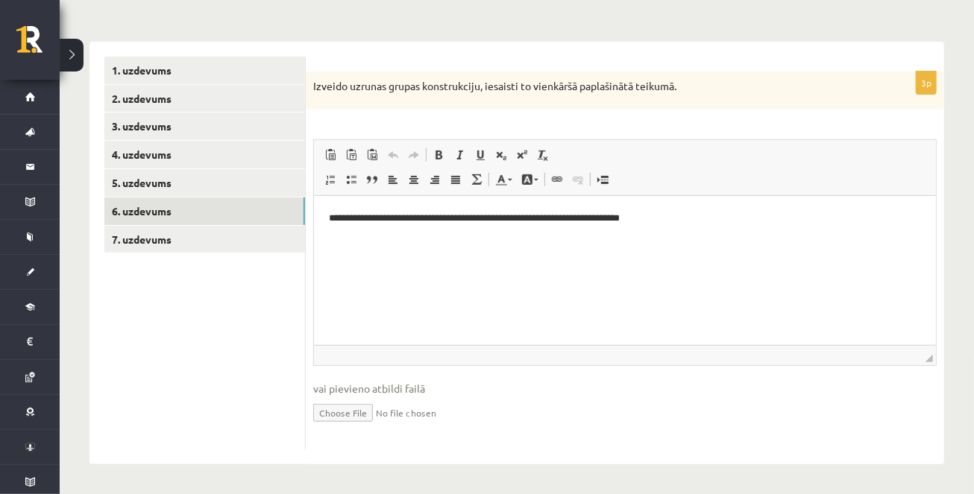
scroll to position [0, 0]
click at [252, 189] on link "5. uzdevums" at bounding box center [204, 183] width 201 height 28
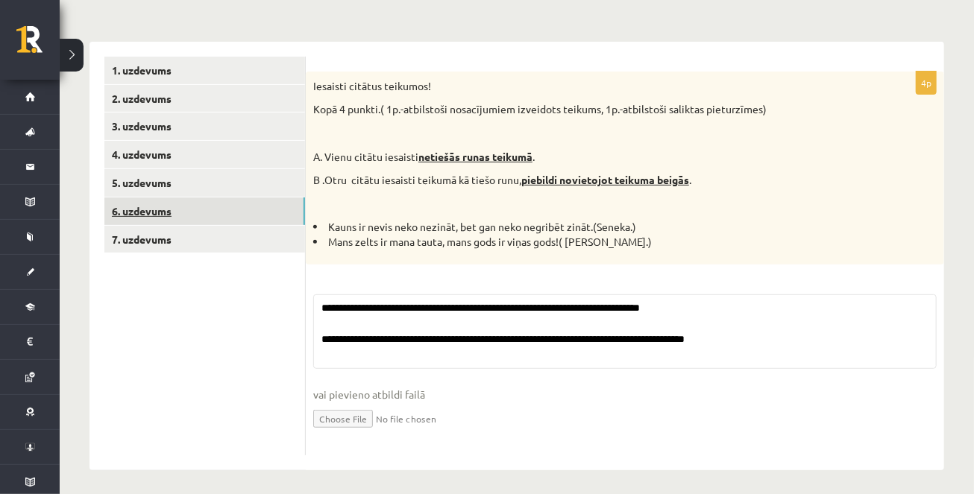
click at [249, 214] on link "6. uzdevums" at bounding box center [204, 212] width 201 height 28
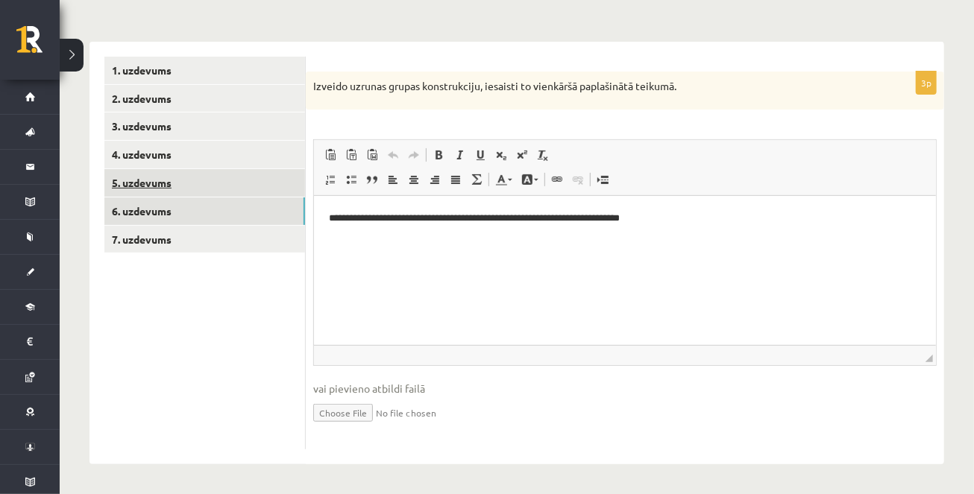
click at [233, 183] on link "5. uzdevums" at bounding box center [204, 183] width 201 height 28
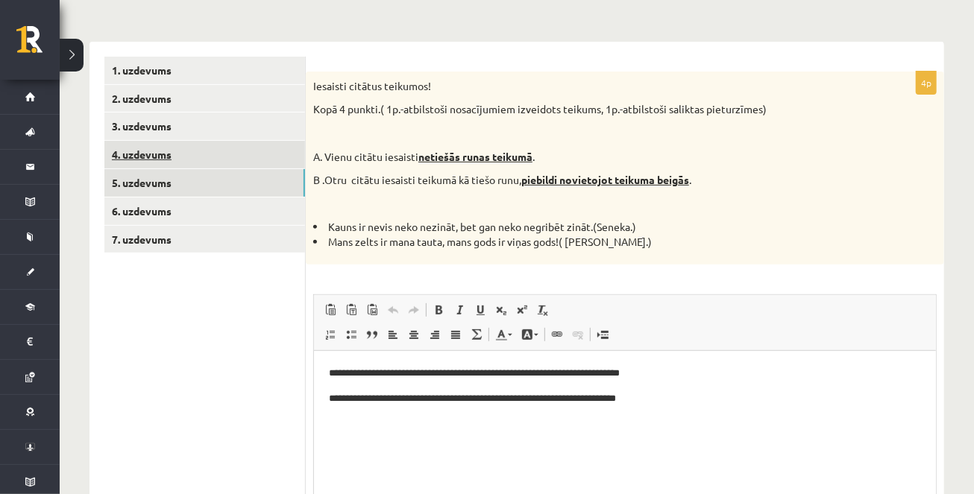
click at [239, 166] on link "4. uzdevums" at bounding box center [204, 155] width 201 height 28
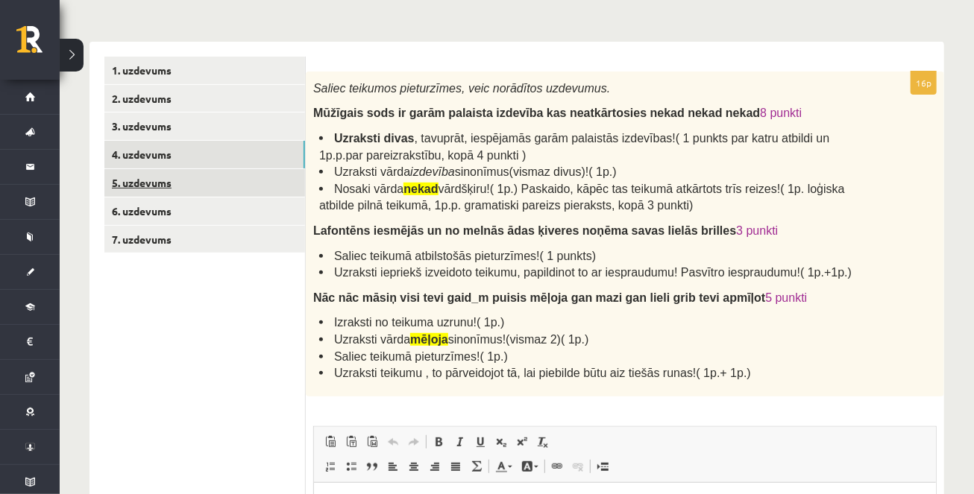
click at [237, 190] on link "5. uzdevums" at bounding box center [204, 183] width 201 height 28
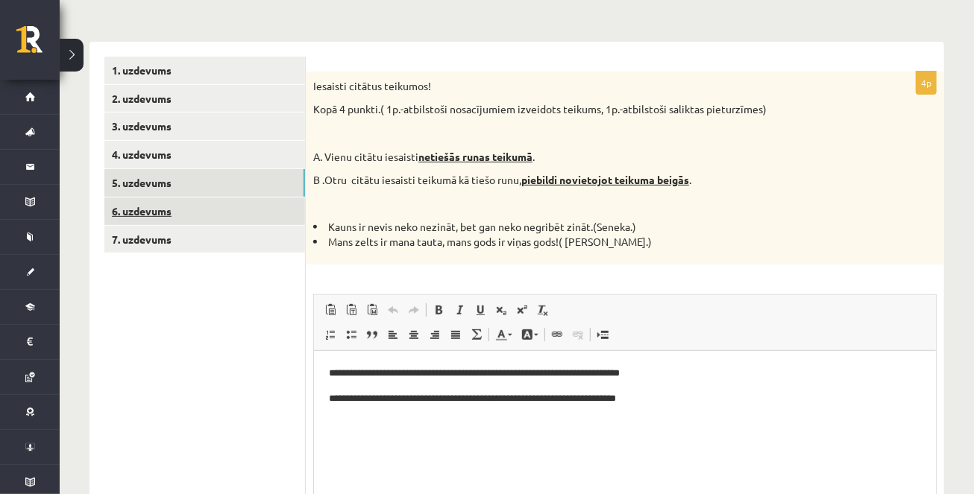
click at [237, 213] on link "6. uzdevums" at bounding box center [204, 212] width 201 height 28
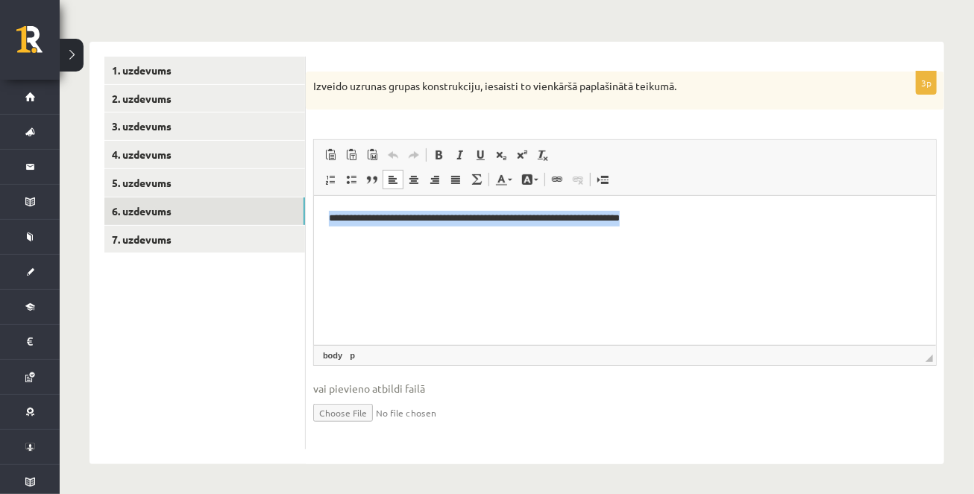
drag, startPoint x: 327, startPoint y: 219, endPoint x: 710, endPoint y: 220, distance: 382.6
click at [710, 220] on p "**********" at bounding box center [624, 219] width 593 height 16
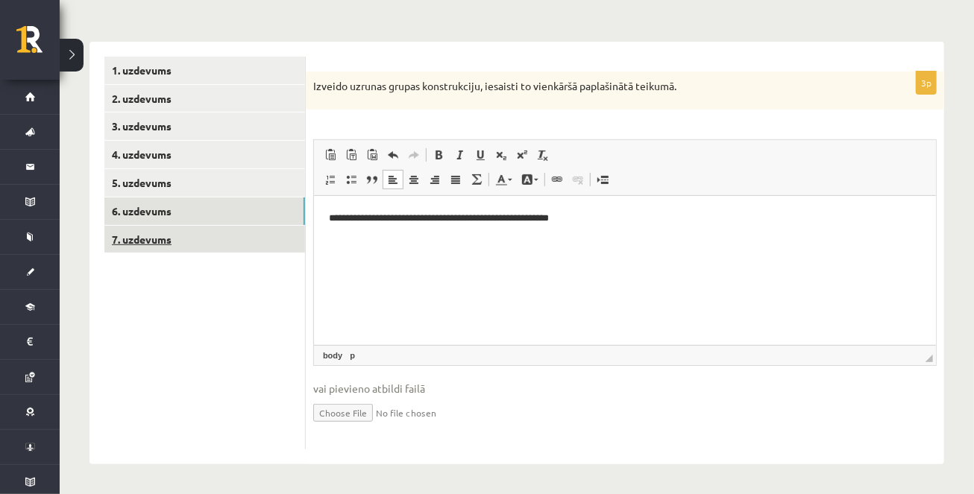
click at [279, 243] on link "7. uzdevums" at bounding box center [204, 240] width 201 height 28
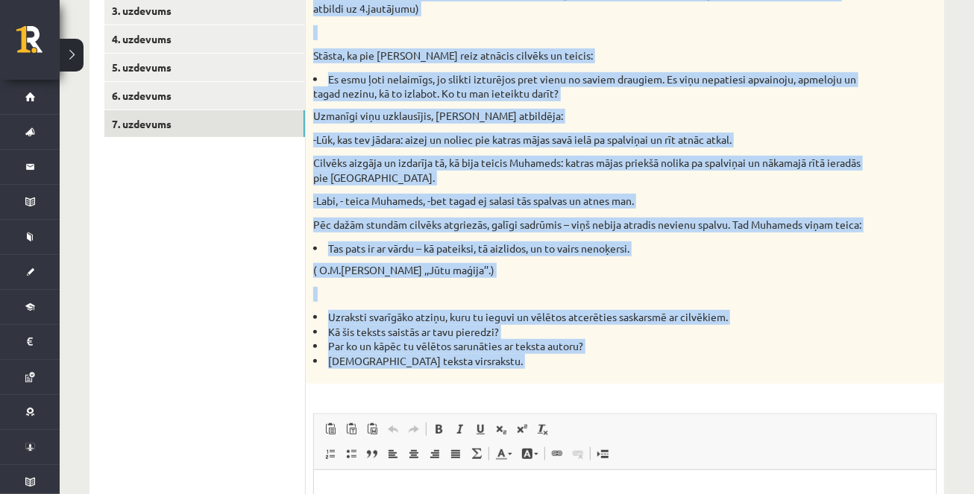
scroll to position [336, 0]
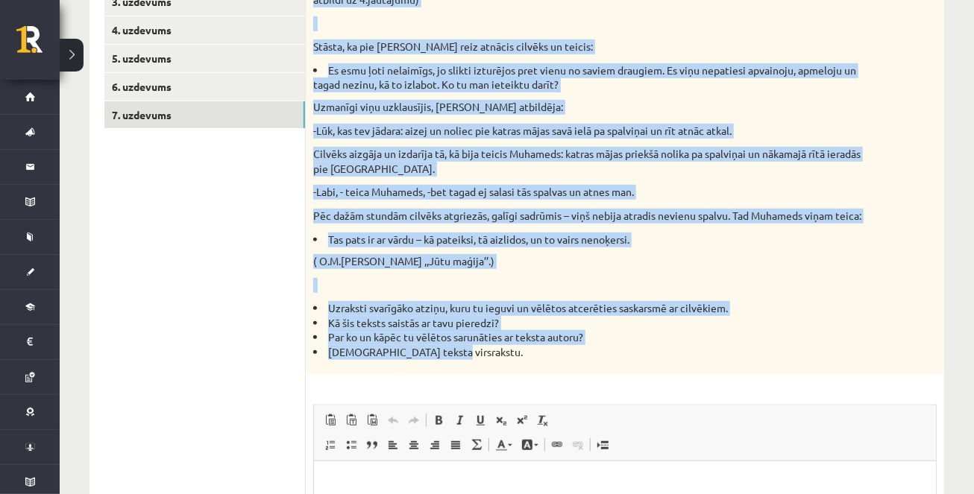
drag, startPoint x: 315, startPoint y: 87, endPoint x: 548, endPoint y: 383, distance: 377.6
click at [548, 375] on div "Izlasi tekstu, atbildi uz jautājumiem. Kopā 10p. ( 2p.-pilna, pamatota atbilde,…" at bounding box center [625, 161] width 638 height 428
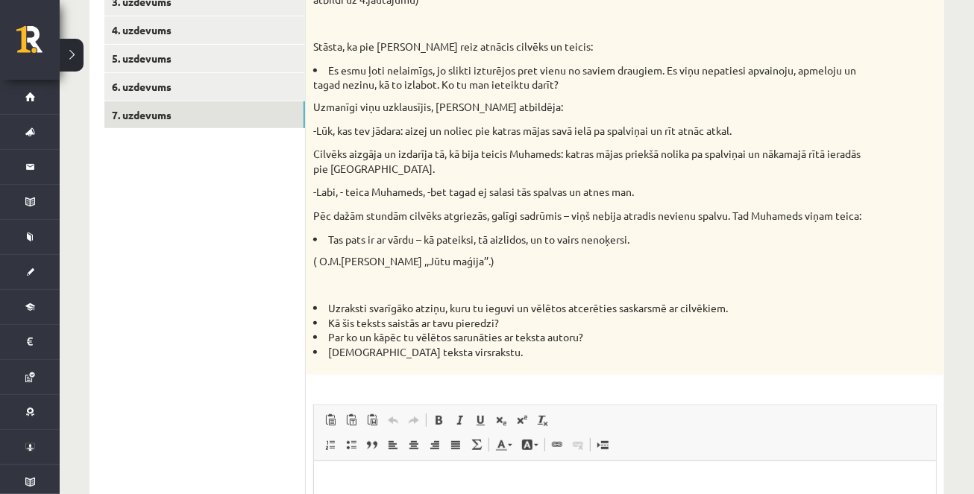
click at [538, 269] on p "( O.M.[PERSON_NAME] ,,Jūtu maģija’’.)" at bounding box center [587, 261] width 549 height 15
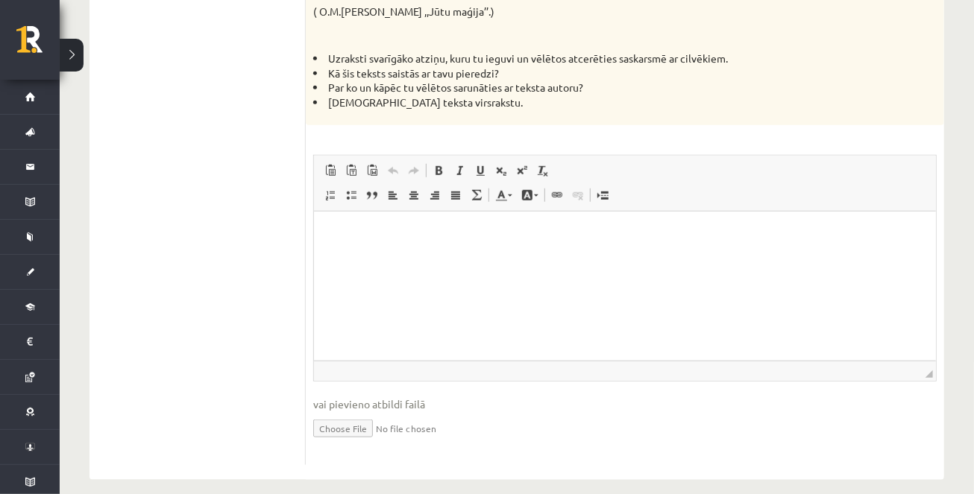
scroll to position [591, 0]
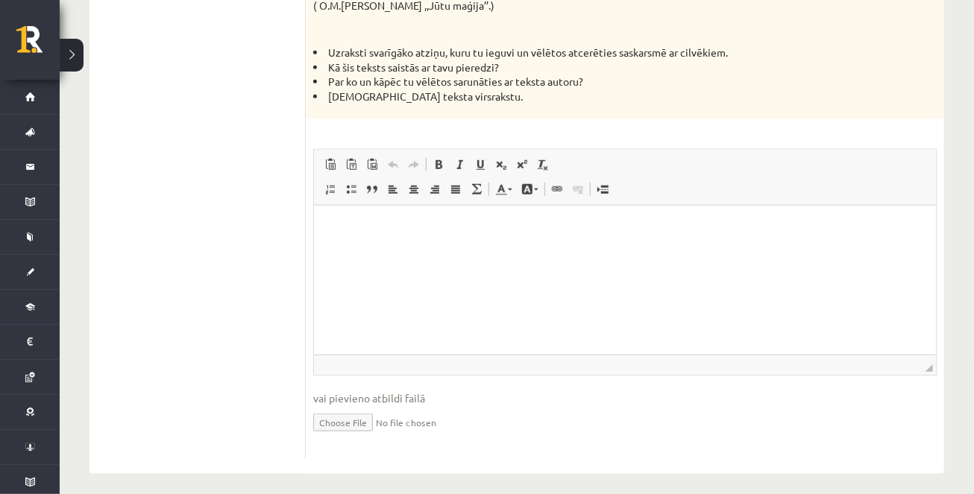
click at [367, 230] on p "Rich Text Editor, wiswyg-editor-user-answer-47024970004000" at bounding box center [624, 228] width 592 height 16
paste body "Rich Text Editor, wiswyg-editor-user-answer-47024970004000"
drag, startPoint x: 477, startPoint y: 240, endPoint x: 353, endPoint y: 216, distance: 126.2
click at [353, 216] on html "*******" at bounding box center [624, 230] width 622 height 51
click at [423, 251] on html at bounding box center [624, 227] width 622 height 45
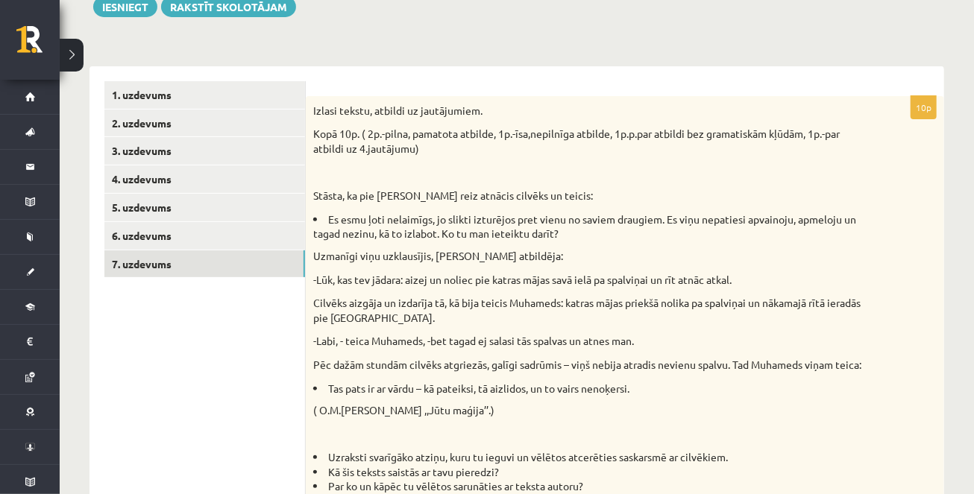
scroll to position [78, 0]
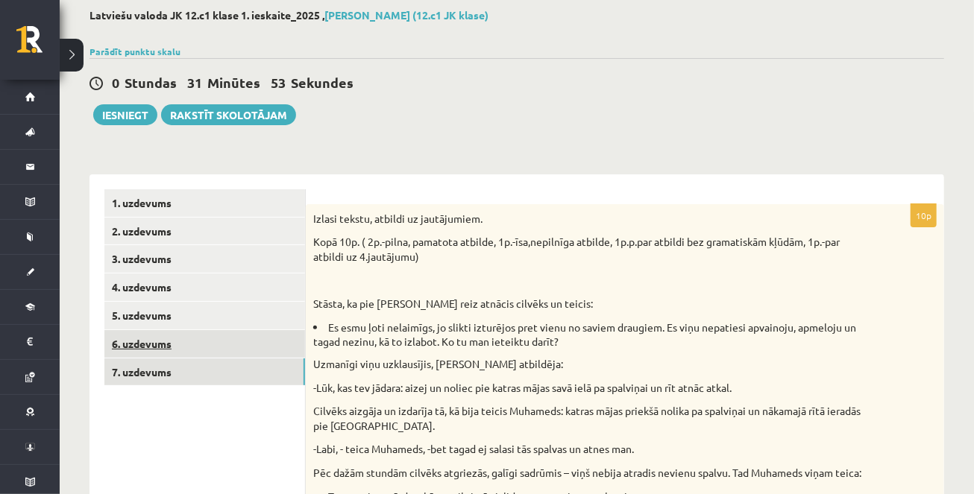
click at [265, 345] on link "6. uzdevums" at bounding box center [204, 344] width 201 height 28
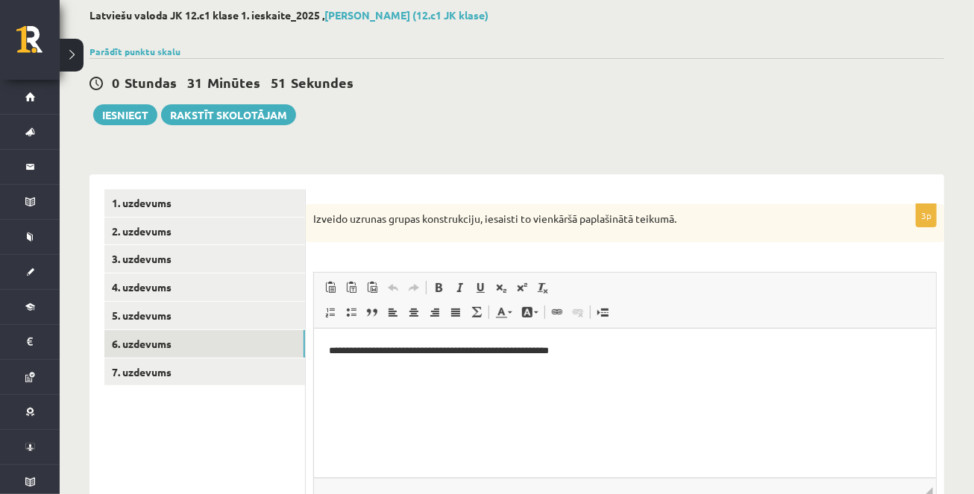
scroll to position [0, 0]
click at [218, 362] on link "7. uzdevums" at bounding box center [204, 373] width 201 height 28
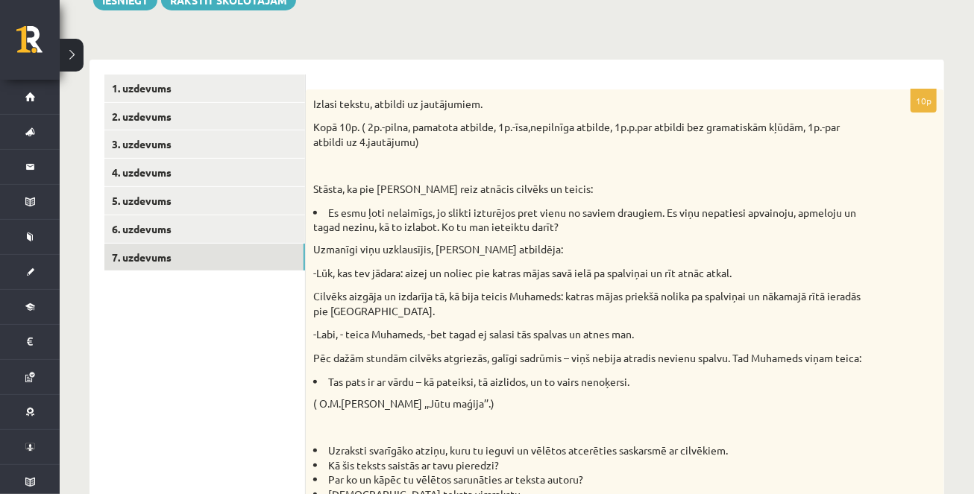
scroll to position [185, 0]
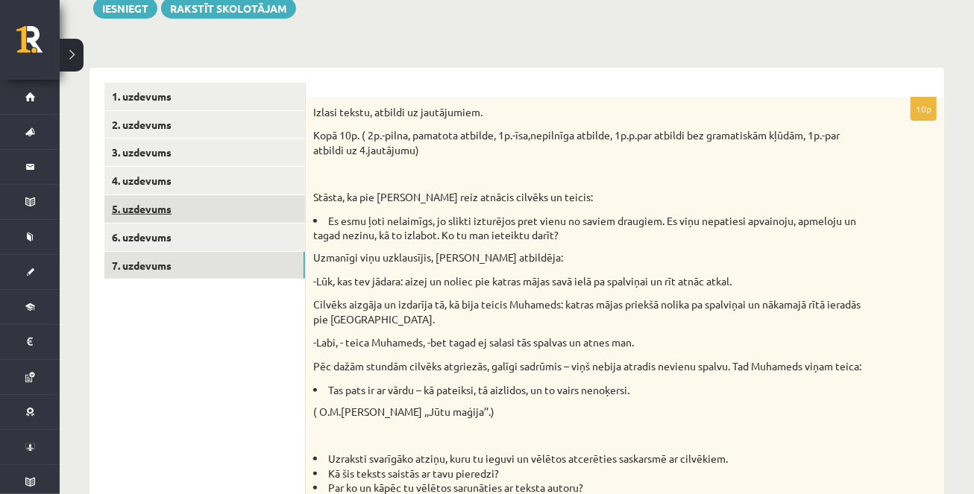
click at [189, 211] on link "5. uzdevums" at bounding box center [204, 209] width 201 height 28
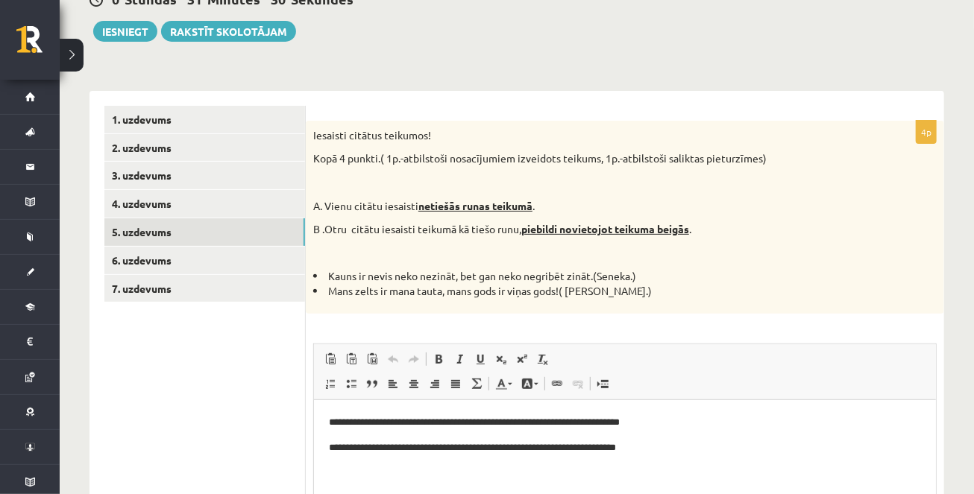
scroll to position [137, 0]
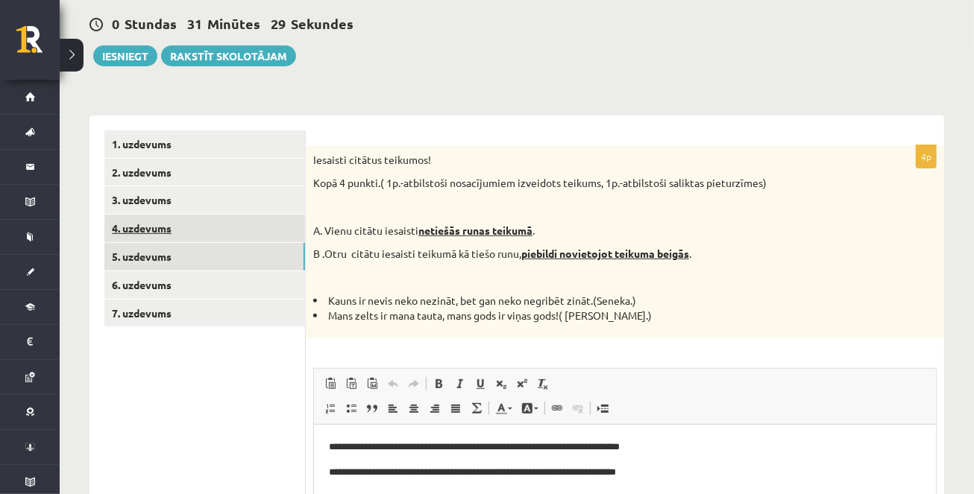
click at [229, 221] on link "4. uzdevums" at bounding box center [204, 229] width 201 height 28
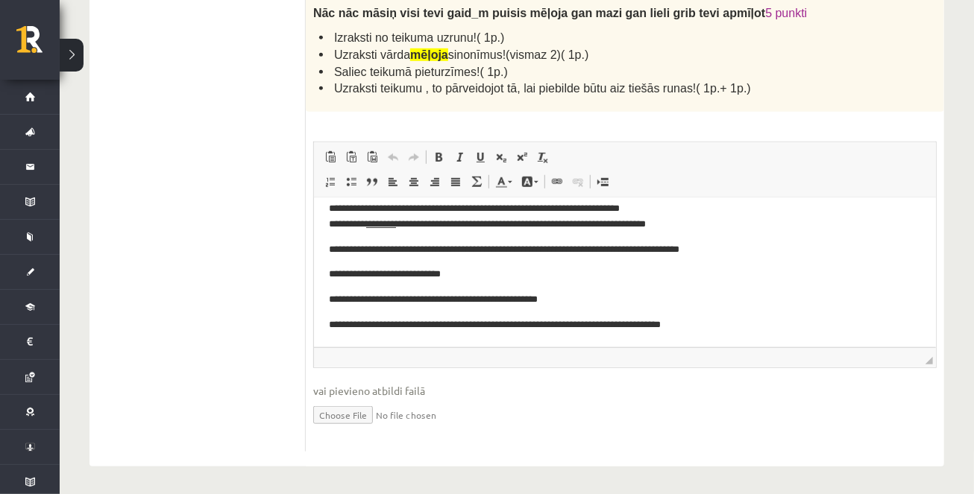
scroll to position [112, 0]
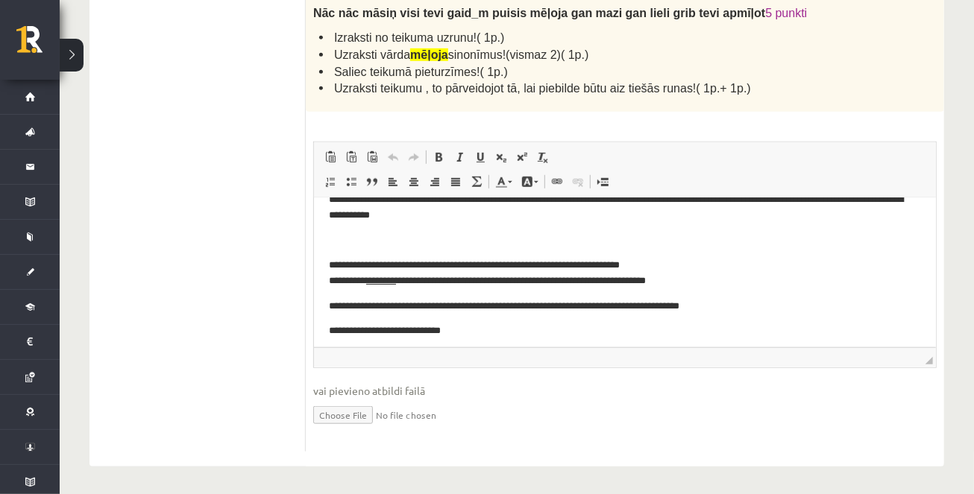
click at [717, 277] on p "**********" at bounding box center [624, 272] width 593 height 31
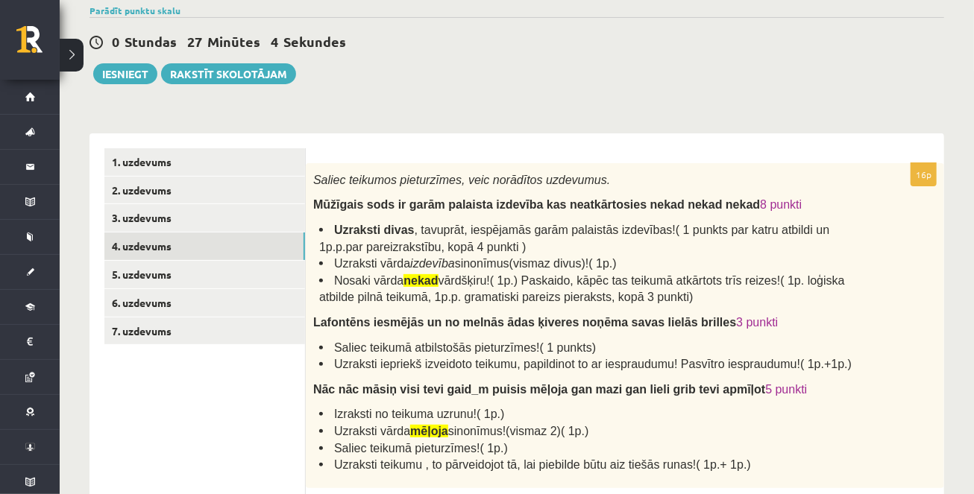
scroll to position [90, 0]
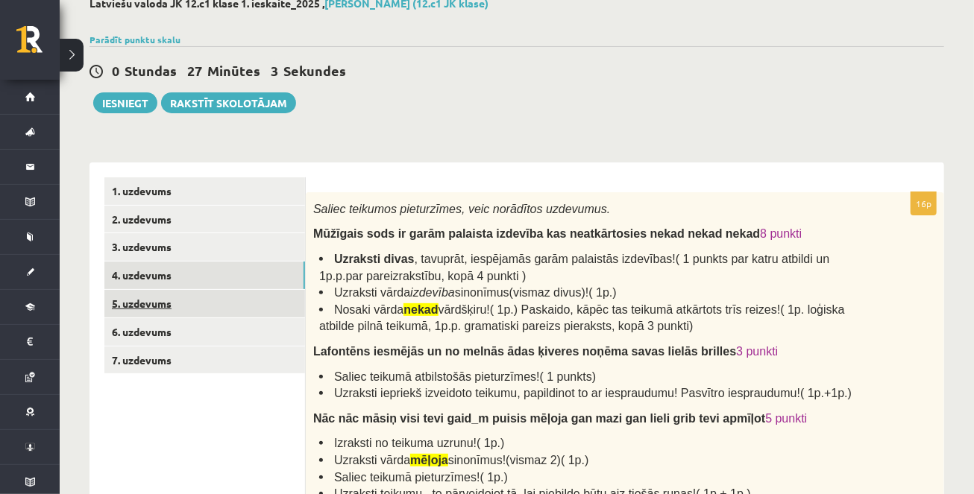
click at [225, 304] on link "5. uzdevums" at bounding box center [204, 304] width 201 height 28
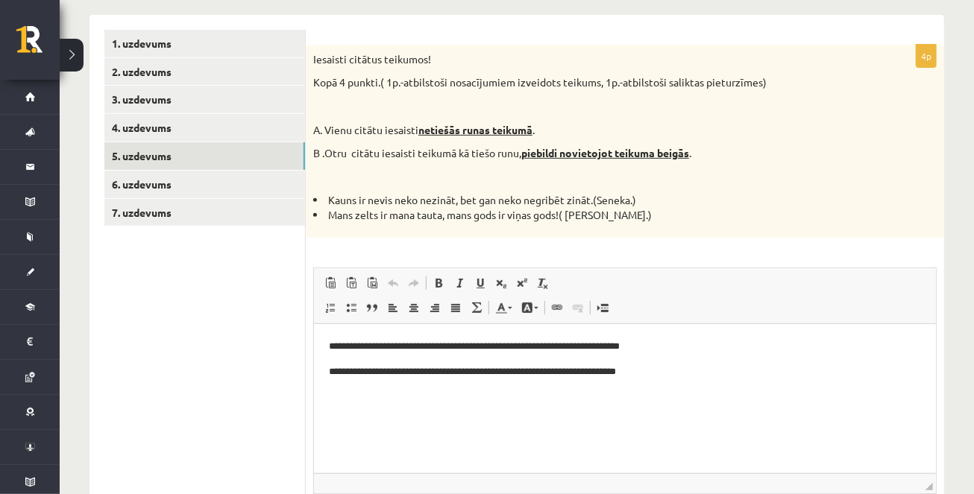
scroll to position [233, 0]
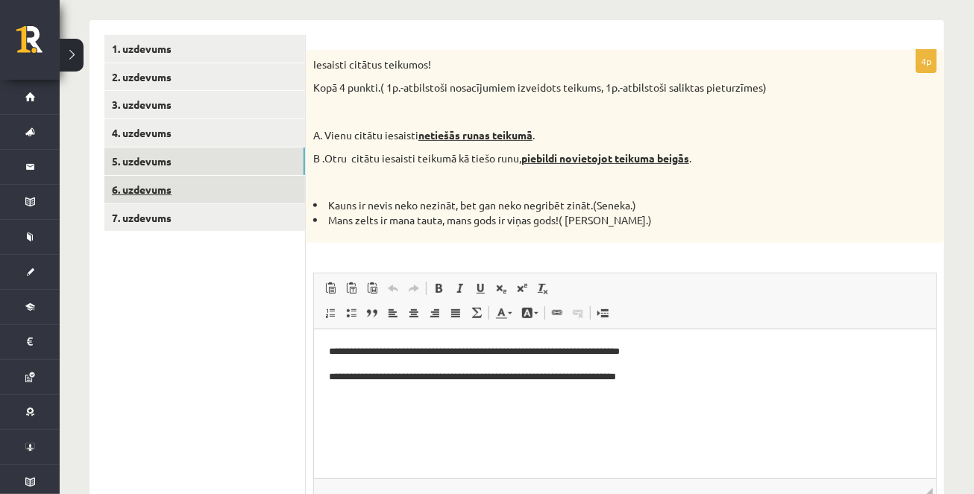
click at [186, 182] on link "6. uzdevums" at bounding box center [204, 190] width 201 height 28
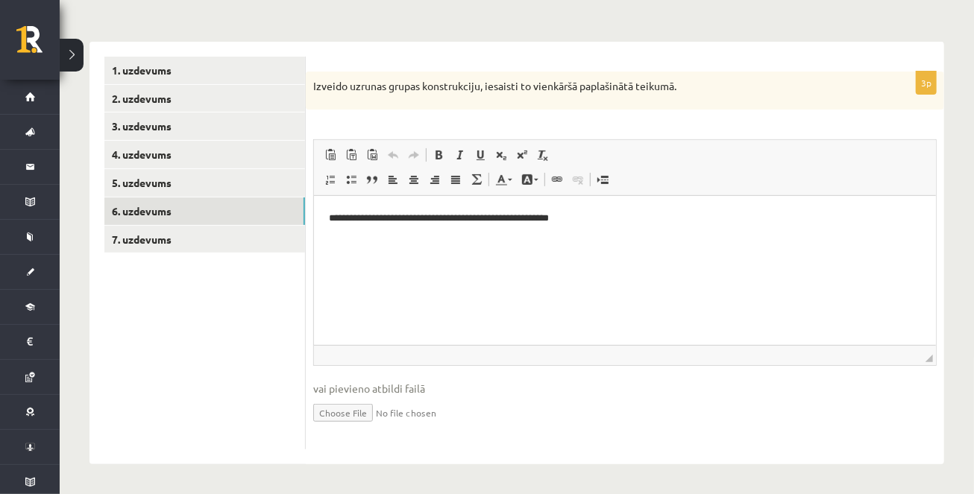
scroll to position [0, 0]
click at [251, 242] on link "7. uzdevums" at bounding box center [204, 240] width 201 height 28
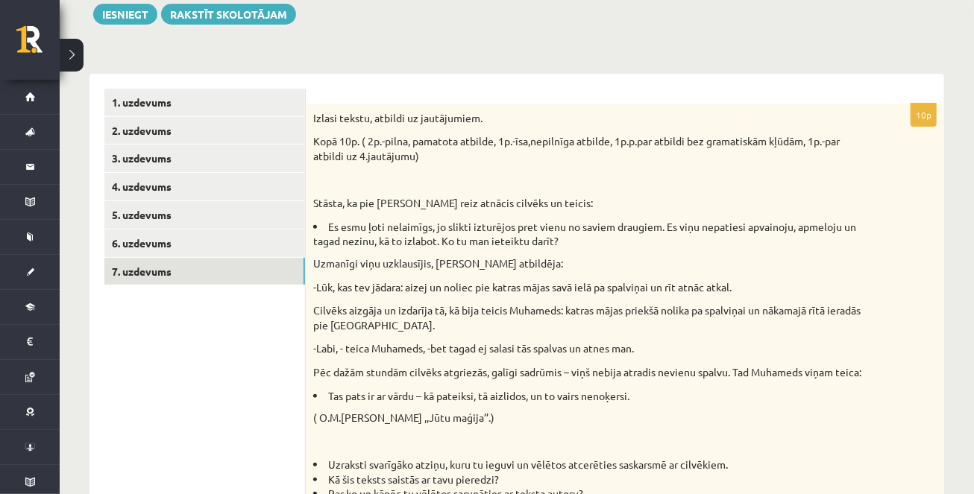
scroll to position [124, 0]
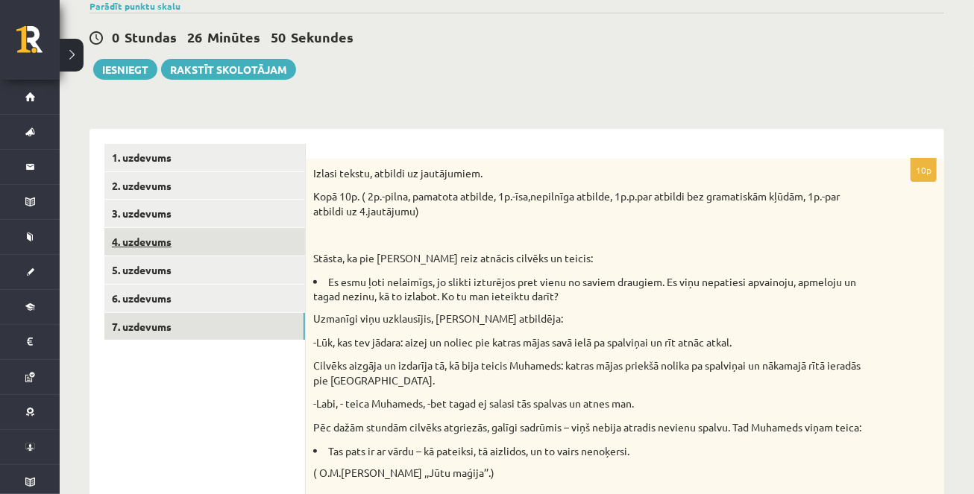
click at [223, 239] on link "4. uzdevums" at bounding box center [204, 242] width 201 height 28
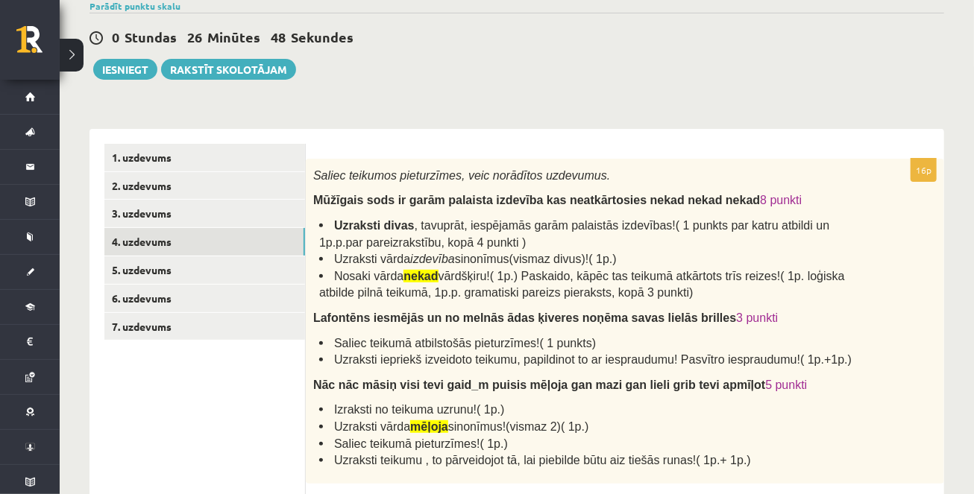
scroll to position [0, 0]
click at [219, 199] on ul "1. uzdevums 2. uzdevums 3. uzdevums 4. uzdevums 5. uzdevums 6. uzdevums 7. uzde…" at bounding box center [204, 484] width 201 height 680
click at [221, 211] on link "3. uzdevums" at bounding box center [204, 214] width 201 height 28
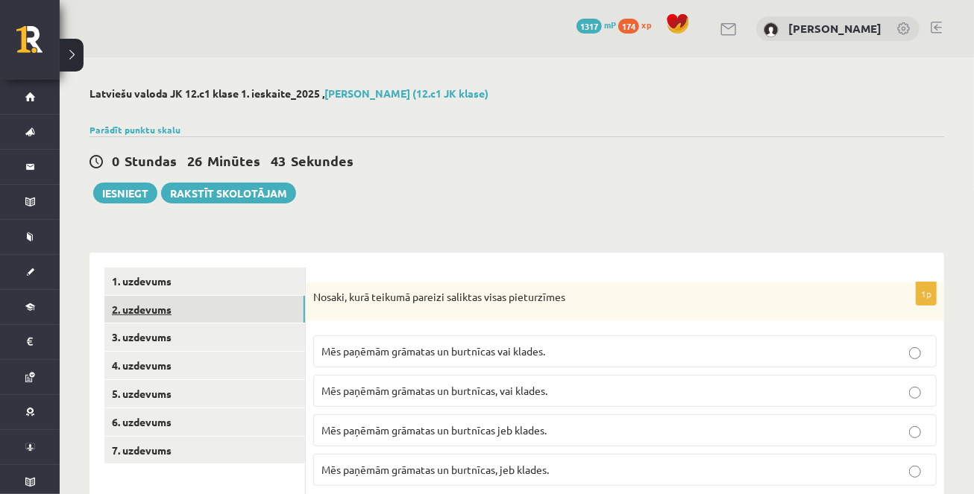
click at [240, 311] on link "2. uzdevums" at bounding box center [204, 310] width 201 height 28
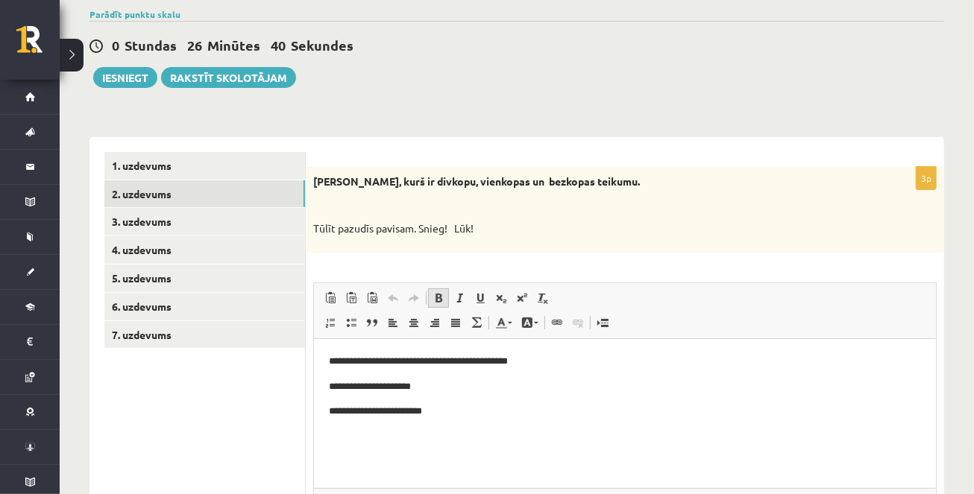
scroll to position [113, 0]
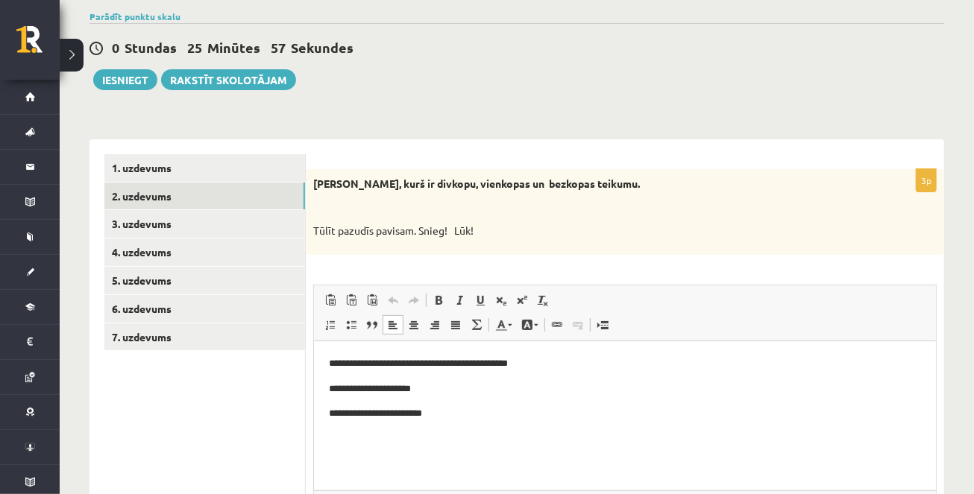
click at [400, 418] on p "**********" at bounding box center [624, 414] width 593 height 16
drag, startPoint x: 326, startPoint y: 412, endPoint x: 443, endPoint y: 417, distance: 117.2
click at [444, 419] on html "**********" at bounding box center [624, 388] width 622 height 95
click at [328, 359] on p "**********" at bounding box center [624, 364] width 593 height 16
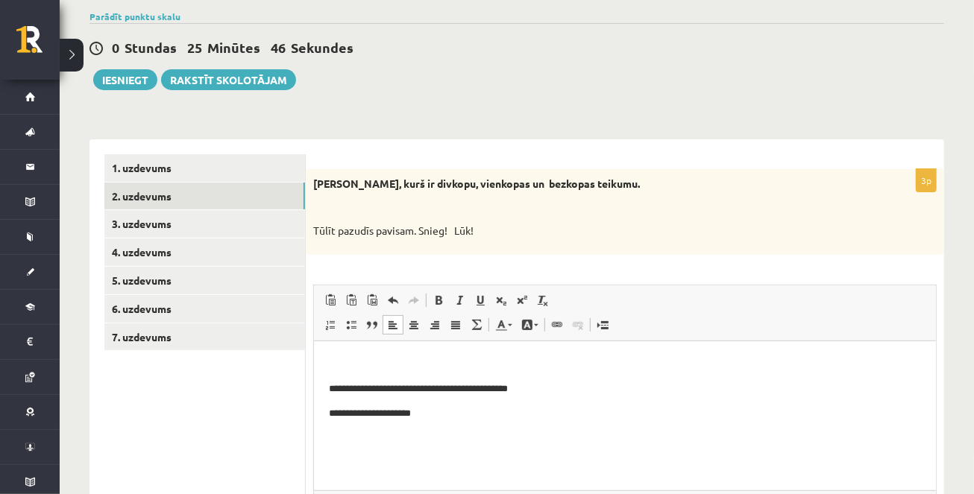
click at [340, 366] on p "Rich Text Editor, wiswyg-editor-user-answer-47024752724120" at bounding box center [624, 364] width 592 height 16
drag, startPoint x: 403, startPoint y: 362, endPoint x: 445, endPoint y: 362, distance: 41.8
click at [445, 362] on p "**********" at bounding box center [624, 364] width 593 height 16
drag, startPoint x: 412, startPoint y: 387, endPoint x: 515, endPoint y: 390, distance: 103.0
click at [515, 390] on p "**********" at bounding box center [624, 389] width 593 height 16
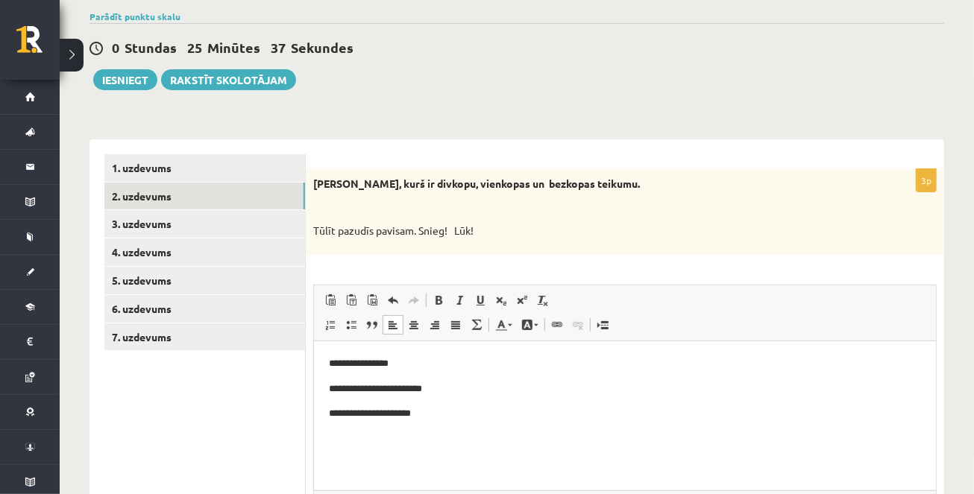
click at [437, 350] on html "**********" at bounding box center [624, 401] width 622 height 121
click at [421, 359] on p "**********" at bounding box center [624, 364] width 593 height 16
click at [407, 390] on p "**********" at bounding box center [624, 389] width 593 height 16
click at [209, 167] on link "1. uzdevums" at bounding box center [204, 168] width 201 height 28
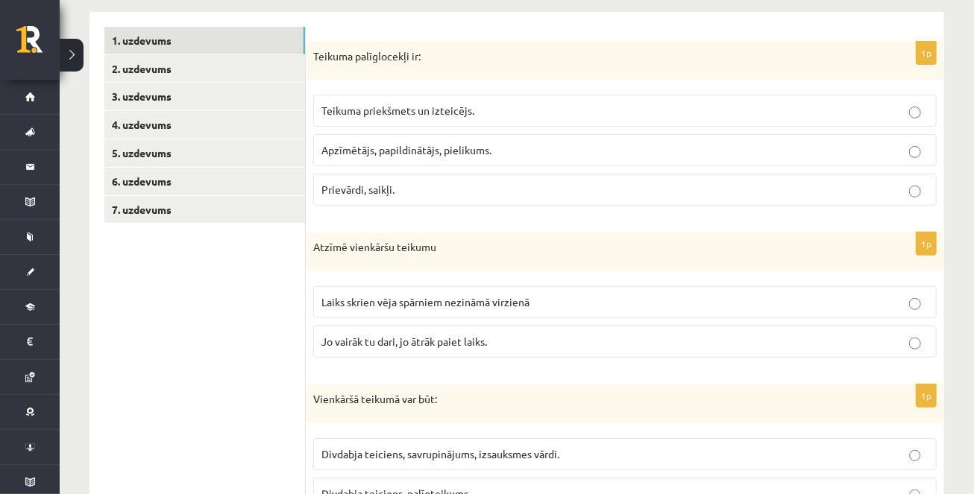
scroll to position [0, 0]
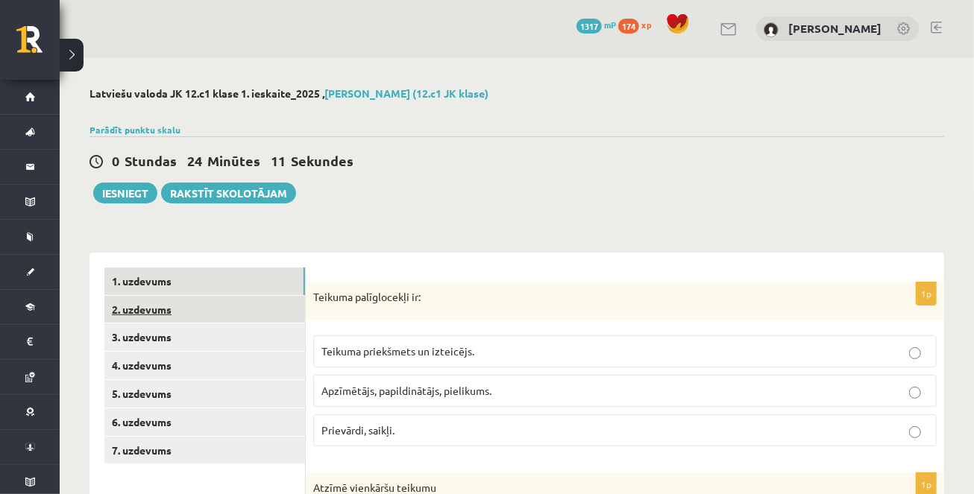
click at [207, 315] on link "2. uzdevums" at bounding box center [204, 310] width 201 height 28
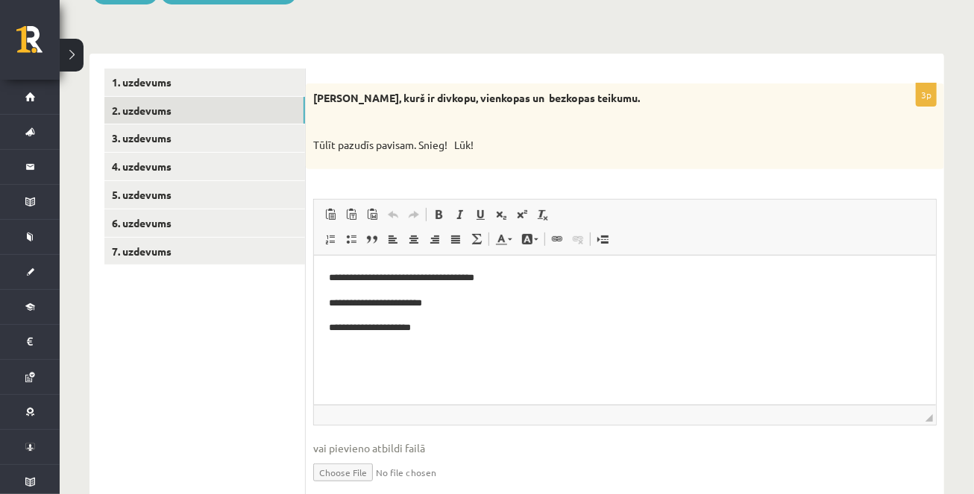
scroll to position [205, 0]
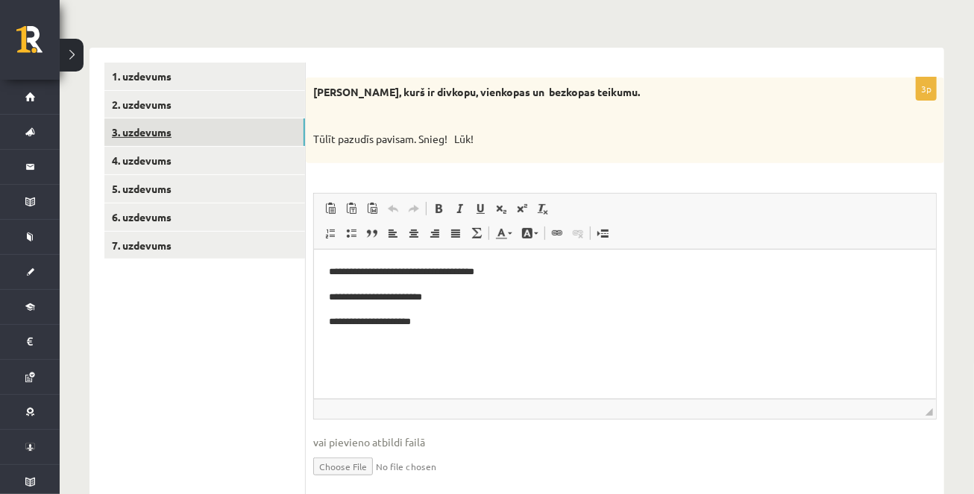
click at [197, 131] on link "3. uzdevums" at bounding box center [204, 133] width 201 height 28
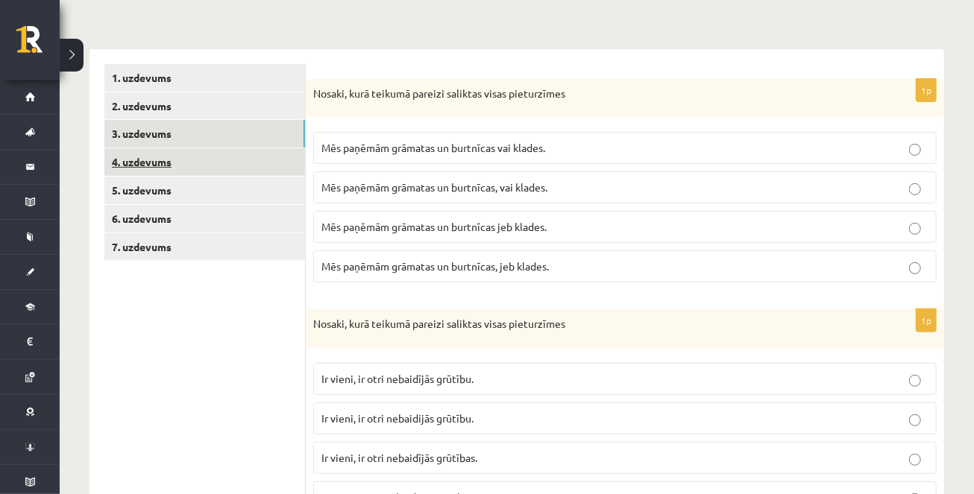
scroll to position [193, 0]
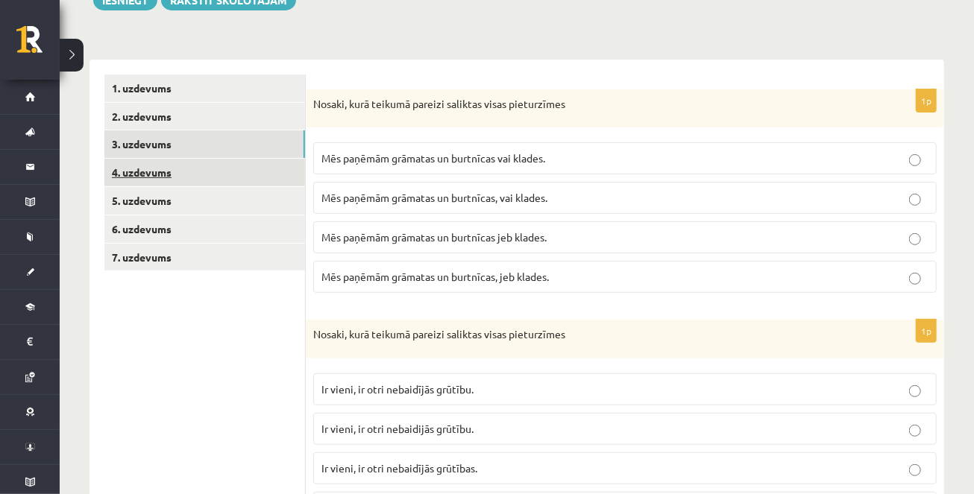
click at [260, 172] on link "4. uzdevums" at bounding box center [204, 173] width 201 height 28
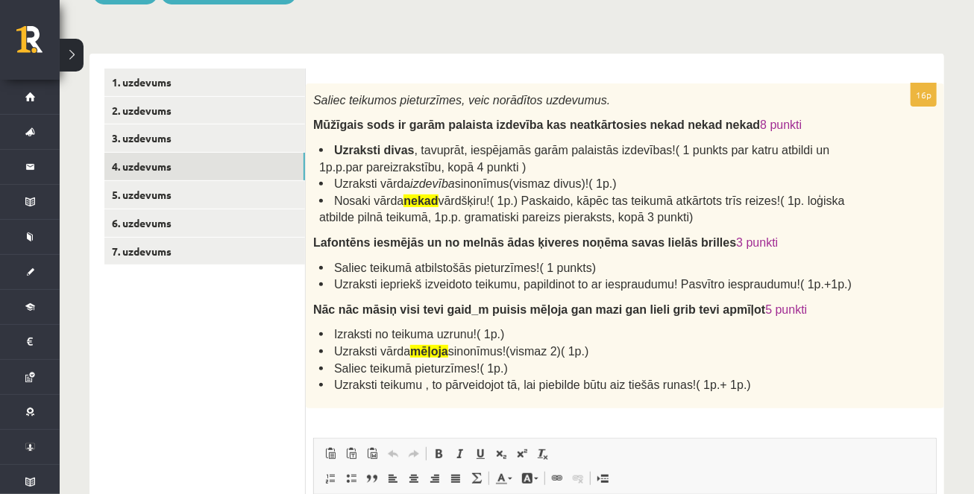
scroll to position [189, 0]
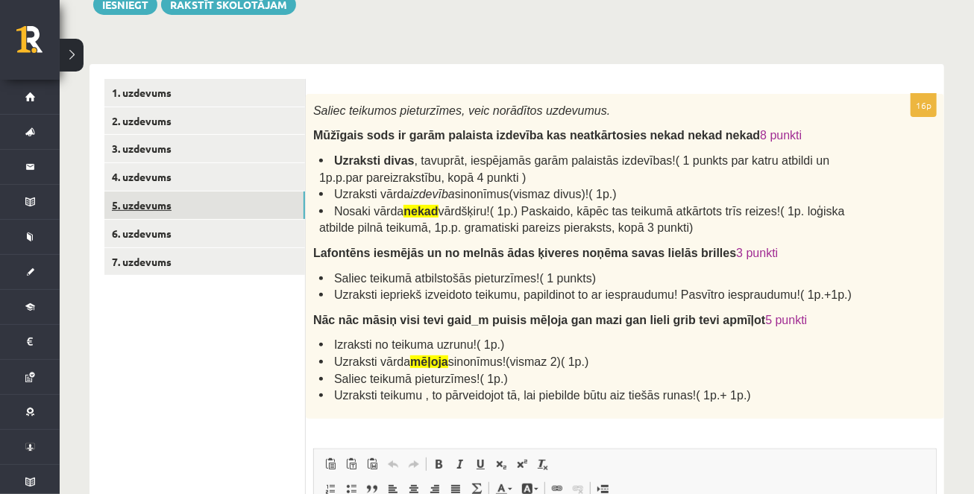
click at [271, 216] on link "5. uzdevums" at bounding box center [204, 206] width 201 height 28
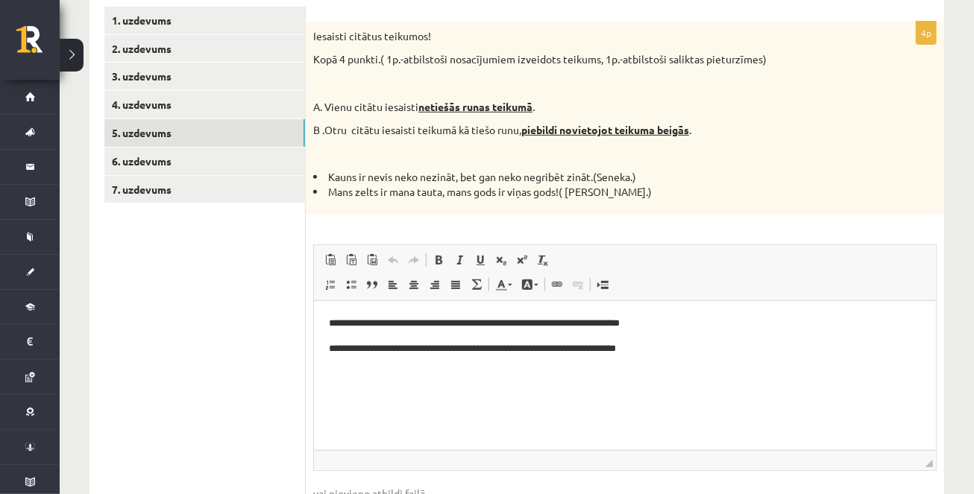
scroll to position [262, 0]
click at [175, 157] on link "6. uzdevums" at bounding box center [204, 161] width 201 height 28
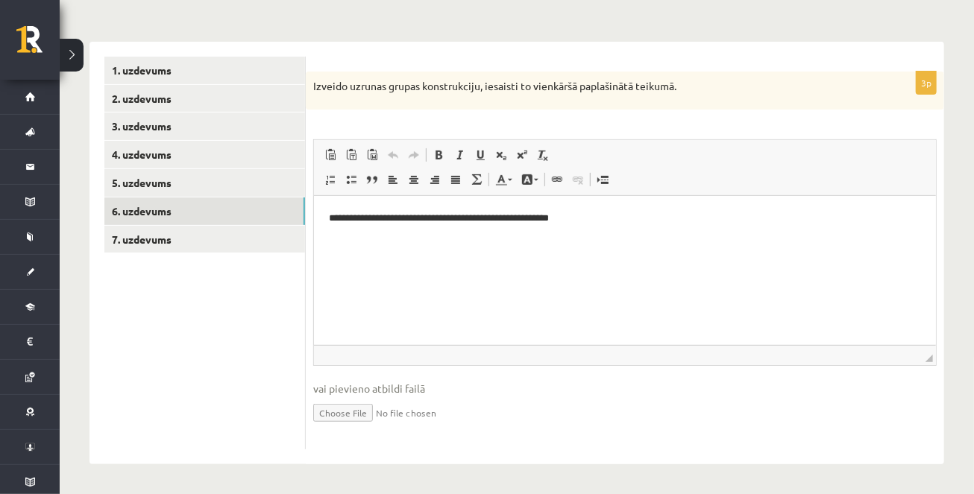
scroll to position [0, 0]
click at [234, 251] on link "7. uzdevums" at bounding box center [204, 240] width 201 height 28
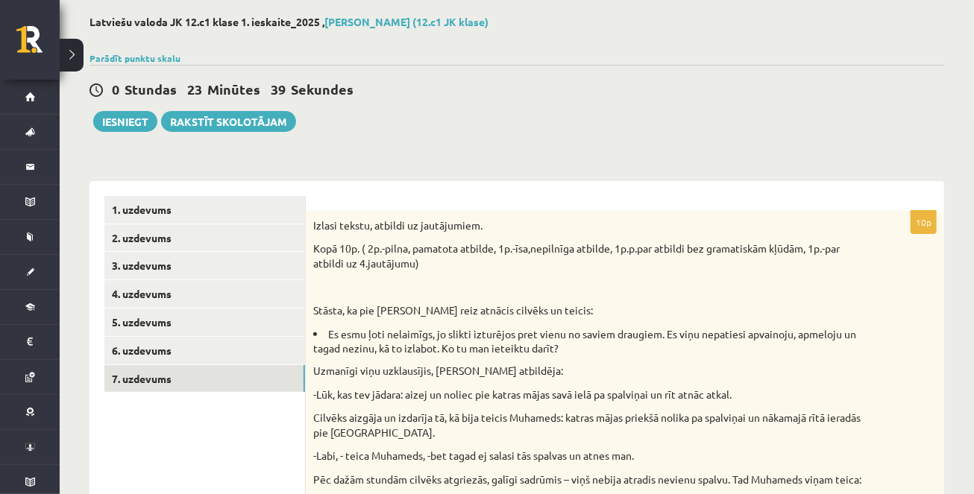
scroll to position [68, 0]
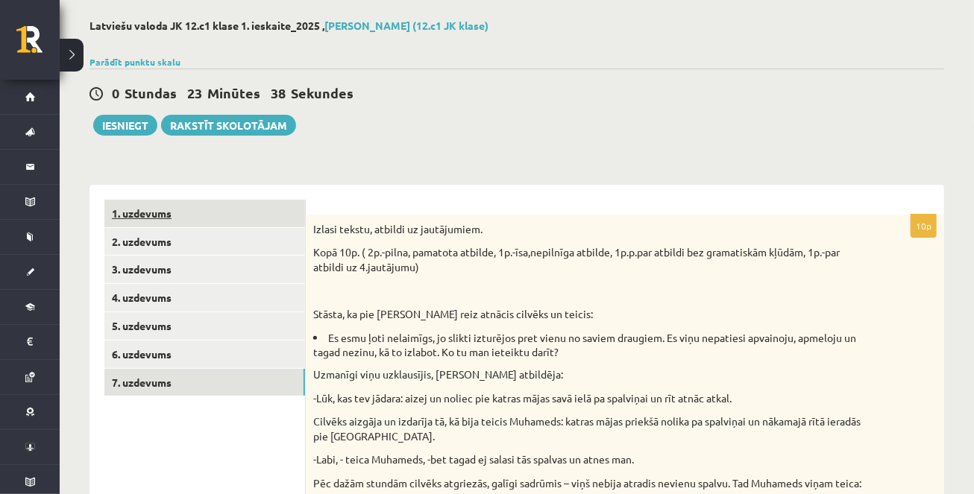
click at [206, 206] on link "1. uzdevums" at bounding box center [204, 214] width 201 height 28
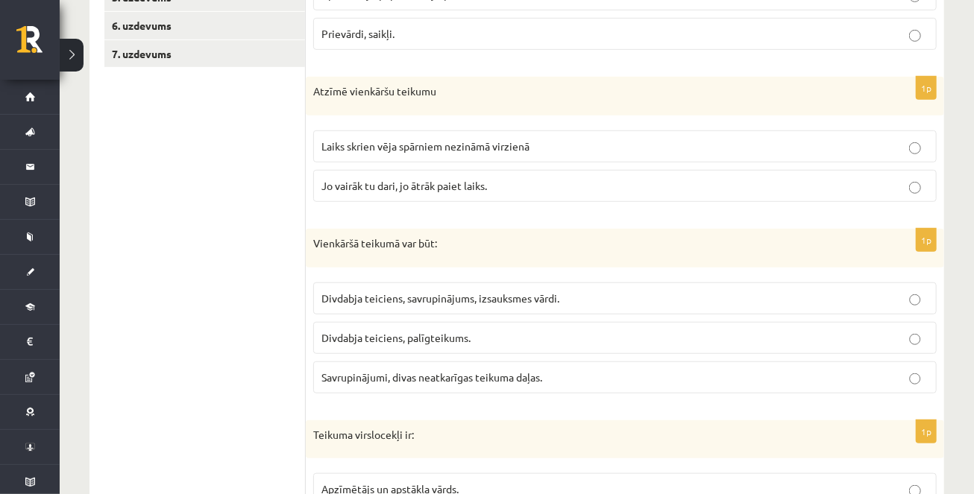
scroll to position [83, 0]
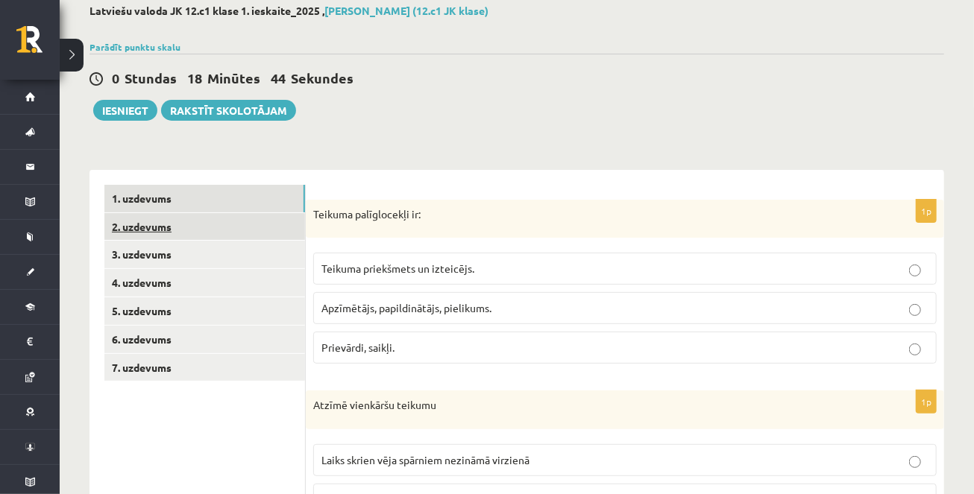
click at [159, 222] on link "2. uzdevums" at bounding box center [204, 227] width 201 height 28
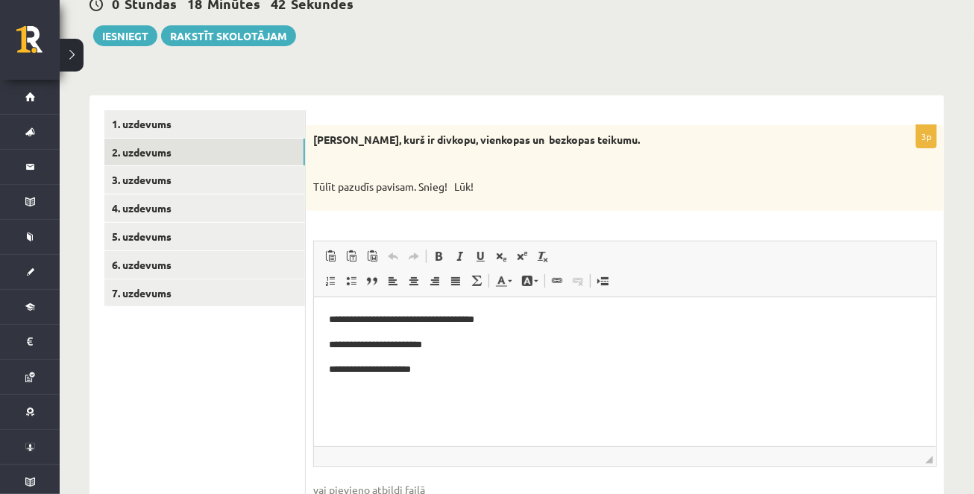
scroll to position [159, 0]
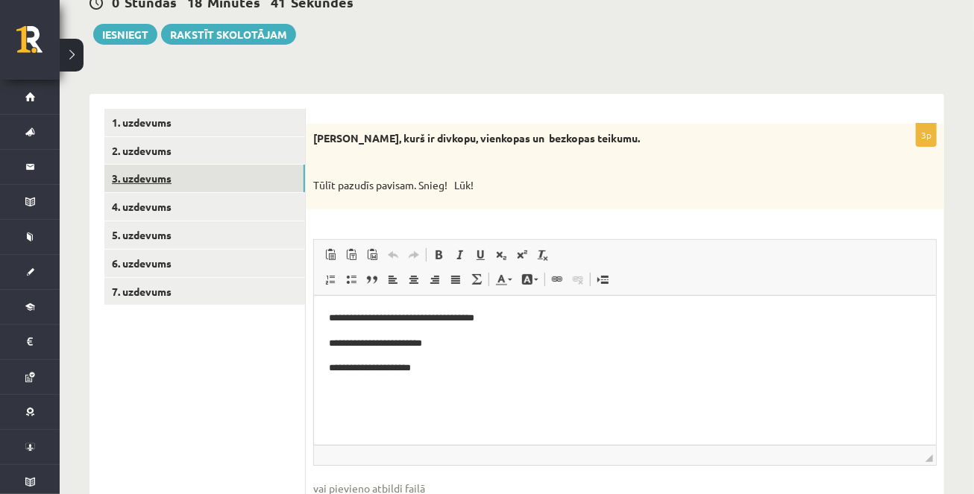
click at [198, 182] on link "3. uzdevums" at bounding box center [204, 179] width 201 height 28
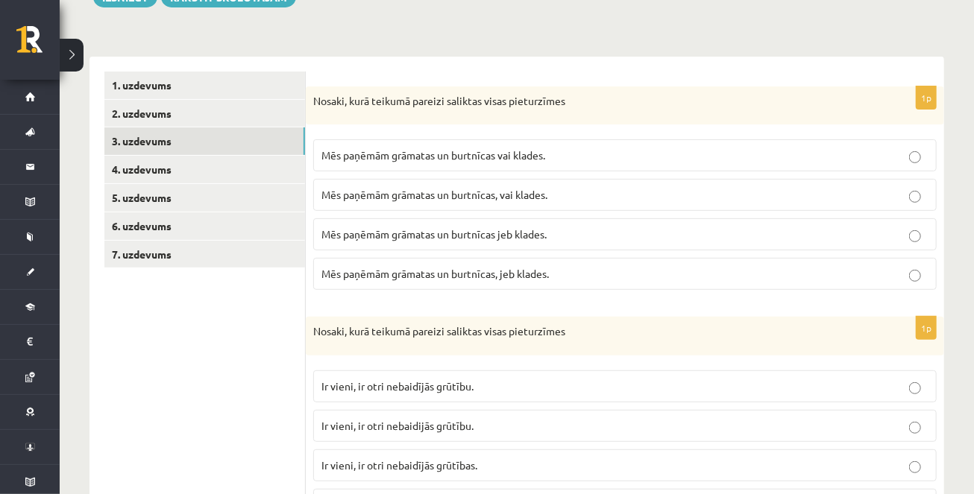
scroll to position [75, 0]
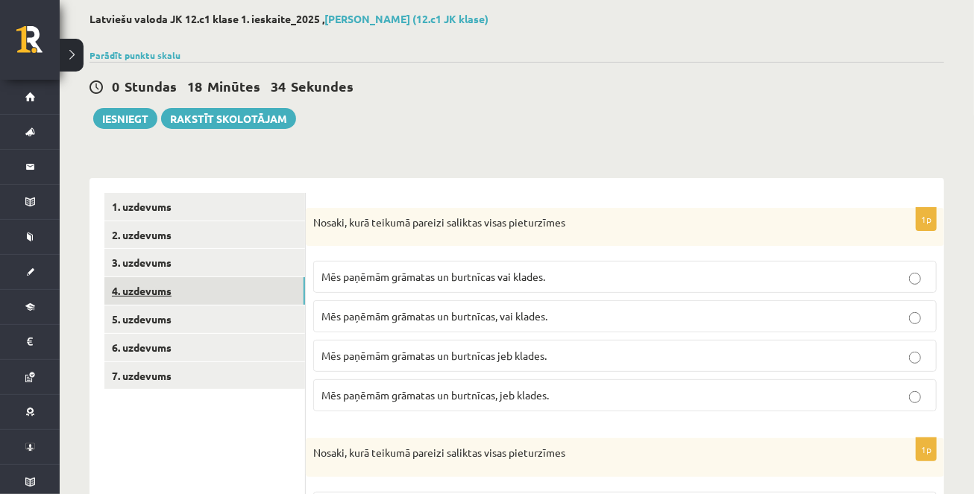
click at [263, 292] on link "4. uzdevums" at bounding box center [204, 291] width 201 height 28
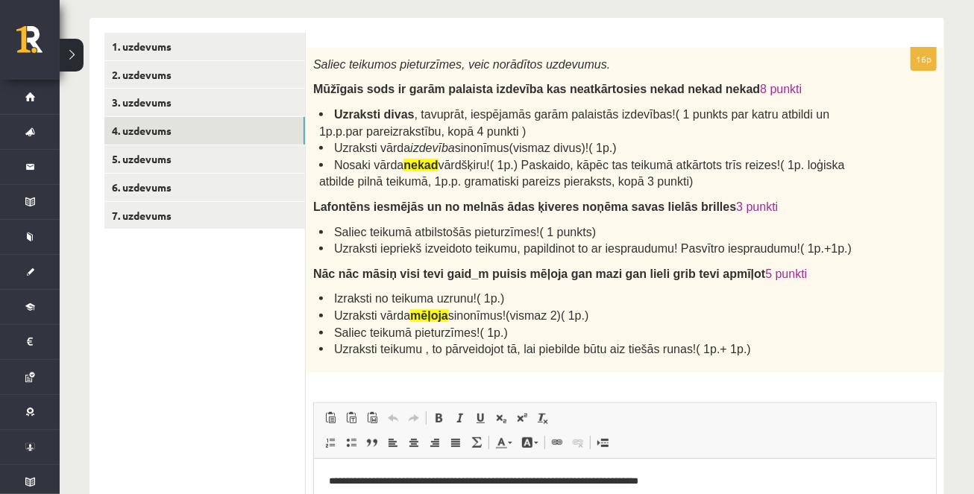
scroll to position [213, 0]
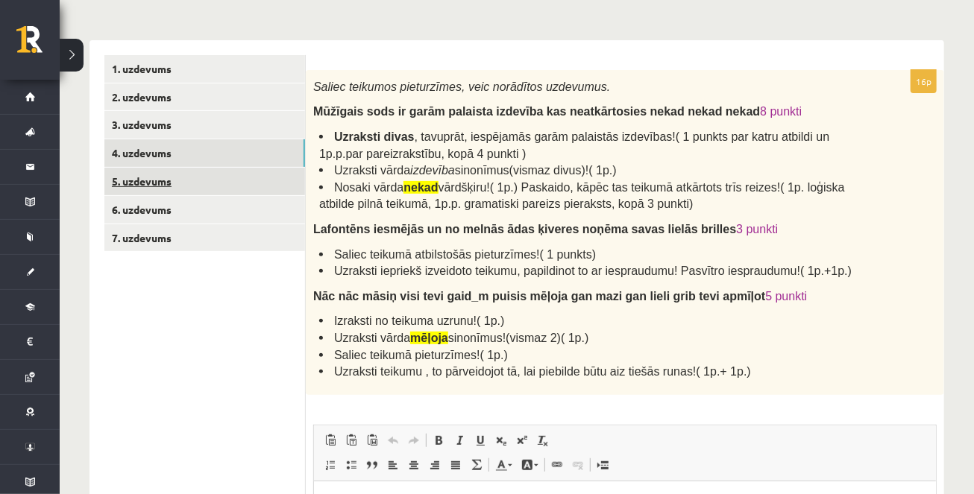
click at [232, 181] on link "5. uzdevums" at bounding box center [204, 182] width 201 height 28
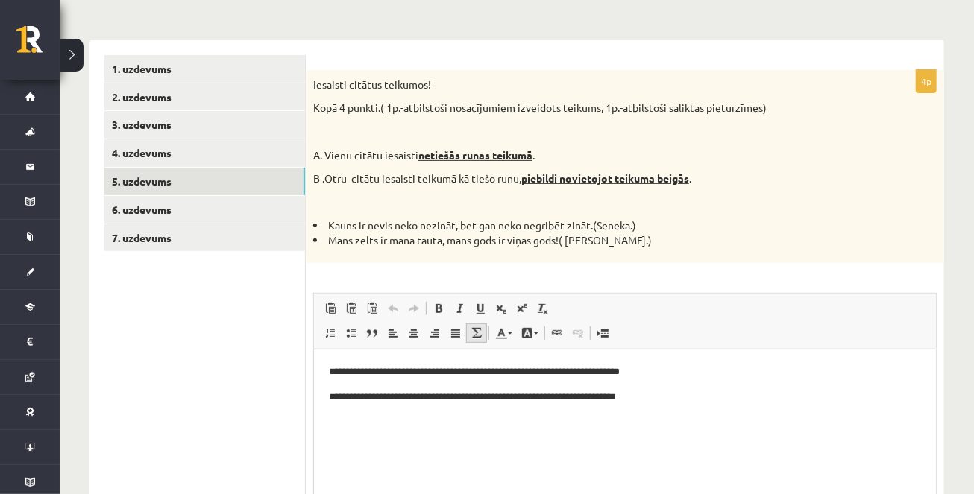
scroll to position [0, 0]
click at [198, 204] on link "6. uzdevums" at bounding box center [204, 210] width 201 height 28
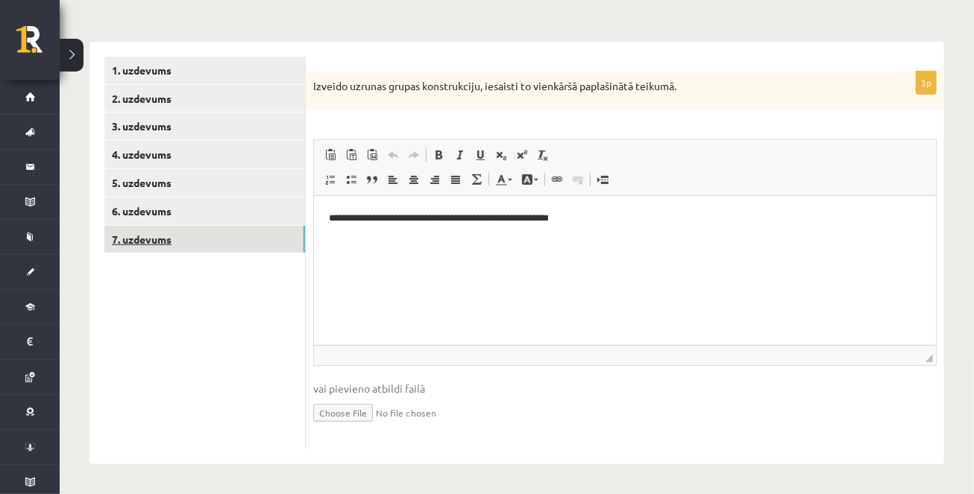
click at [242, 239] on link "7. uzdevums" at bounding box center [204, 240] width 201 height 28
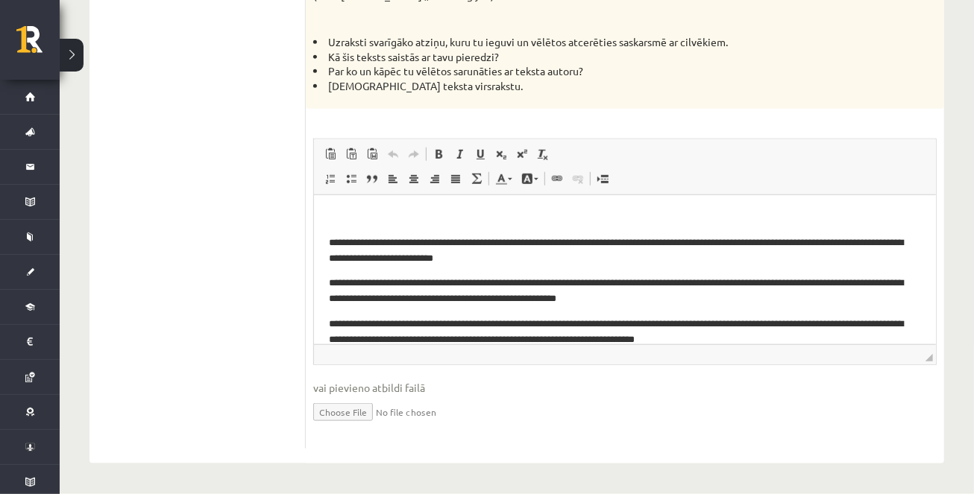
click at [354, 227] on body "**********" at bounding box center [624, 291] width 592 height 163
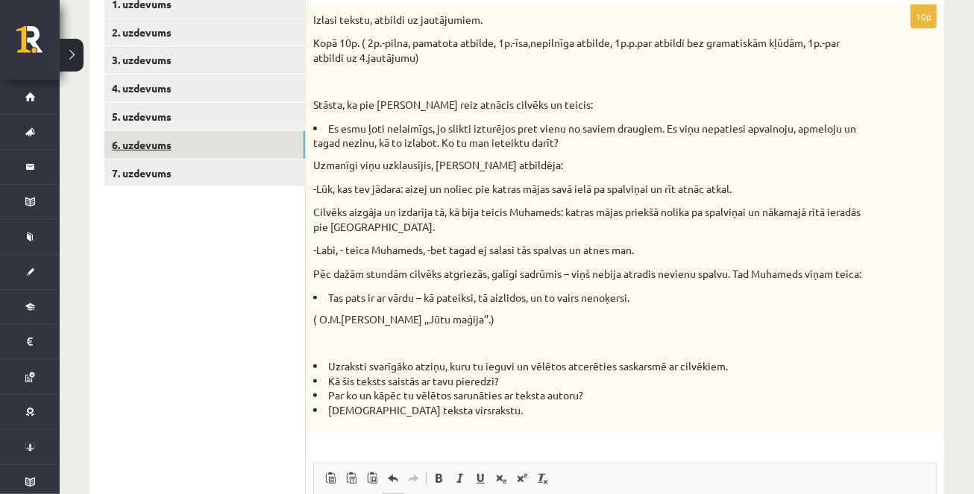
click at [232, 139] on link "6. uzdevums" at bounding box center [204, 145] width 201 height 28
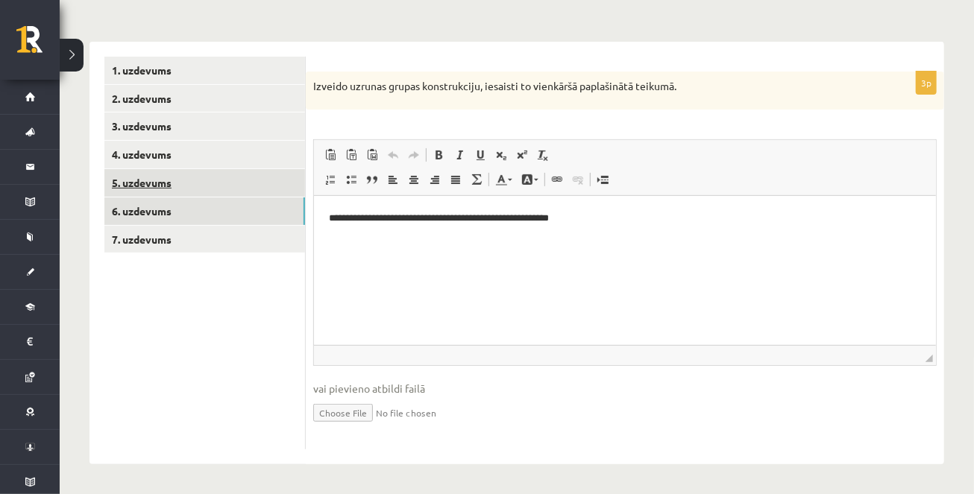
click at [244, 181] on link "5. uzdevums" at bounding box center [204, 183] width 201 height 28
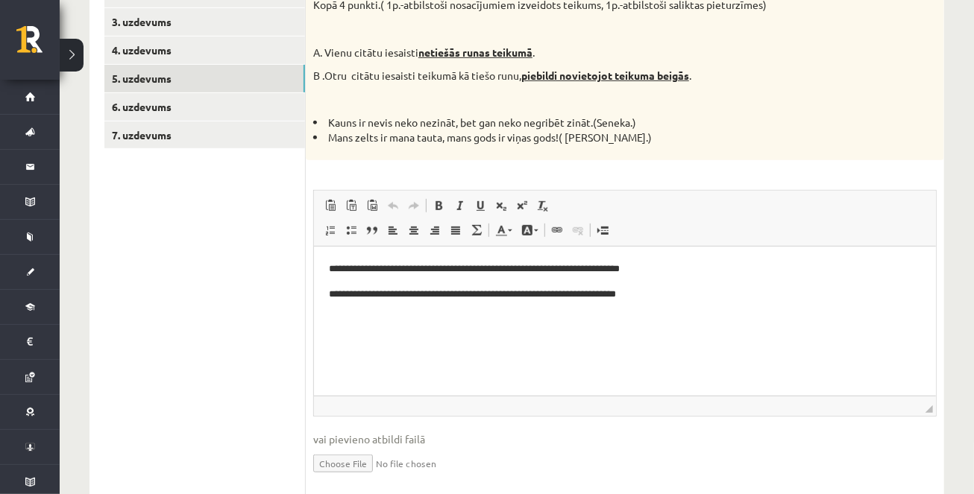
scroll to position [321, 0]
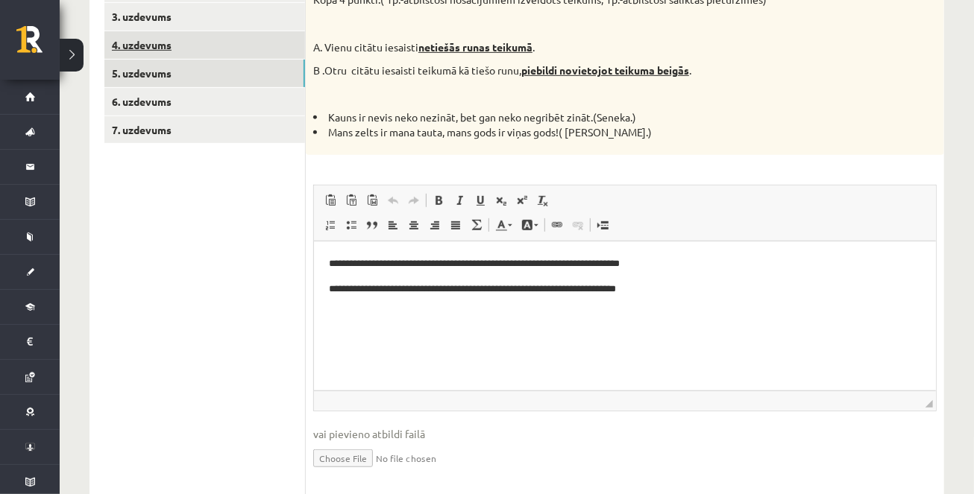
click at [180, 37] on link "4. uzdevums" at bounding box center [204, 45] width 201 height 28
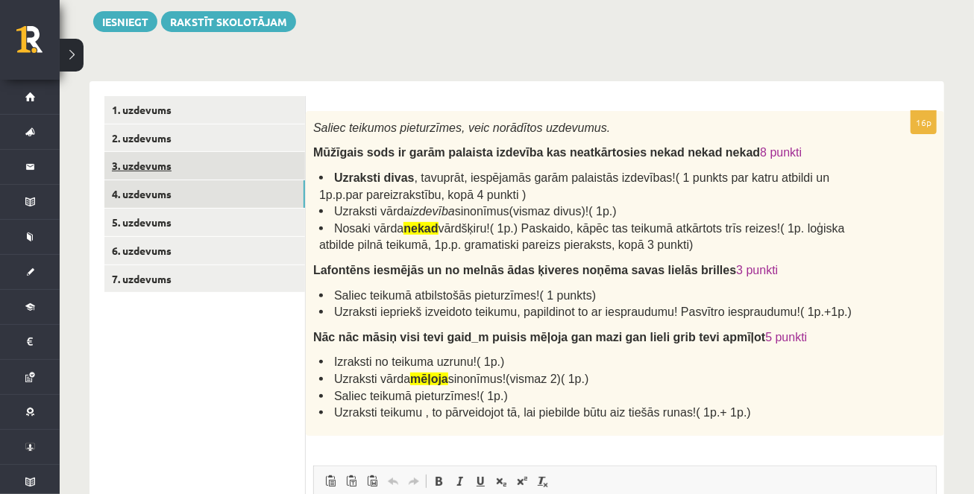
scroll to position [166, 0]
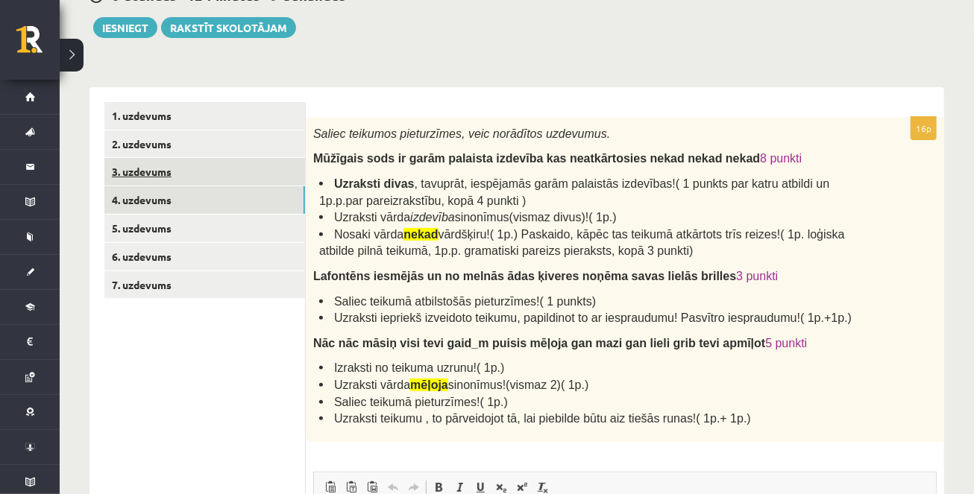
click at [216, 177] on link "3. uzdevums" at bounding box center [204, 172] width 201 height 28
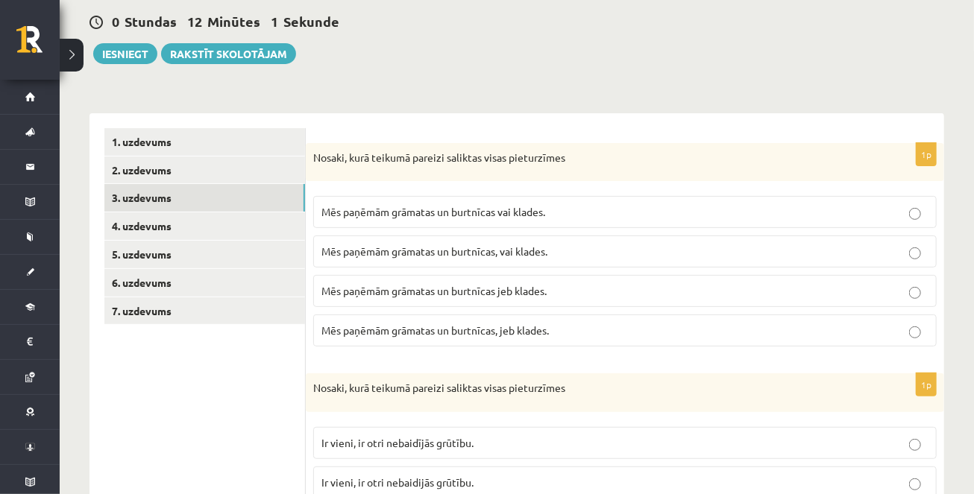
scroll to position [125, 0]
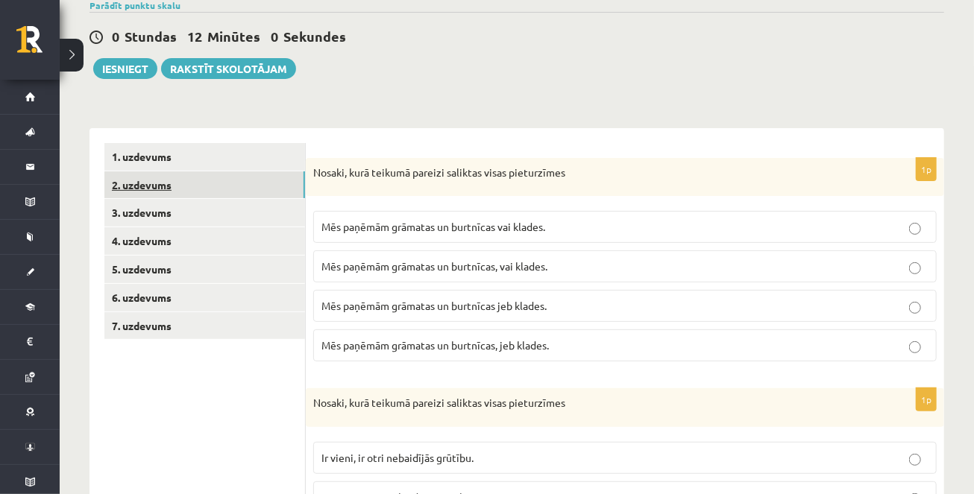
click at [292, 185] on link "2. uzdevums" at bounding box center [204, 186] width 201 height 28
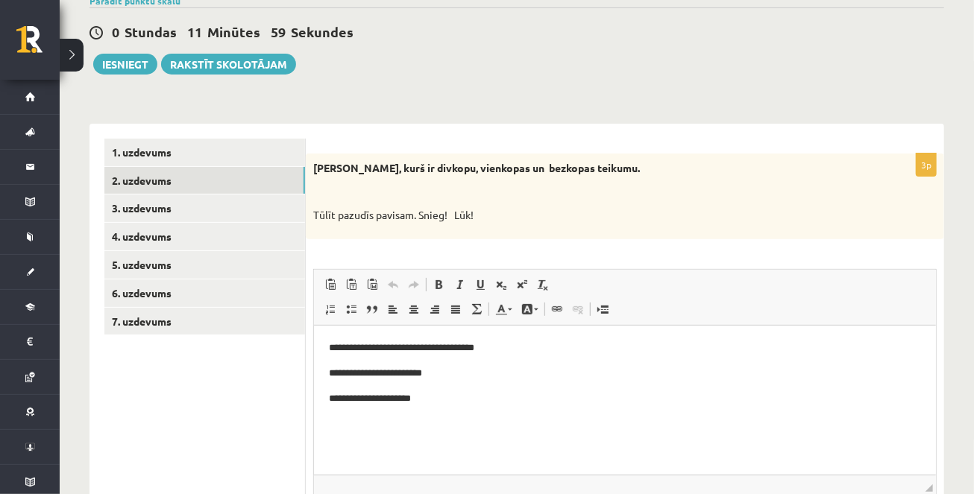
scroll to position [0, 0]
click at [175, 151] on link "1. uzdevums" at bounding box center [204, 153] width 201 height 28
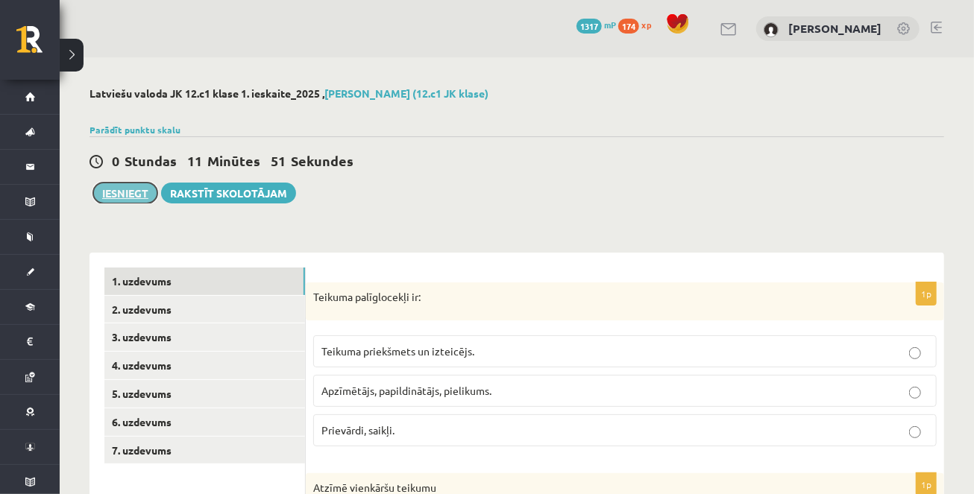
click at [142, 189] on button "Iesniegt" at bounding box center [125, 193] width 64 height 21
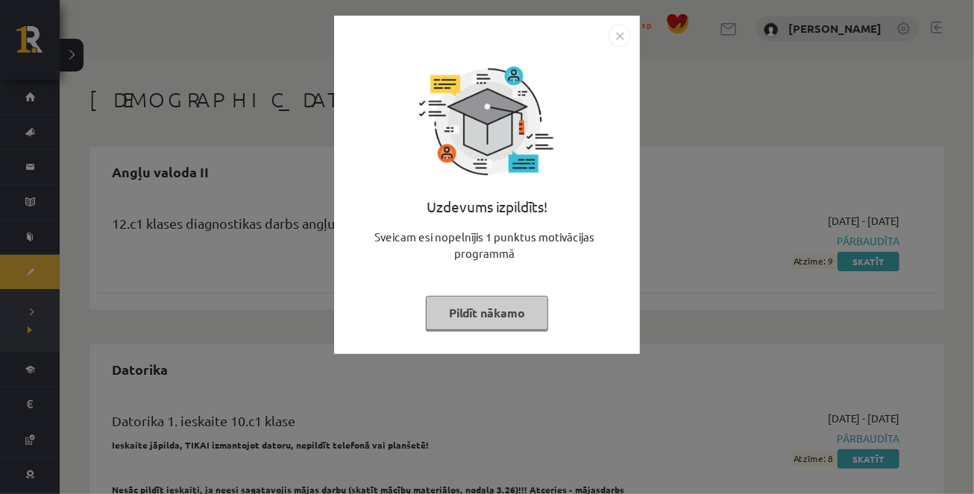
click at [521, 307] on button "Pildīt nākamo" at bounding box center [487, 313] width 122 height 34
